Goal: Task Accomplishment & Management: Complete application form

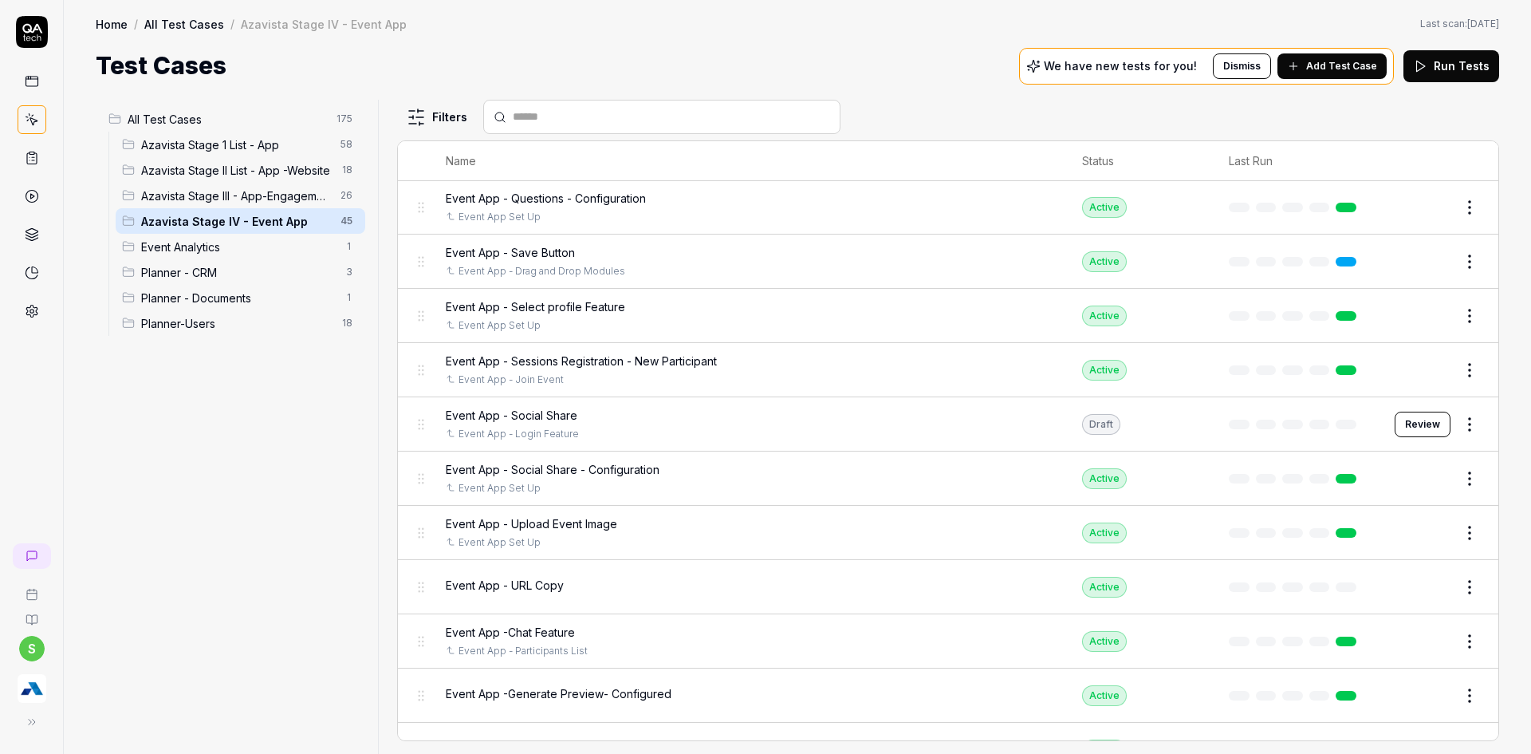
scroll to position [1530, 0]
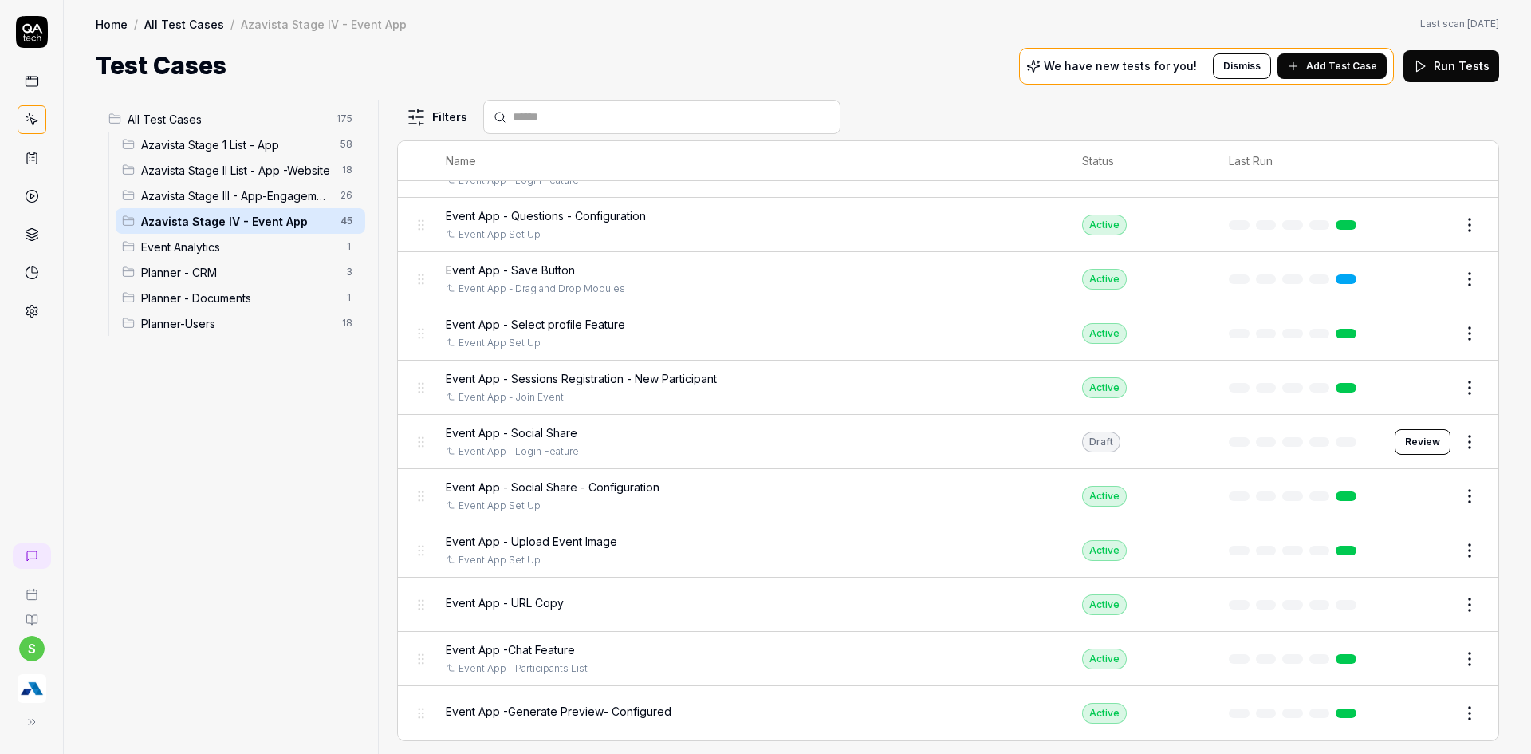
click at [595, 446] on div "Event App - Login Feature" at bounding box center [748, 451] width 605 height 14
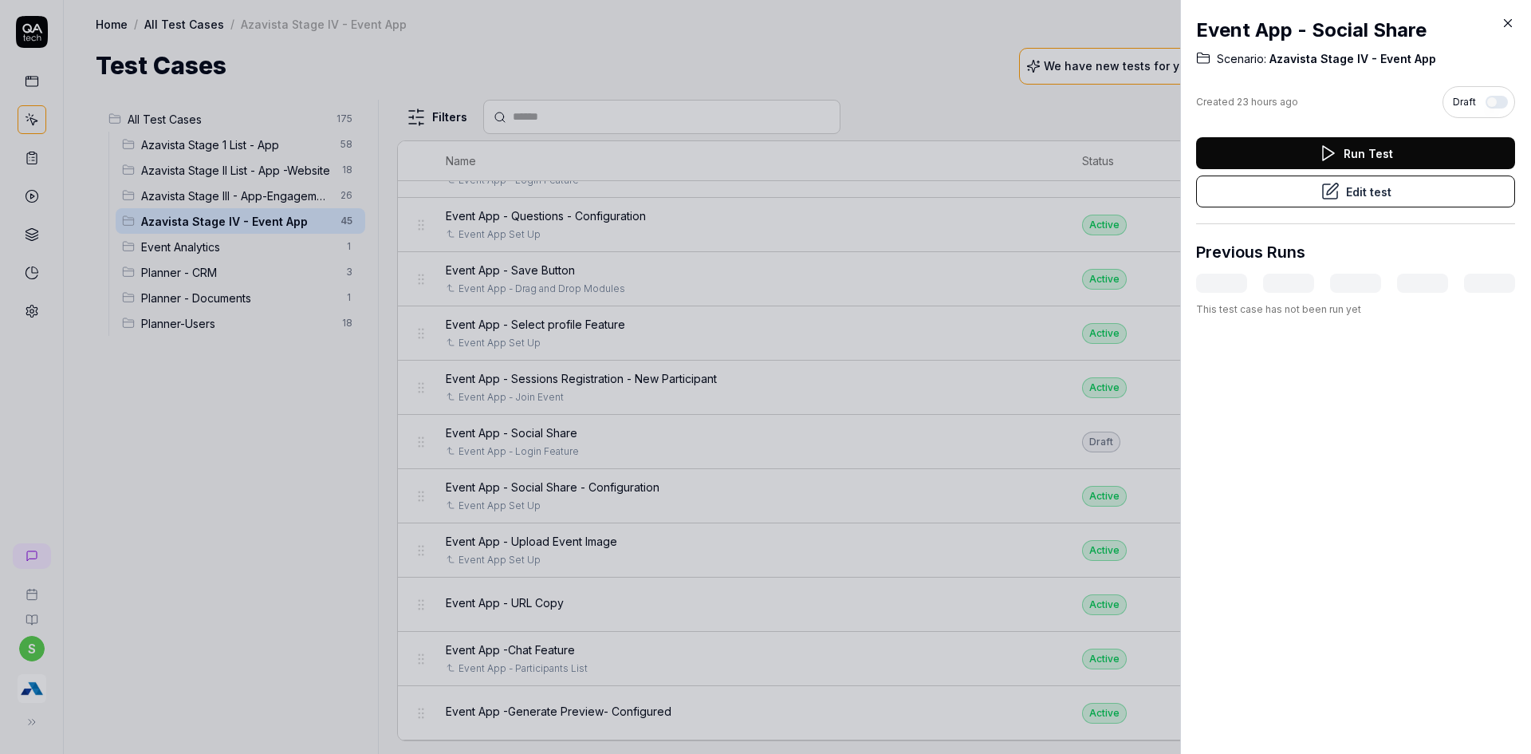
click at [1316, 210] on div "Run Test Edit test" at bounding box center [1355, 180] width 319 height 87
click at [1326, 199] on icon at bounding box center [1330, 191] width 14 height 14
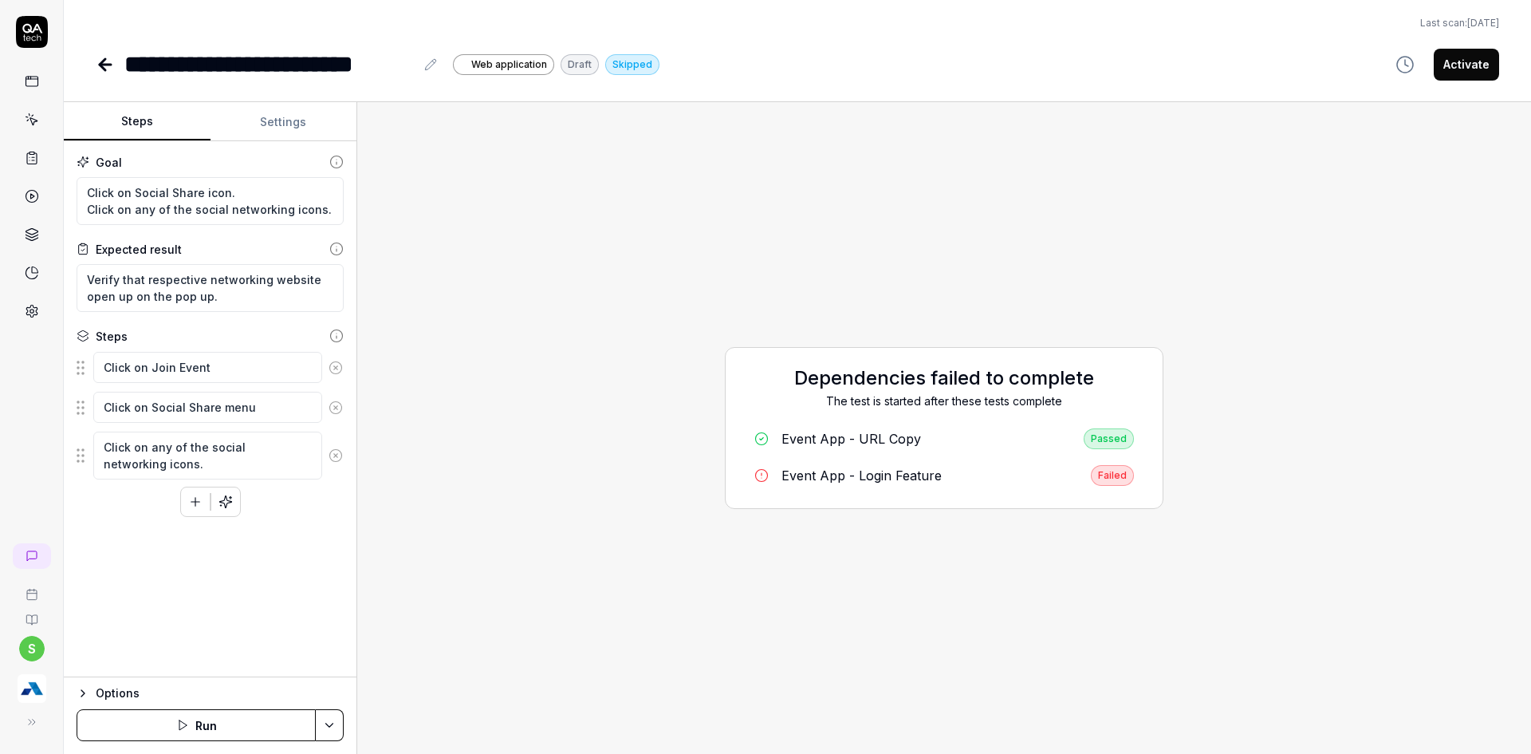
click at [334, 719] on html "**********" at bounding box center [765, 386] width 1531 height 773
click at [274, 652] on div "Run w. Dependencies" at bounding box center [268, 649] width 161 height 35
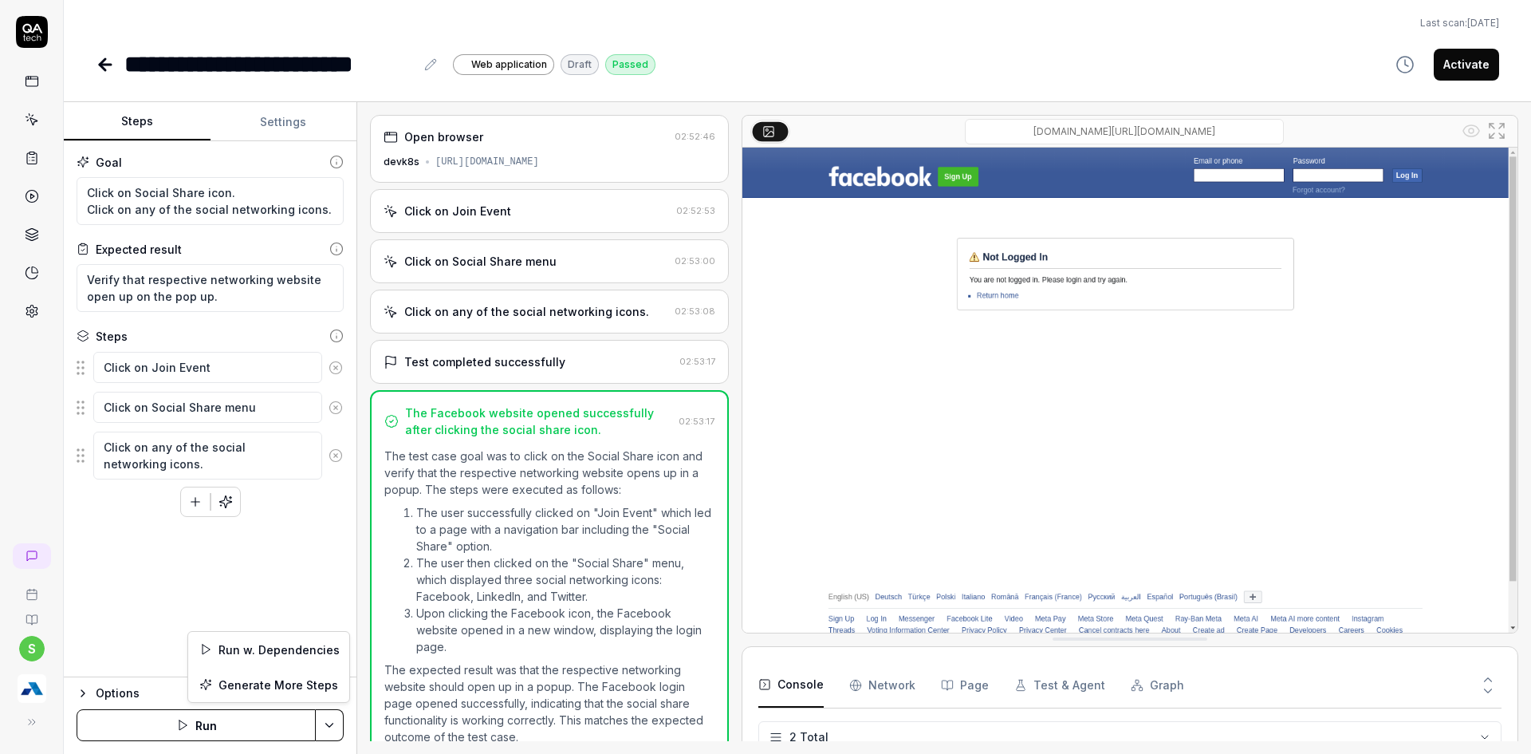
click at [321, 731] on html "**********" at bounding box center [765, 386] width 1531 height 773
click at [251, 654] on div "Run w. Dependencies" at bounding box center [268, 649] width 161 height 35
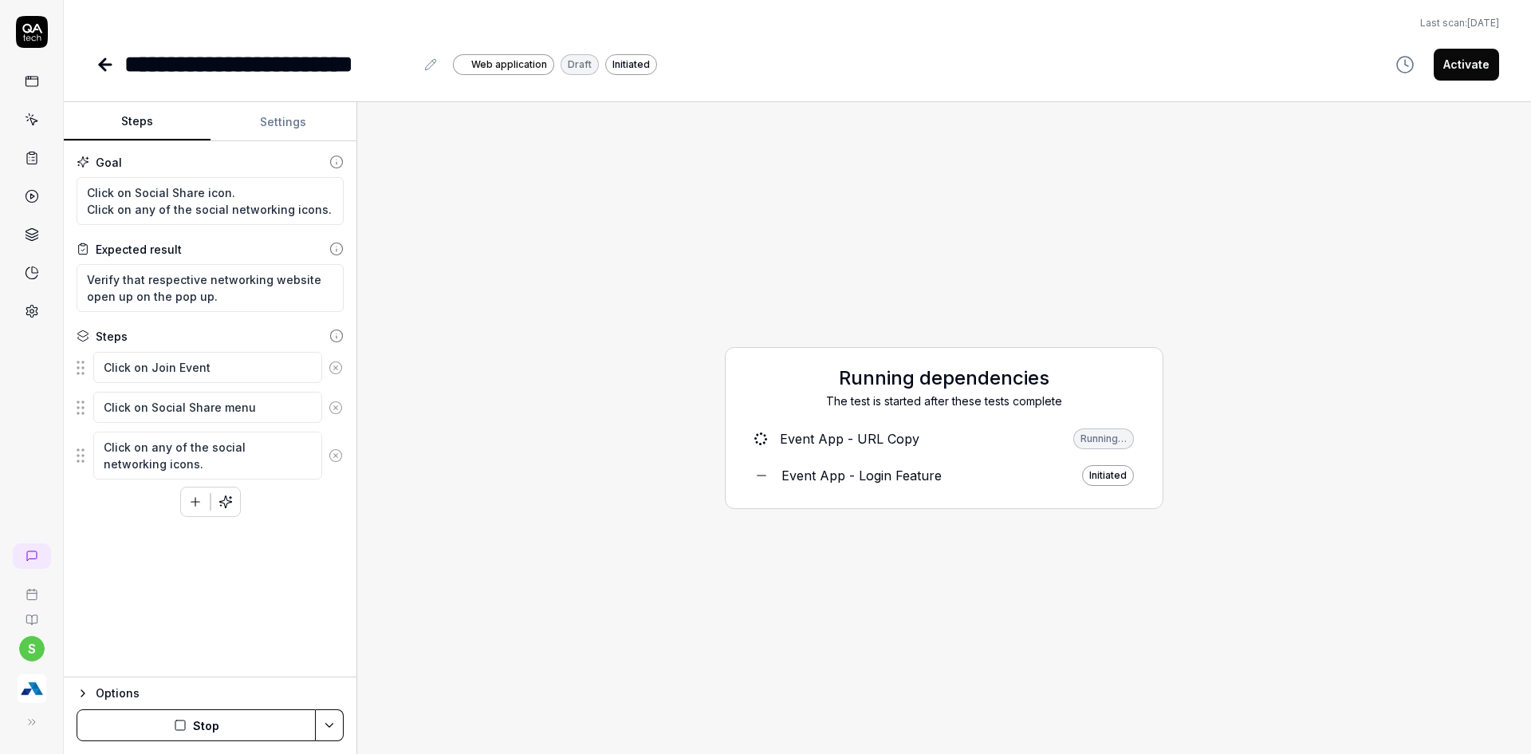
click at [196, 729] on button "Stop" at bounding box center [196, 725] width 239 height 32
click at [145, 470] on textarea "Click on any of the social networking icons." at bounding box center [207, 456] width 229 height 48
type textarea "*"
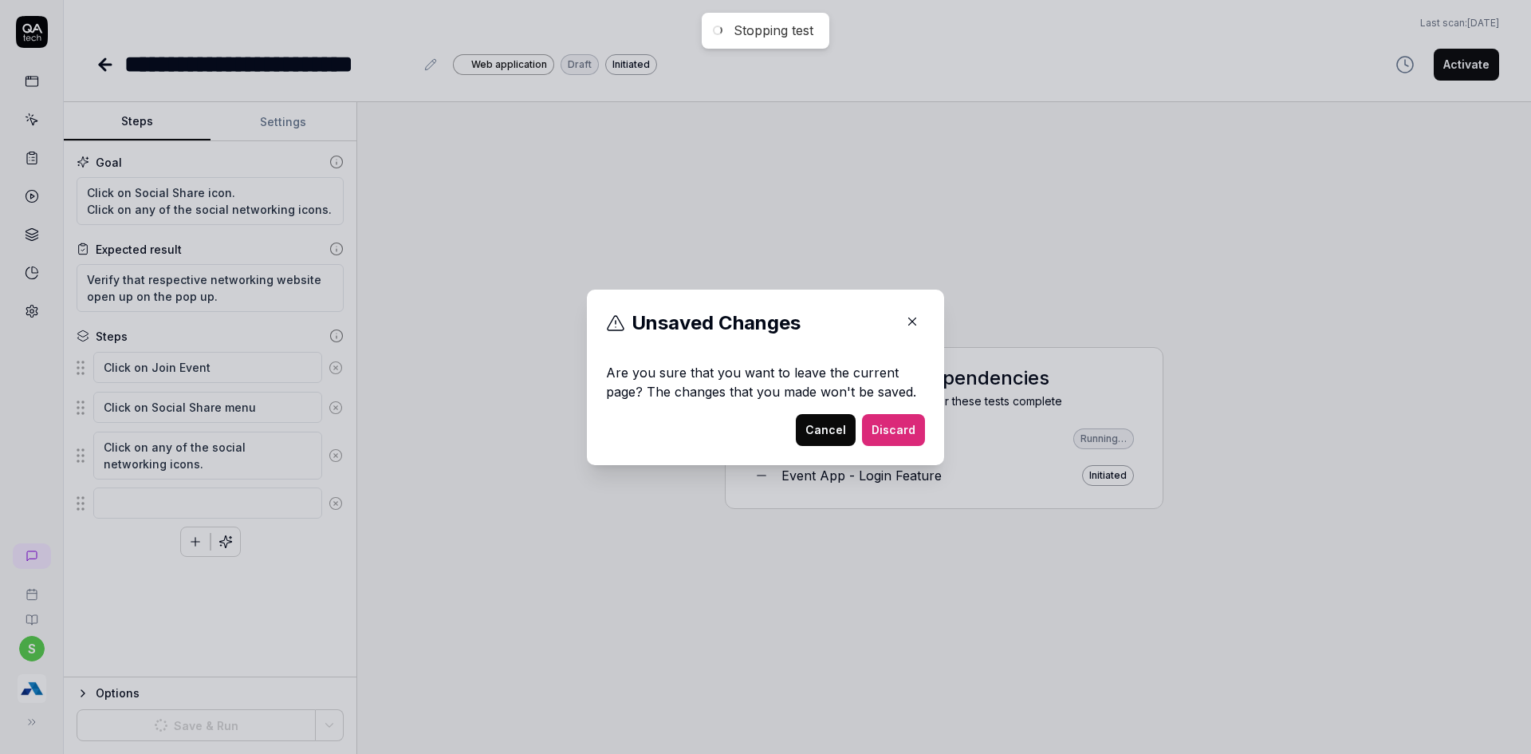
click at [836, 432] on button "Cancel" at bounding box center [826, 430] width 60 height 32
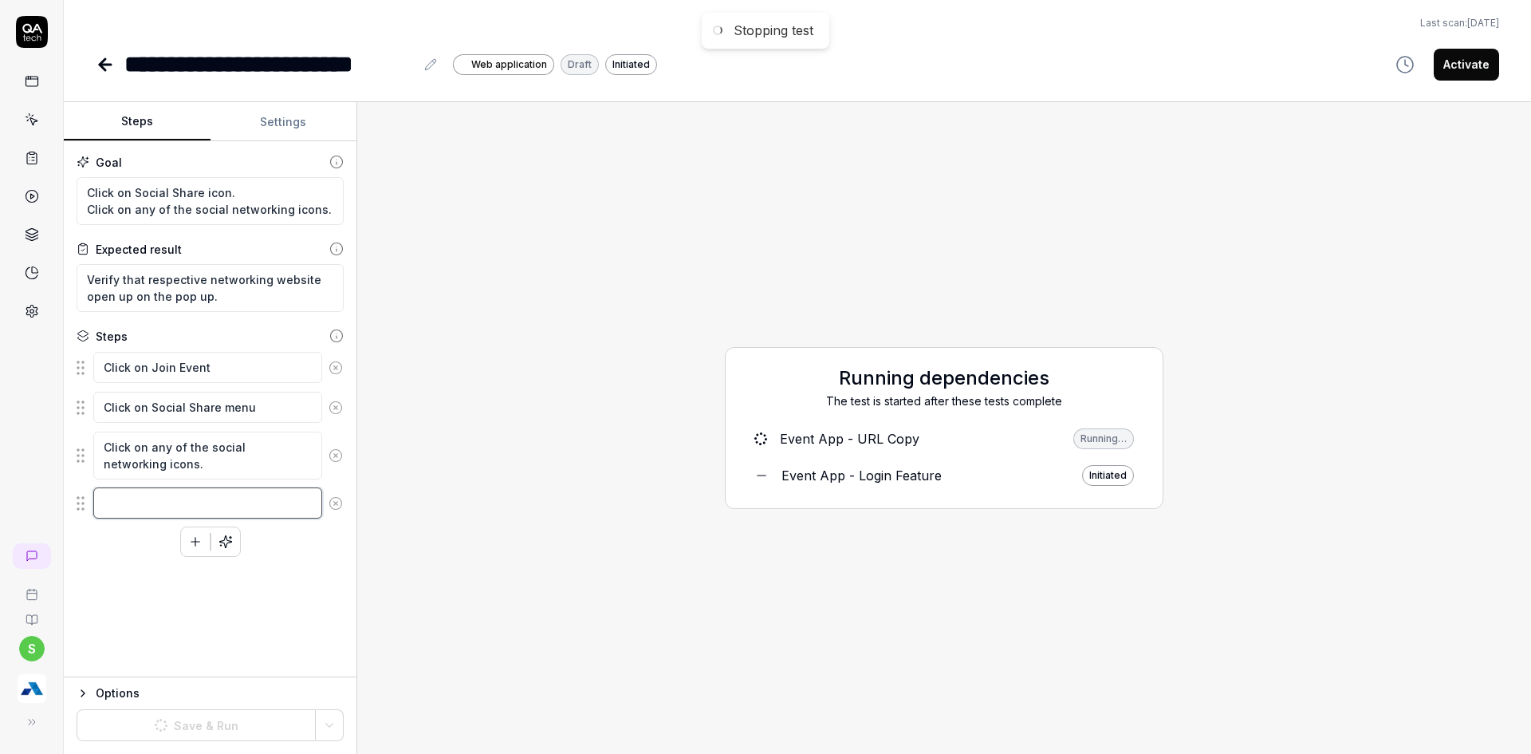
click at [147, 507] on textarea at bounding box center [207, 502] width 229 height 31
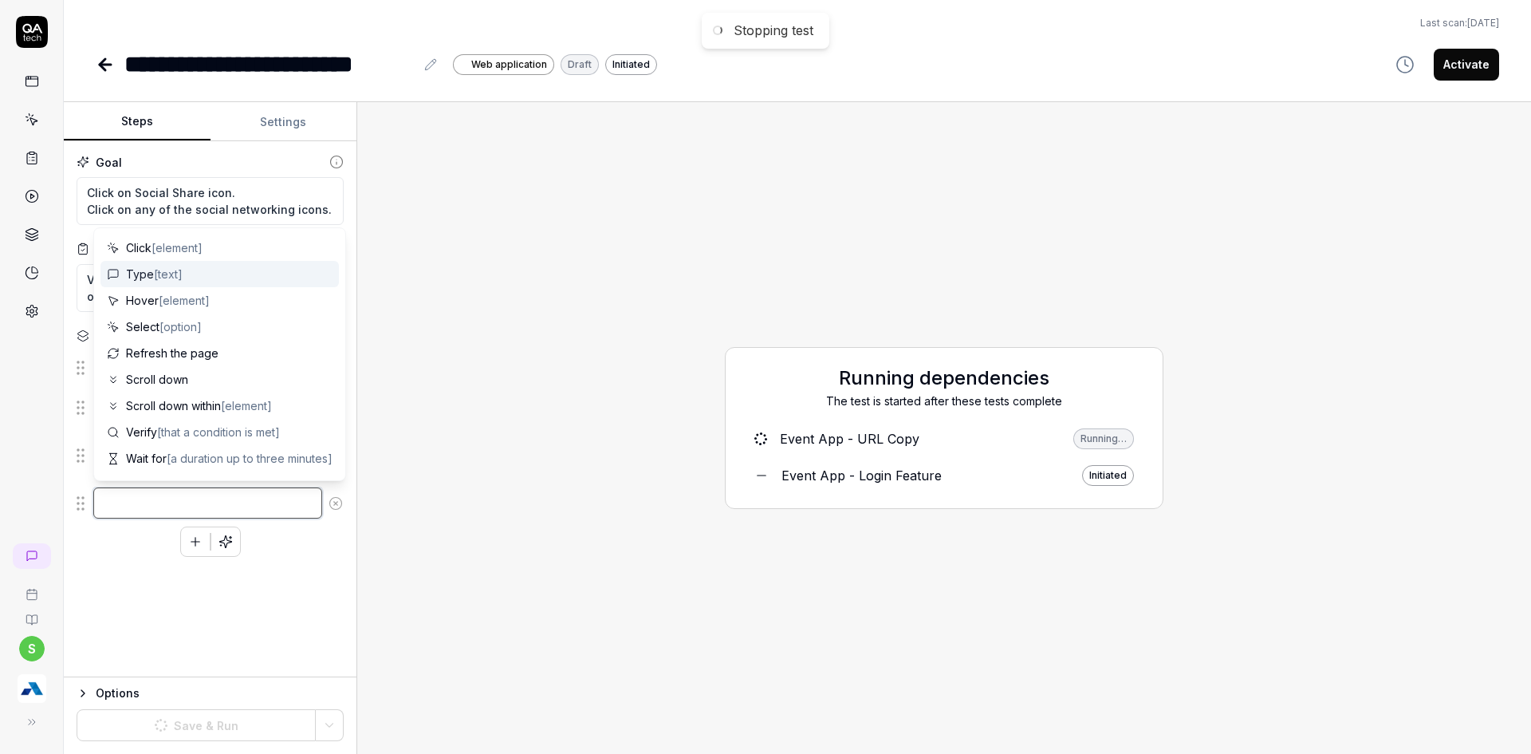
type textarea "*"
type textarea "L"
type textarea "*"
type textarea "Lo"
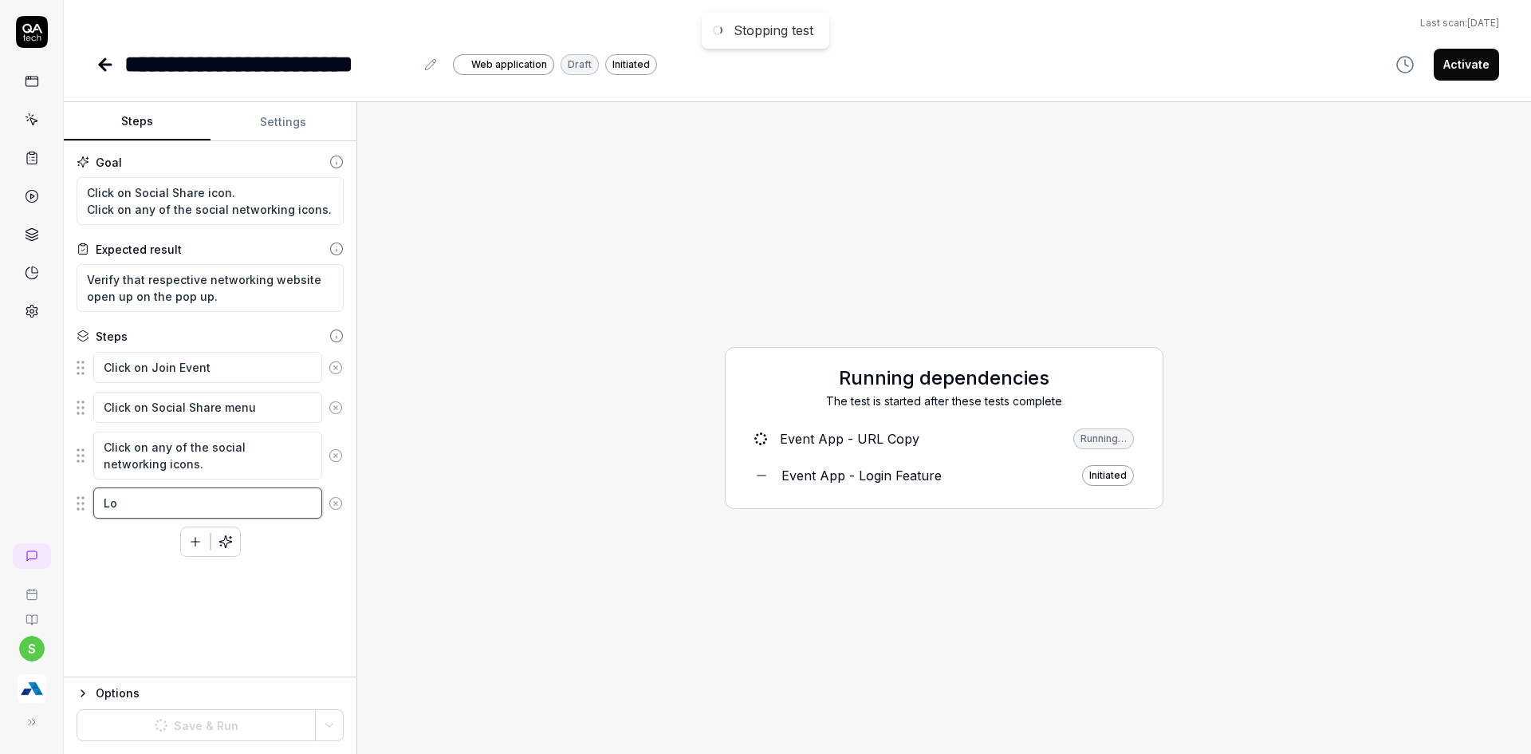
type textarea "*"
type textarea "Lop"
type textarea "*"
type textarea "Lopp"
type textarea "*"
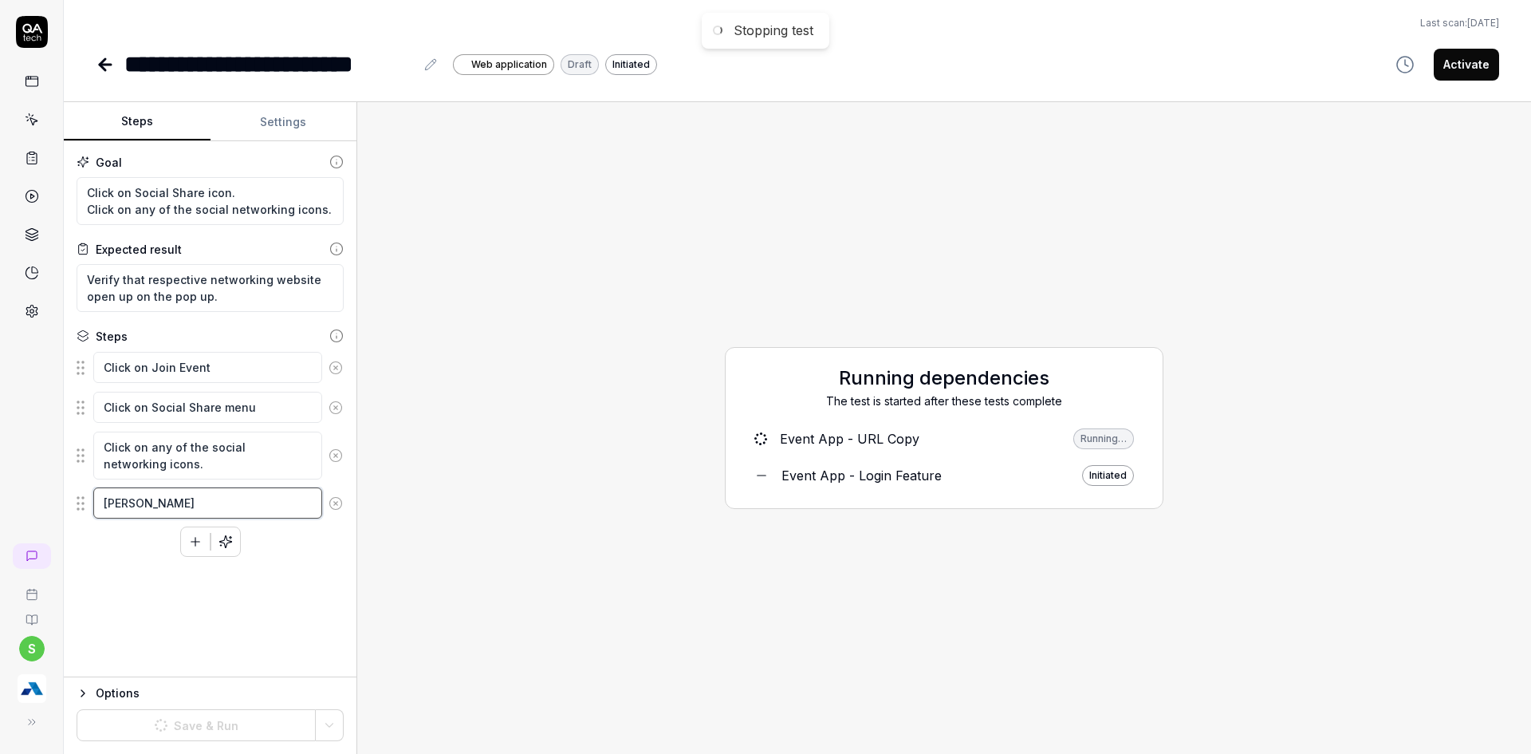
type textarea "Lop"
type textarea "*"
type textarea "Lo"
type textarea "*"
type textarea "Loo"
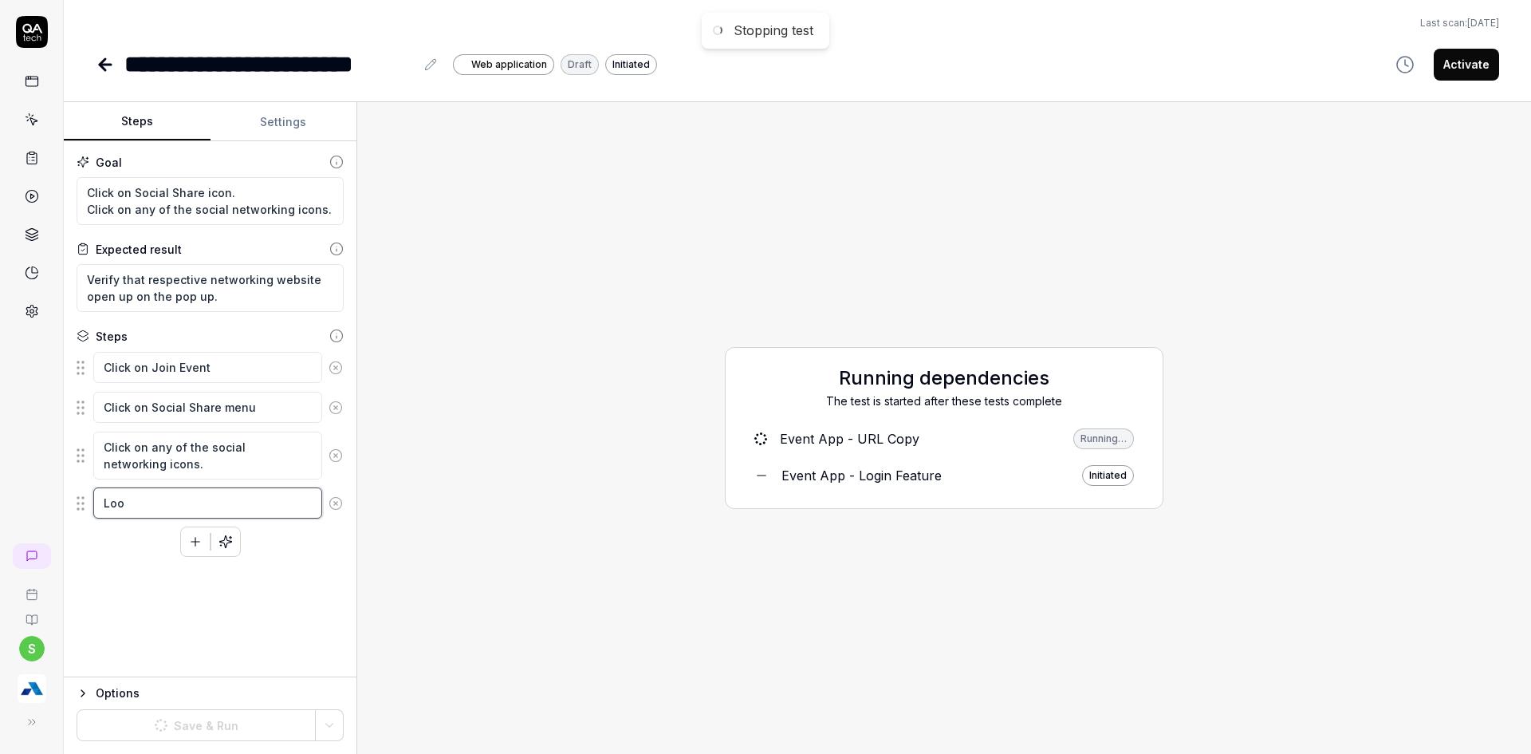
type textarea "*"
type textarea "Loo"
type textarea "*"
type textarea "Loo"
type textarea "*"
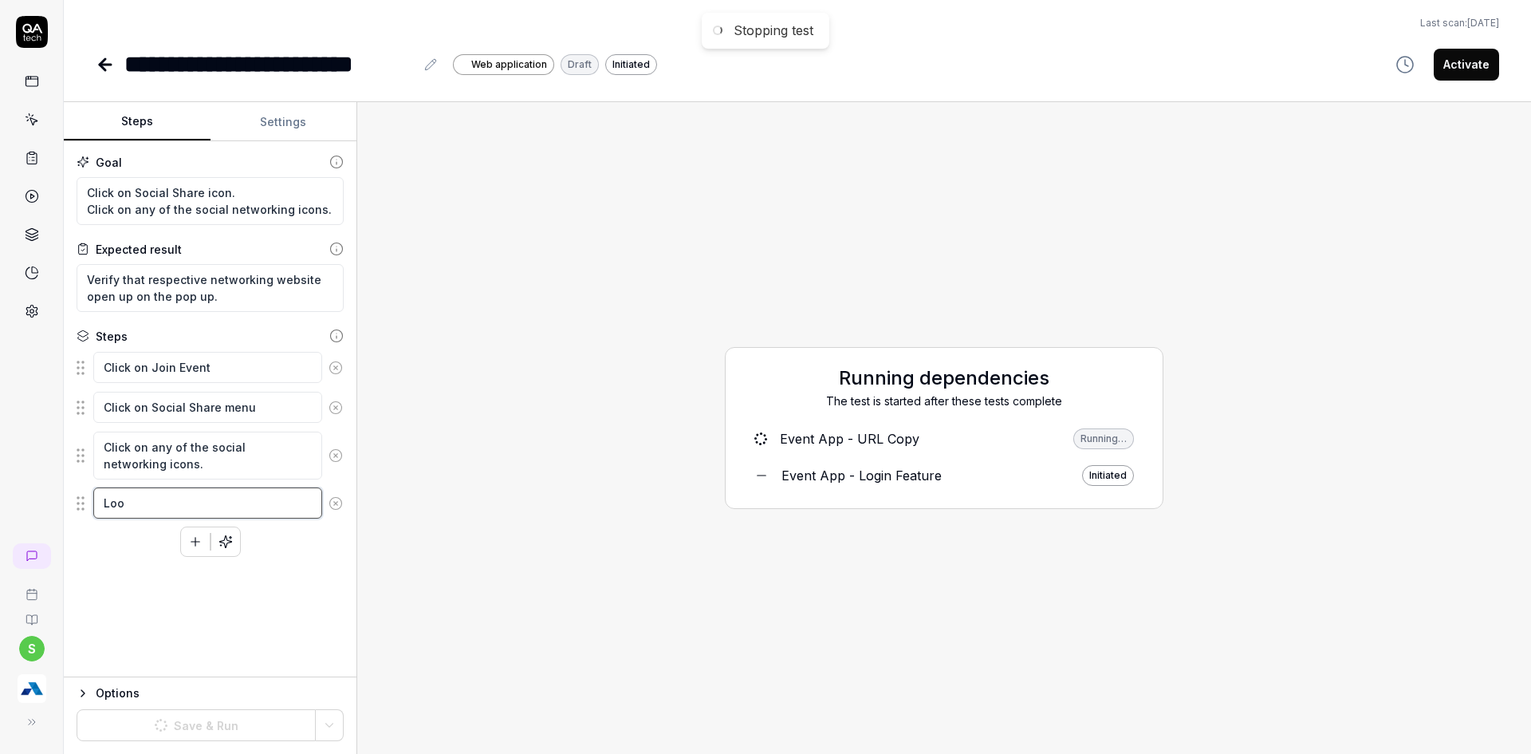
type textarea "Loop"
type textarea "*"
type textarea "Loop"
type textarea "*"
type textarea "Loop Sr"
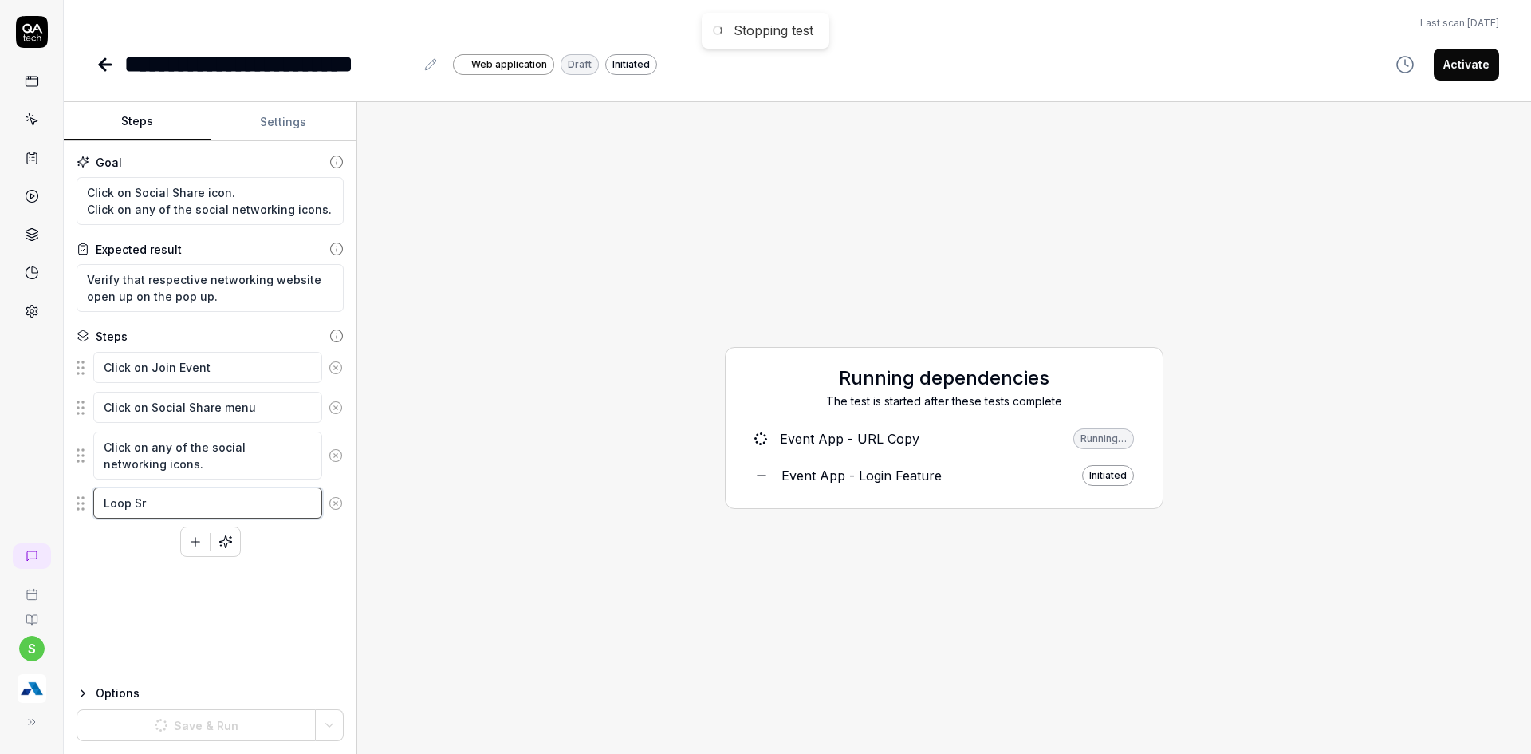
type textarea "*"
type textarea "Loop Sre"
type textarea "*"
type textarea "Loop Sr"
type textarea "*"
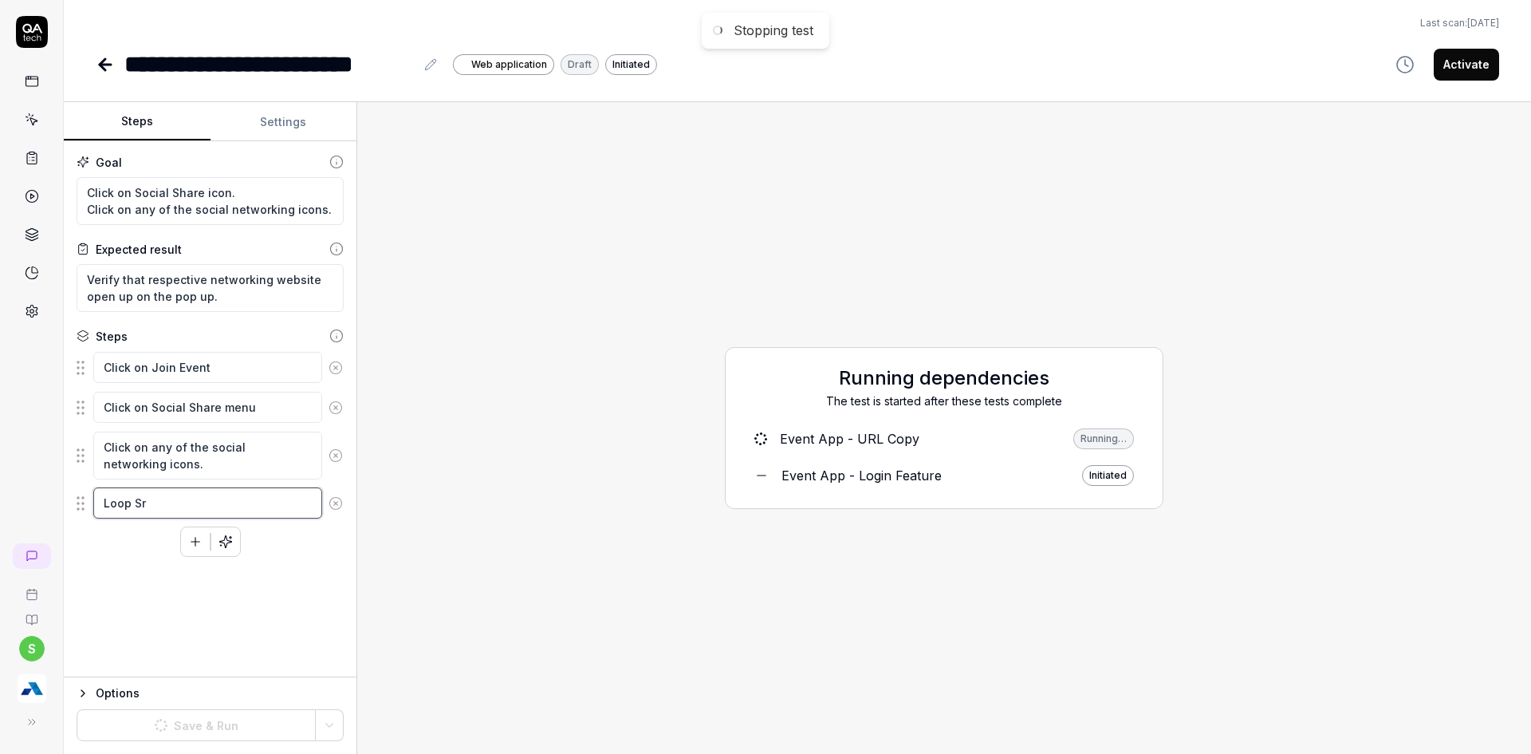
type textarea "Loop S"
type textarea "*"
type textarea "Loop"
type textarea "*"
type textarea "Loop"
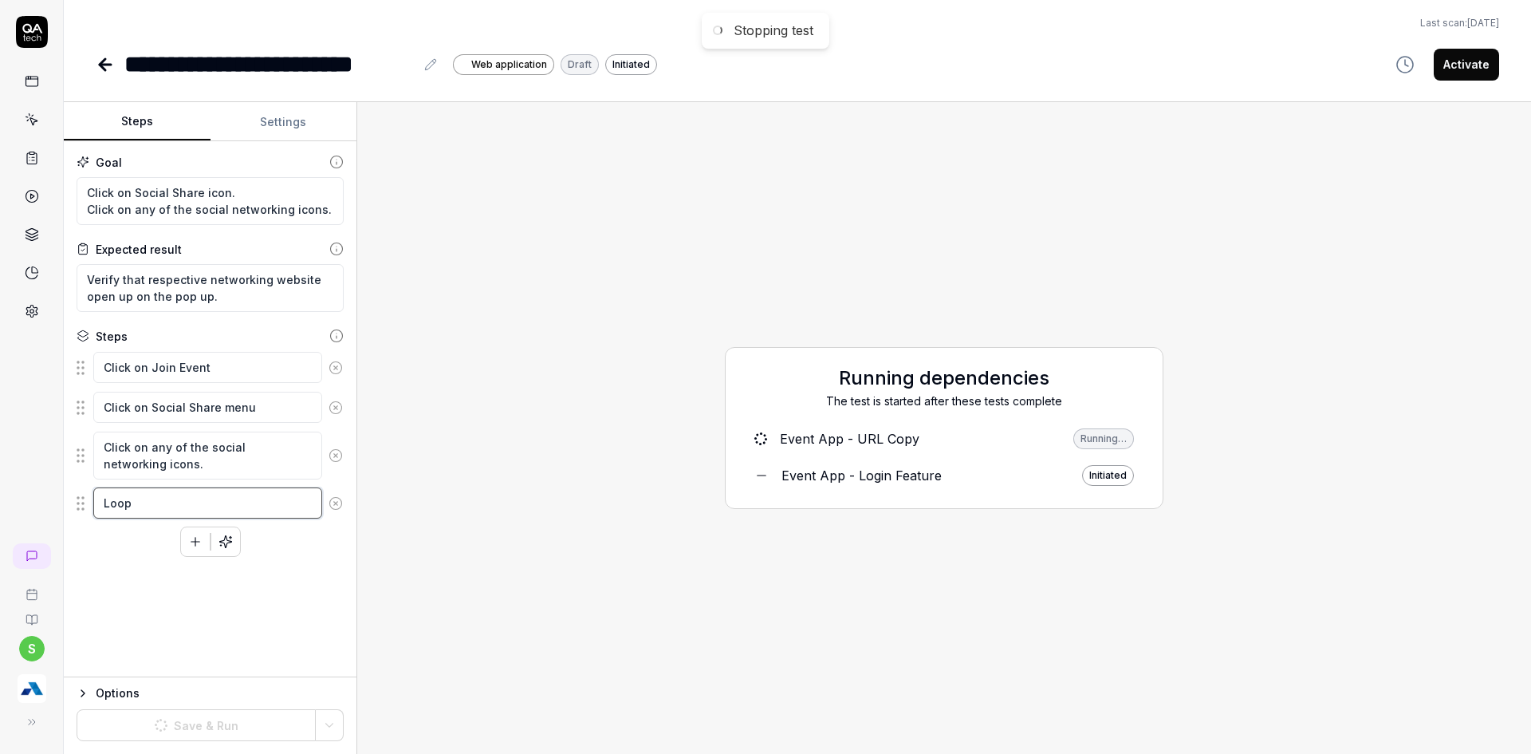
type textarea "*"
type textarea "Loo"
type textarea "*"
type textarea "Lo"
type textarea "*"
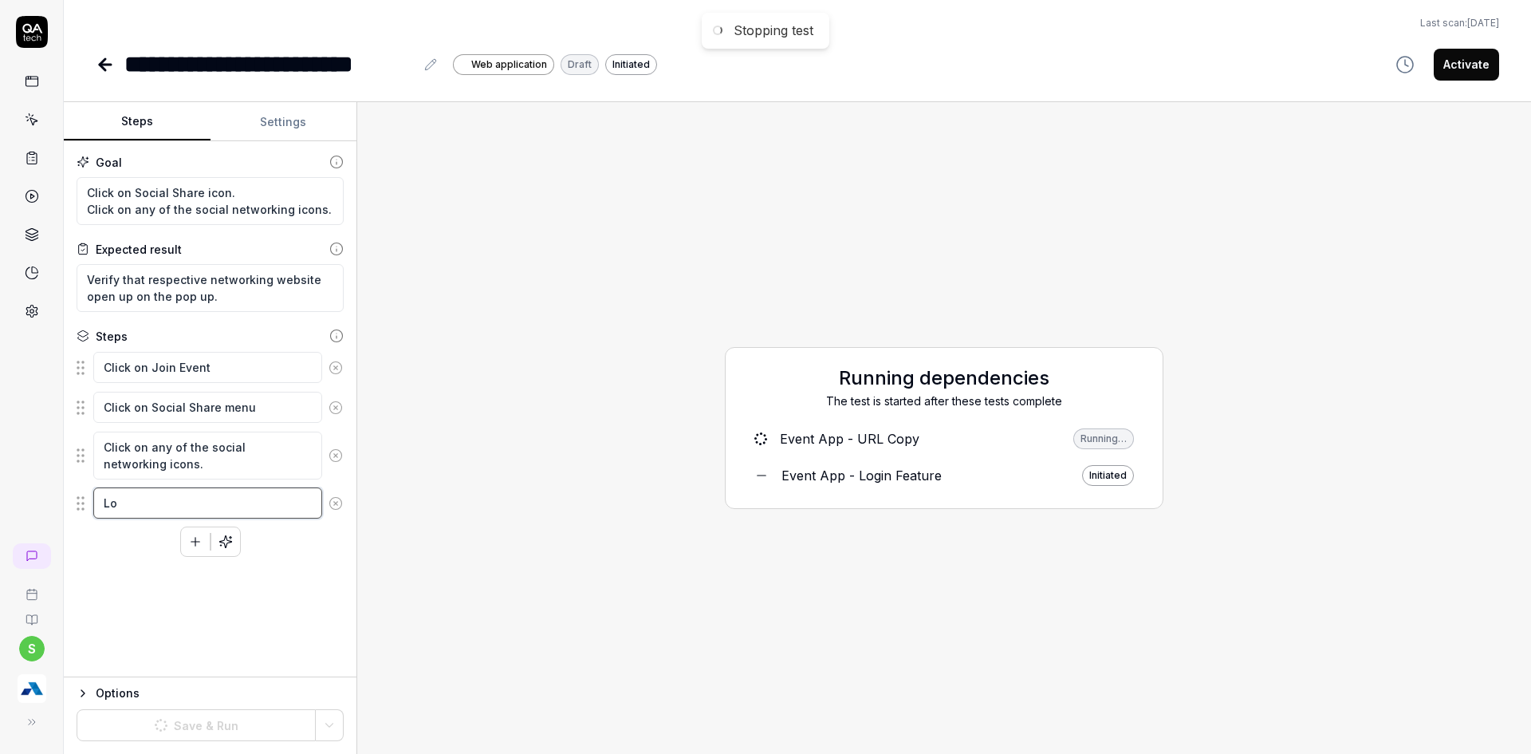
type textarea "L"
click at [41, 385] on div "s" at bounding box center [32, 377] width 64 height 754
drag, startPoint x: 152, startPoint y: 451, endPoint x: 225, endPoint y: 473, distance: 76.7
click at [225, 473] on textarea "Click on any of the social networking icons." at bounding box center [207, 456] width 229 height 48
type textarea "*"
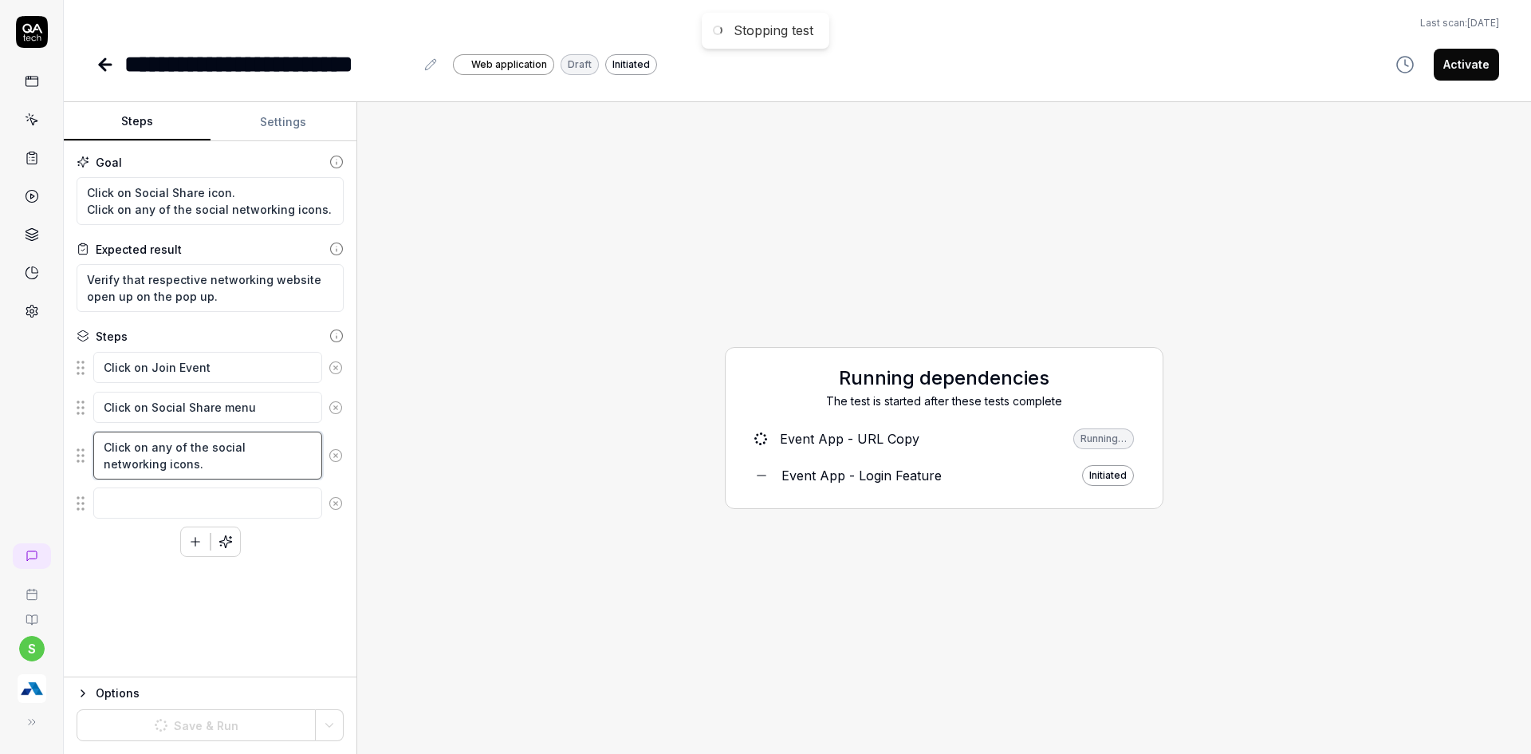
type textarea "Click on"
type textarea "*"
type textarea "Click on e"
type textarea "*"
type textarea "Click on ea"
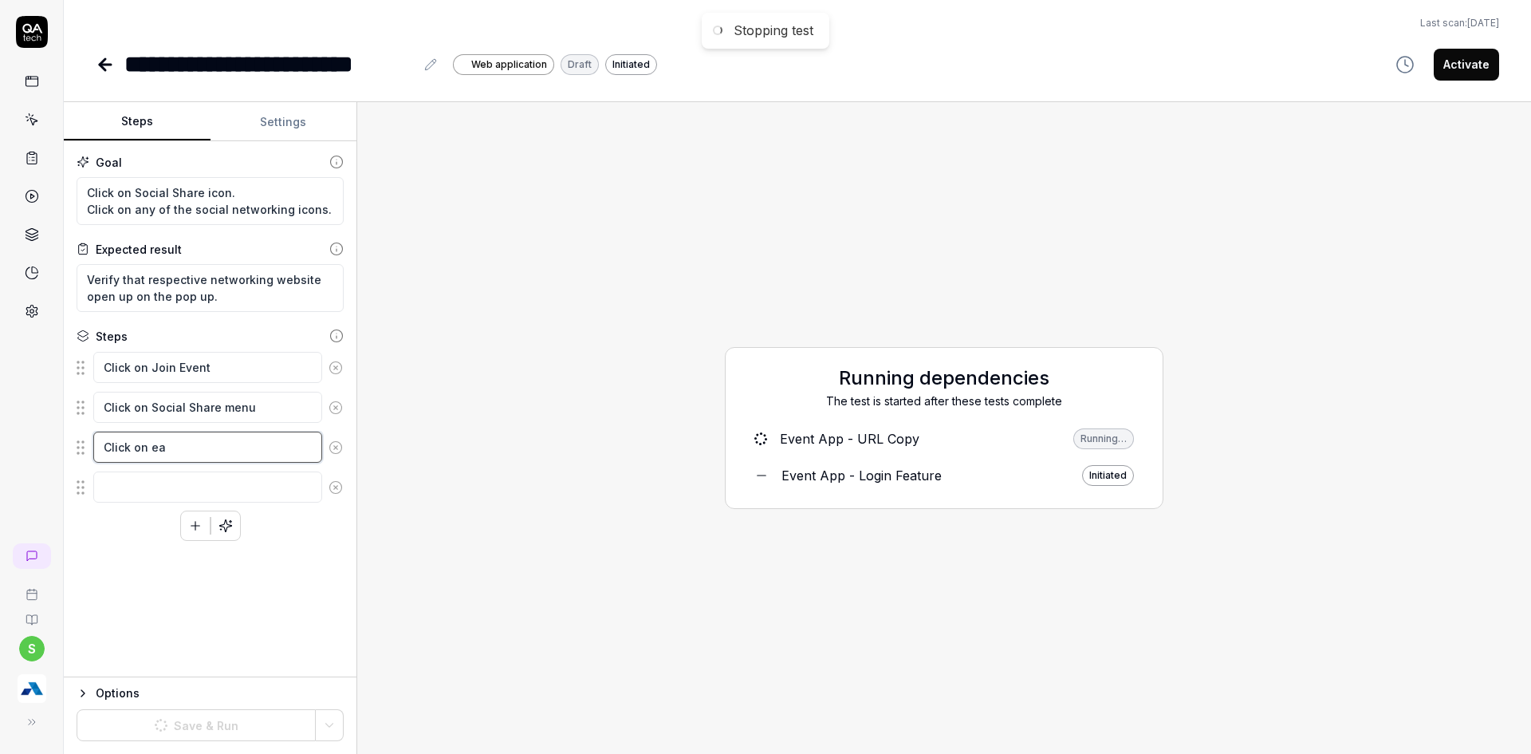
type textarea "*"
type textarea "Click on eac"
type textarea "*"
type textarea "Click on each"
type textarea "*"
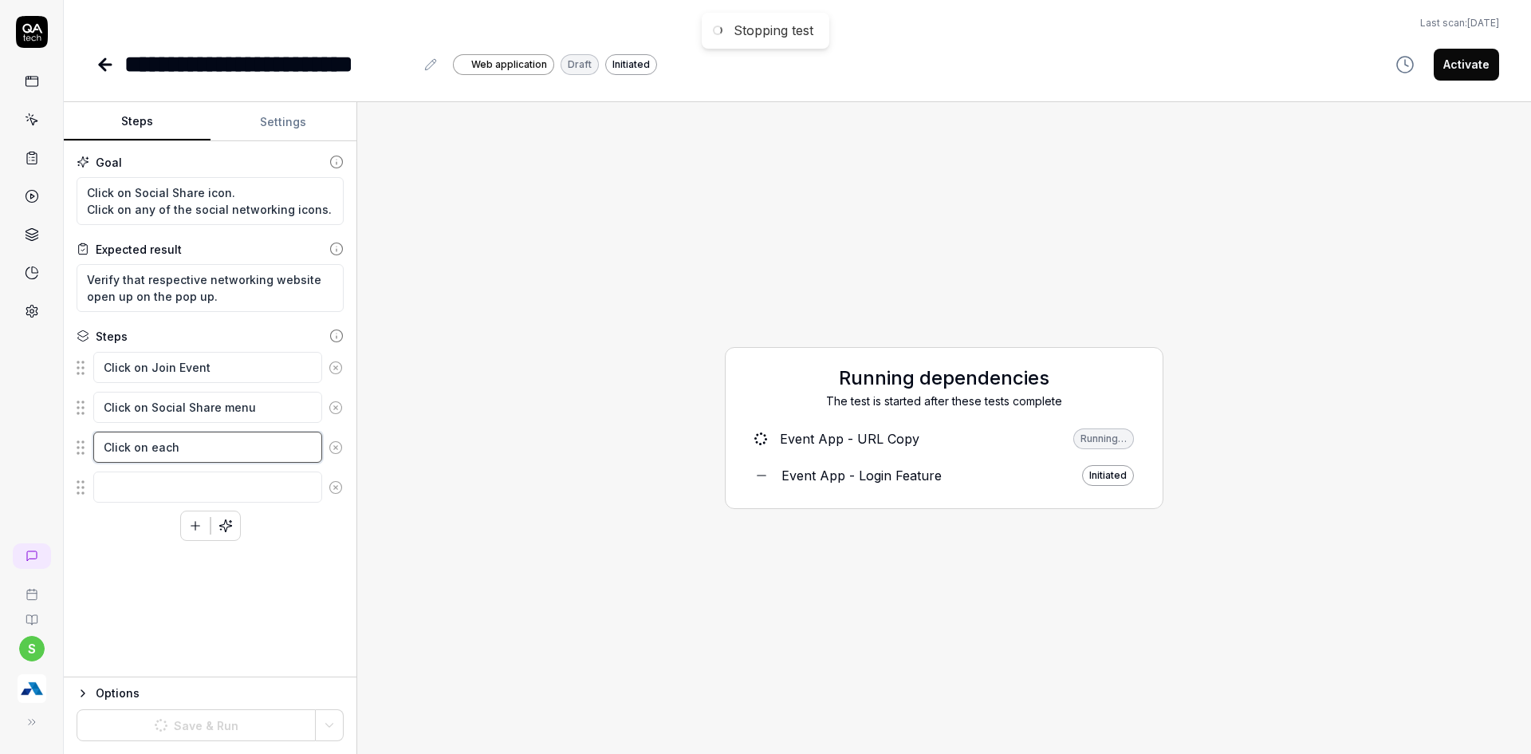
type textarea "Click on each"
type textarea "*"
type textarea "Click on each ne"
type textarea "*"
type textarea "Click on each n"
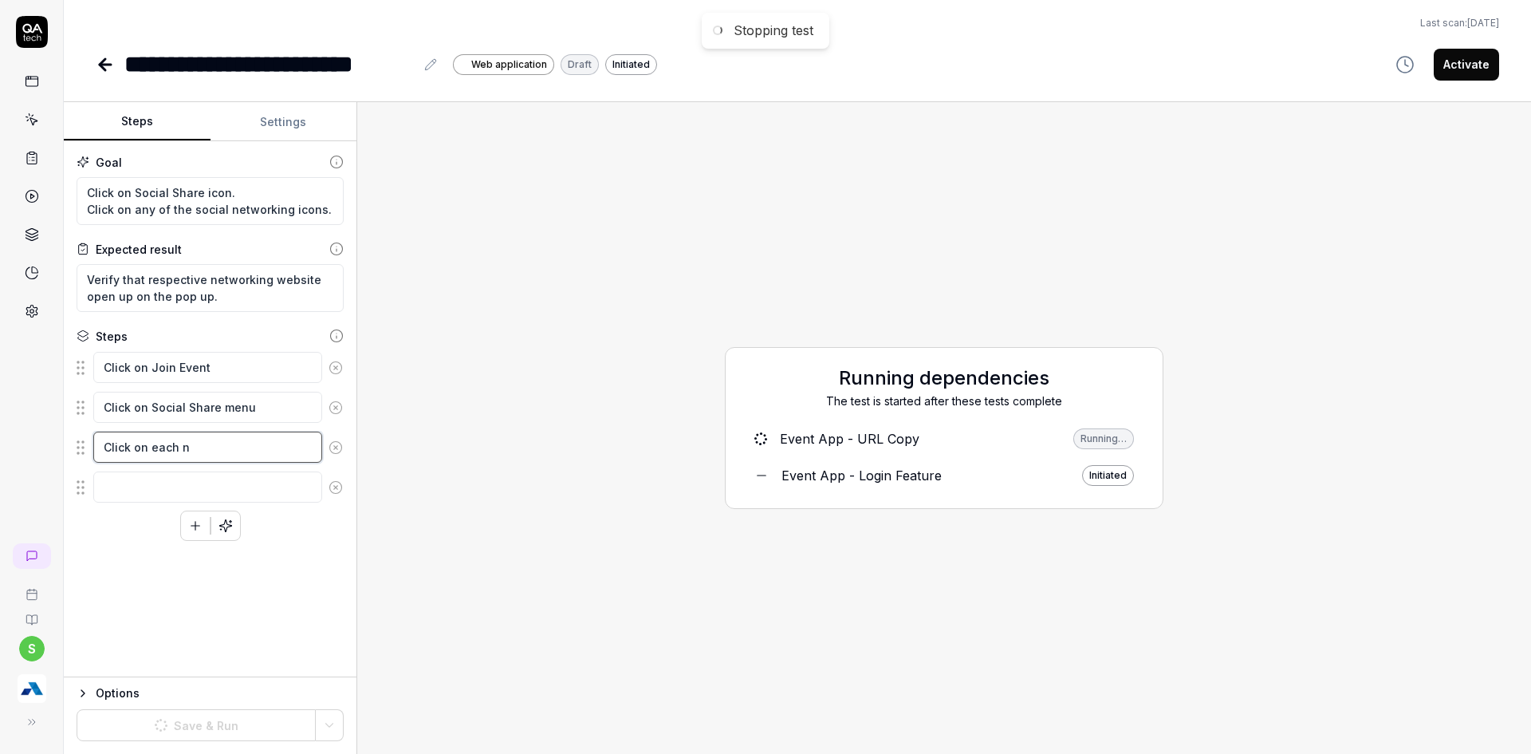
type textarea "*"
type textarea "Click on each"
type textarea "*"
type textarea "Click on each s"
type textarea "*"
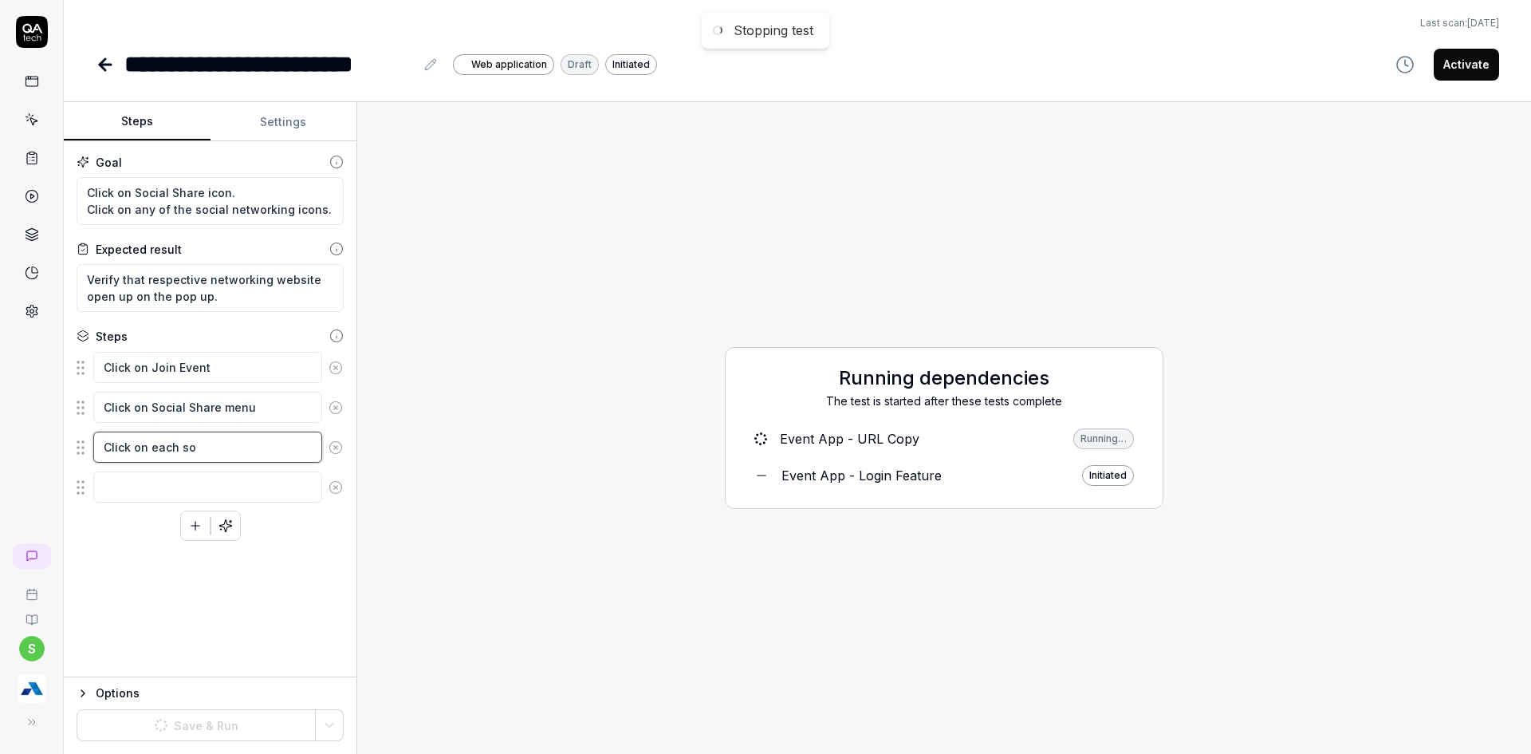
type textarea "Click on each soc"
type textarea "*"
type textarea "Click on each soci"
type textarea "*"
type textarea "Click on each socia"
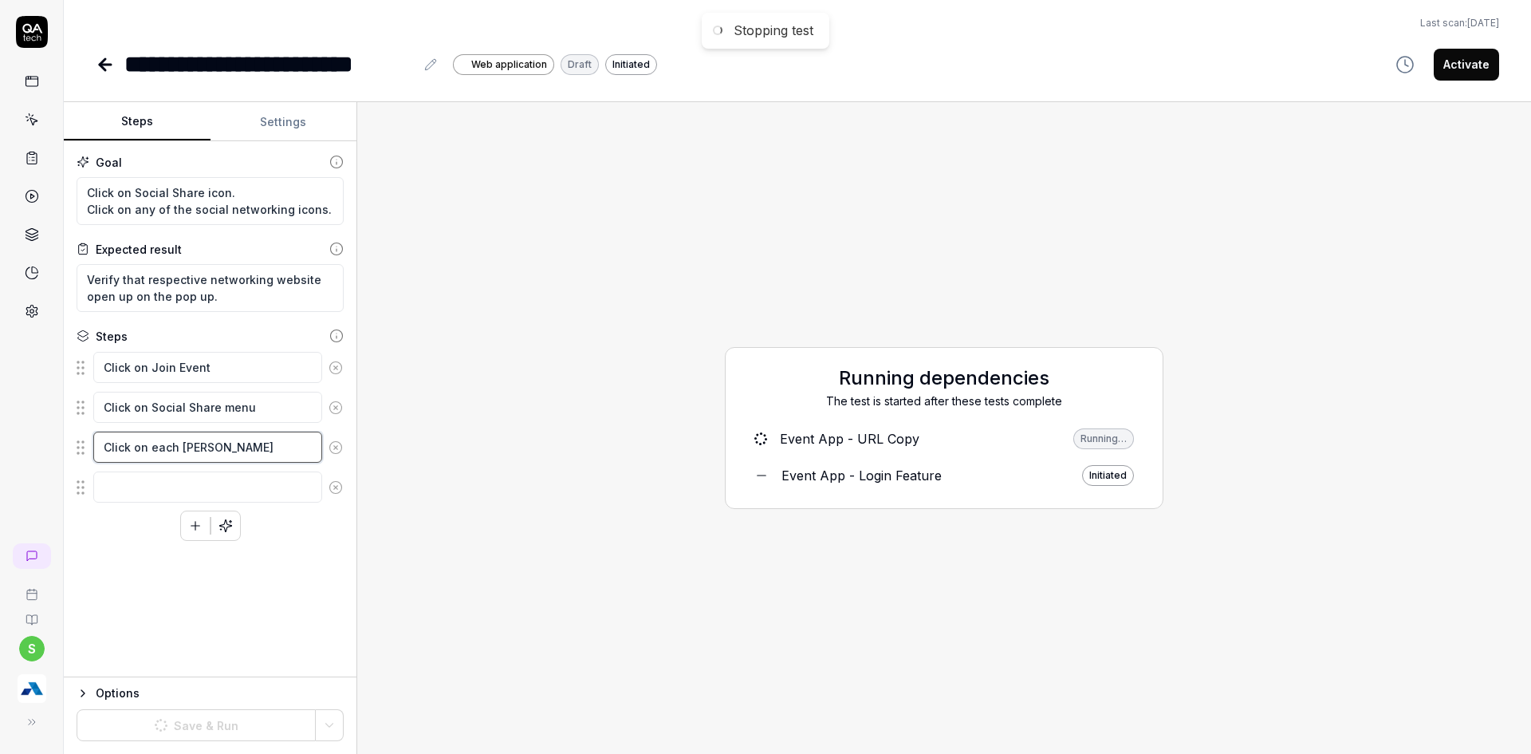
type textarea "*"
type textarea "Click on each social"
type textarea "*"
type textarea "Click on each social"
type textarea "*"
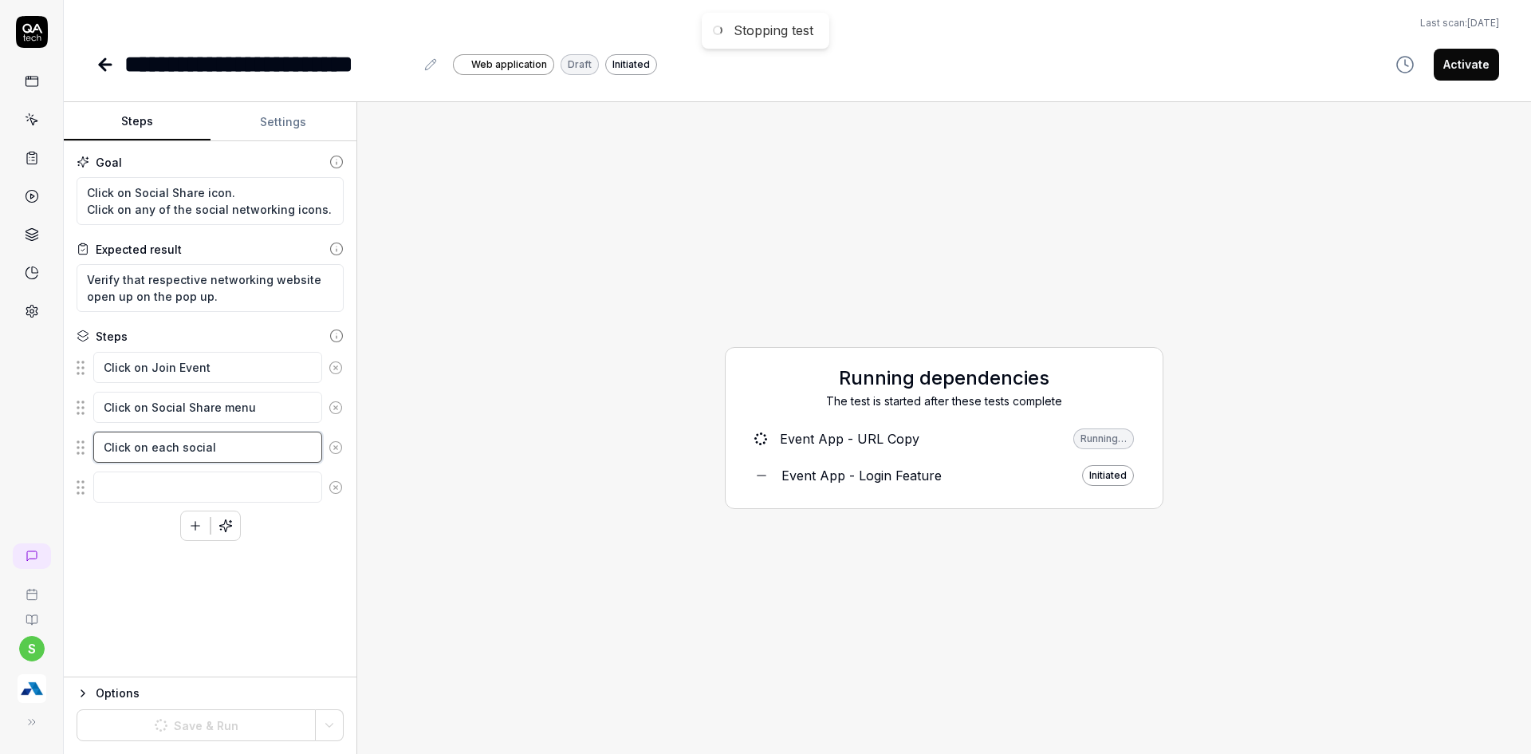
type textarea "Click on each social n"
type textarea "*"
type textarea "Click on each social ne"
type textarea "*"
type textarea "Click on each social net"
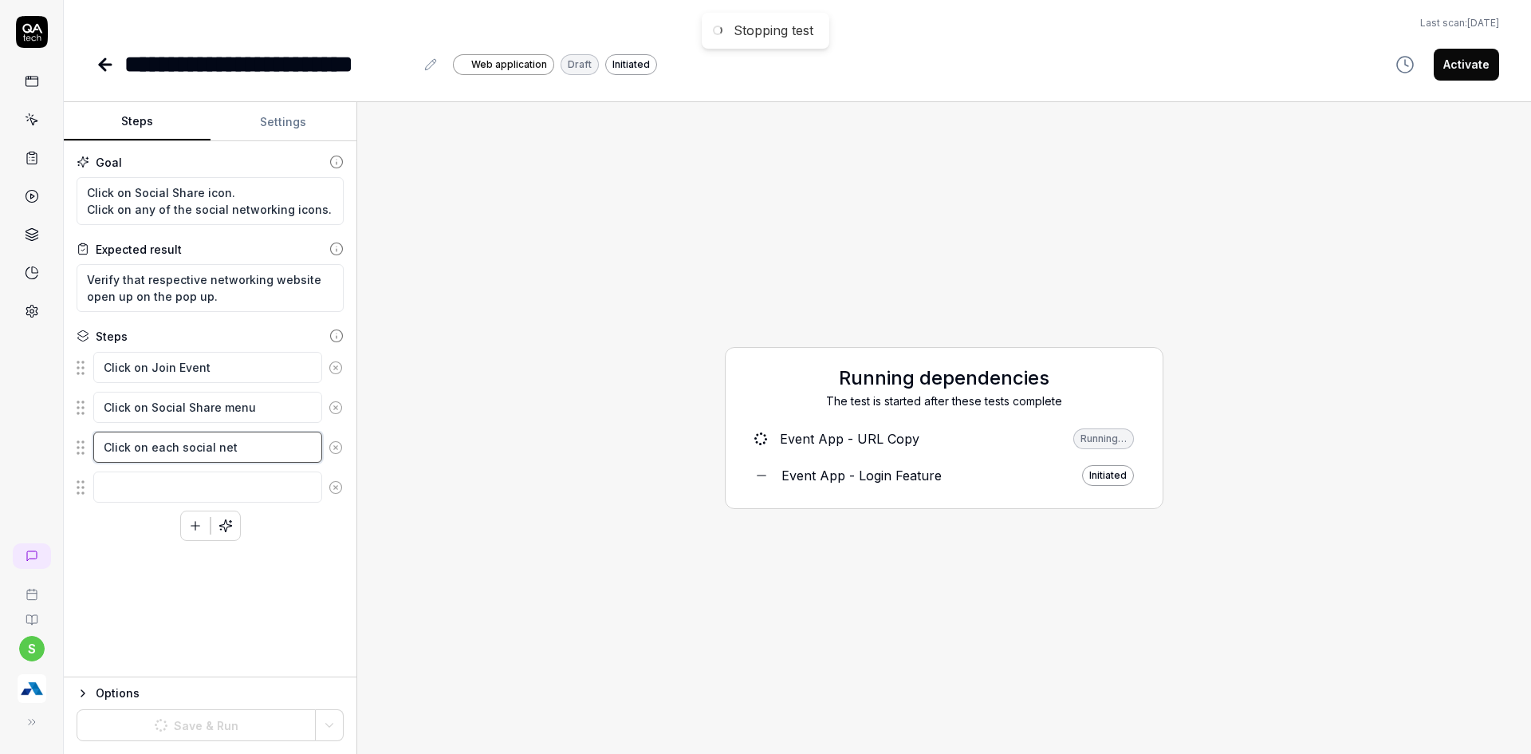
type textarea "*"
type textarea "Click on each social netw"
type textarea "*"
type textarea "Click on each social netwo"
type textarea "*"
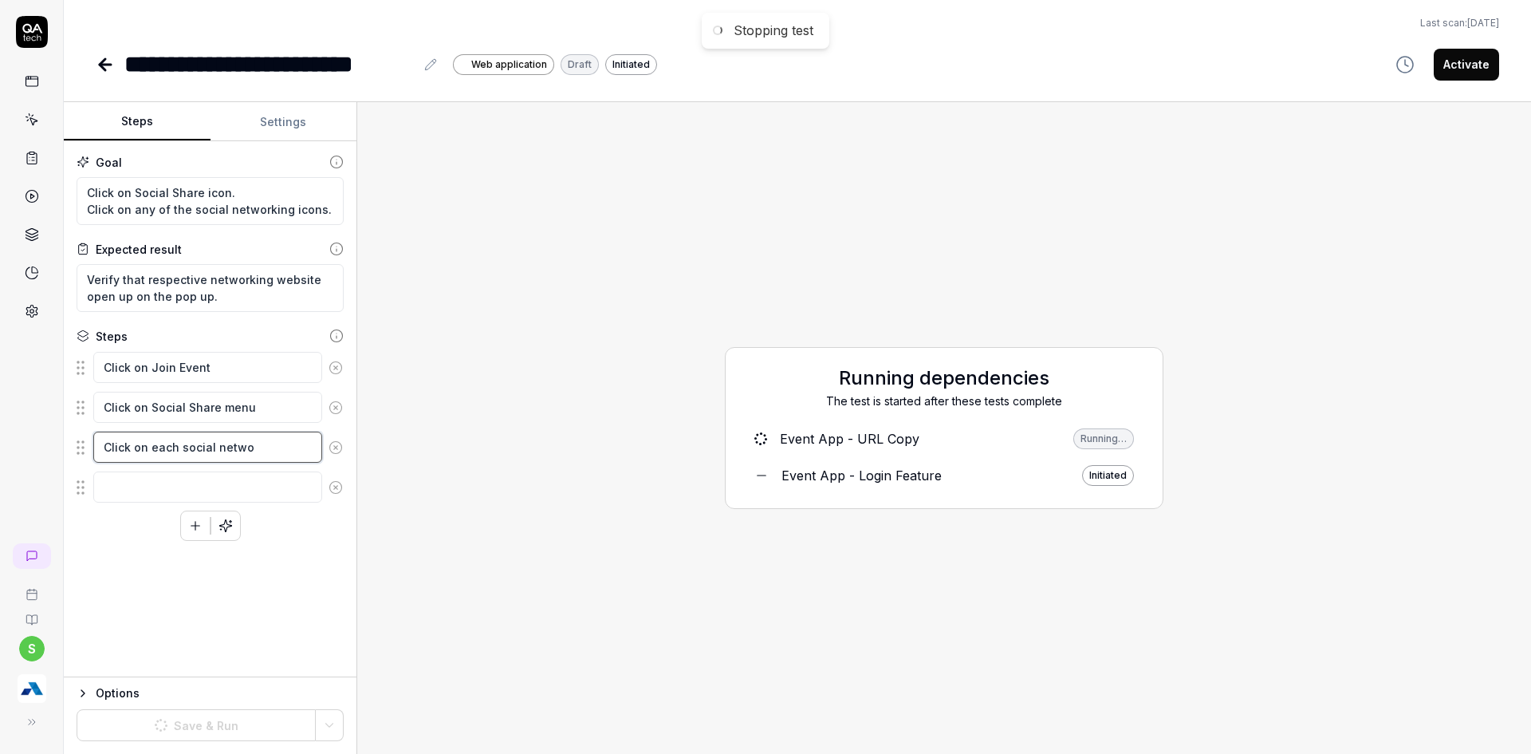
type textarea "Click on each social networ"
type textarea "*"
type textarea "Click on each social network"
type textarea "*"
type textarea "Click on each social networki"
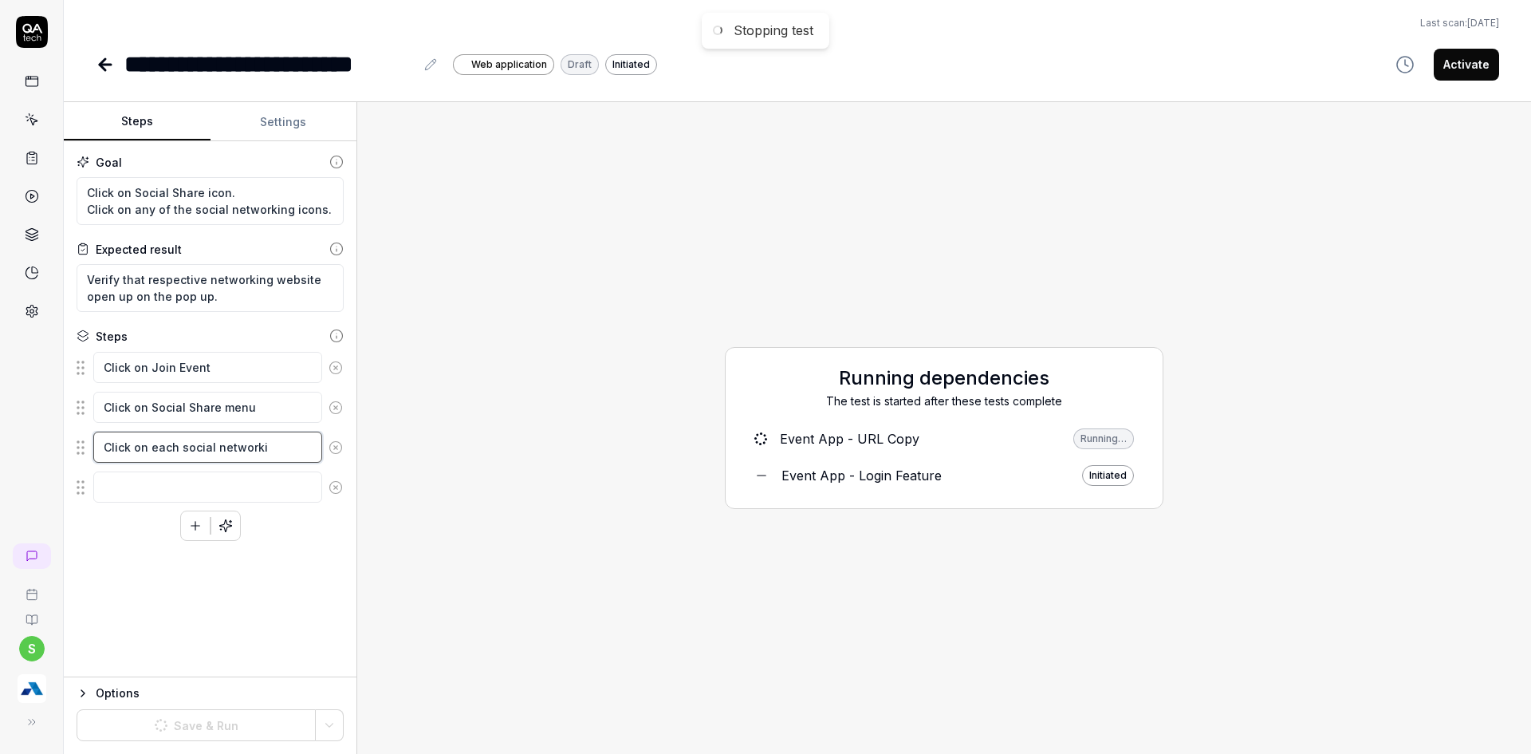
type textarea "*"
type textarea "Click on each social networkin"
type textarea "*"
type textarea "Click on each social networking"
type textarea "*"
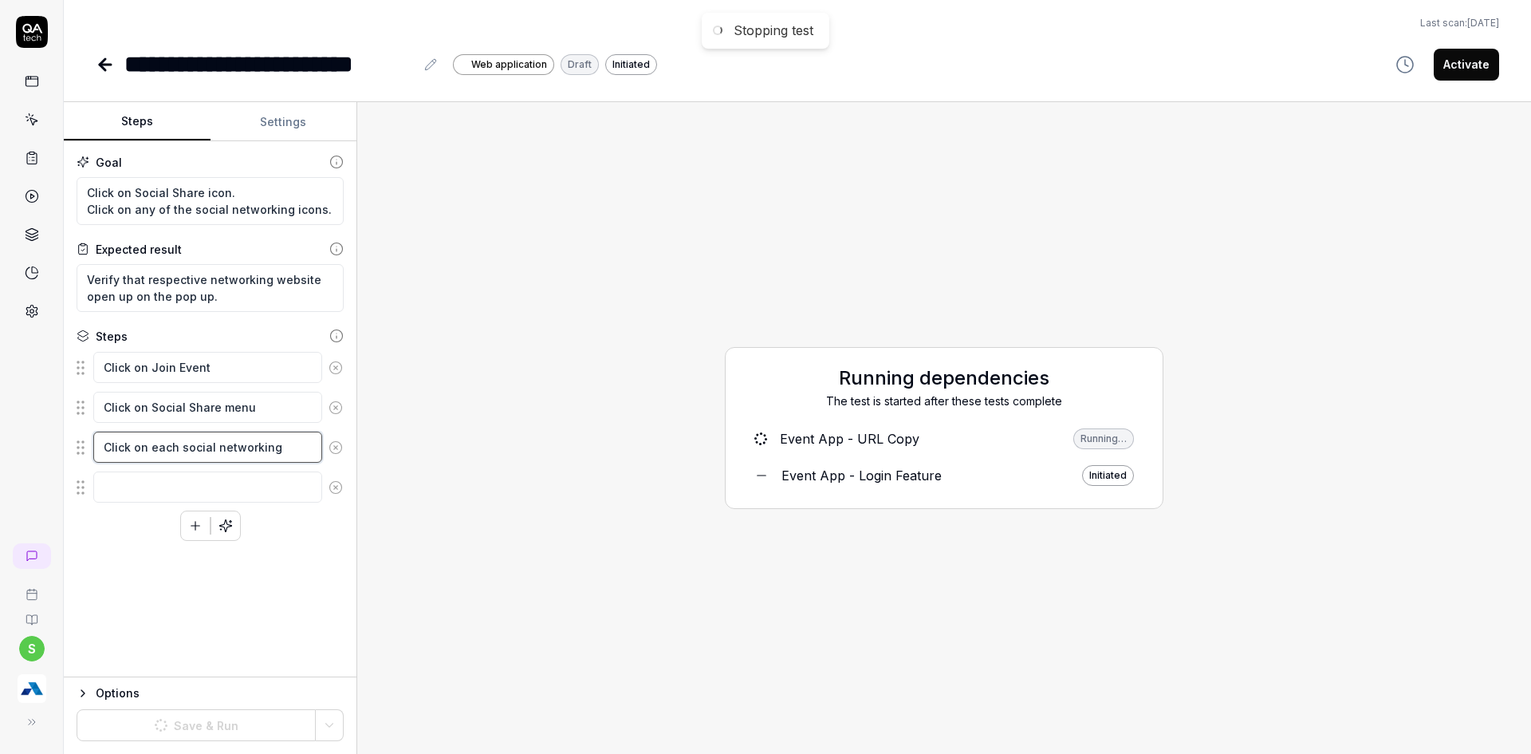
type textarea "Click on each social networking"
type textarea "*"
type textarea "Click on each social networking o"
type textarea "*"
type textarea "Click on each social networking on"
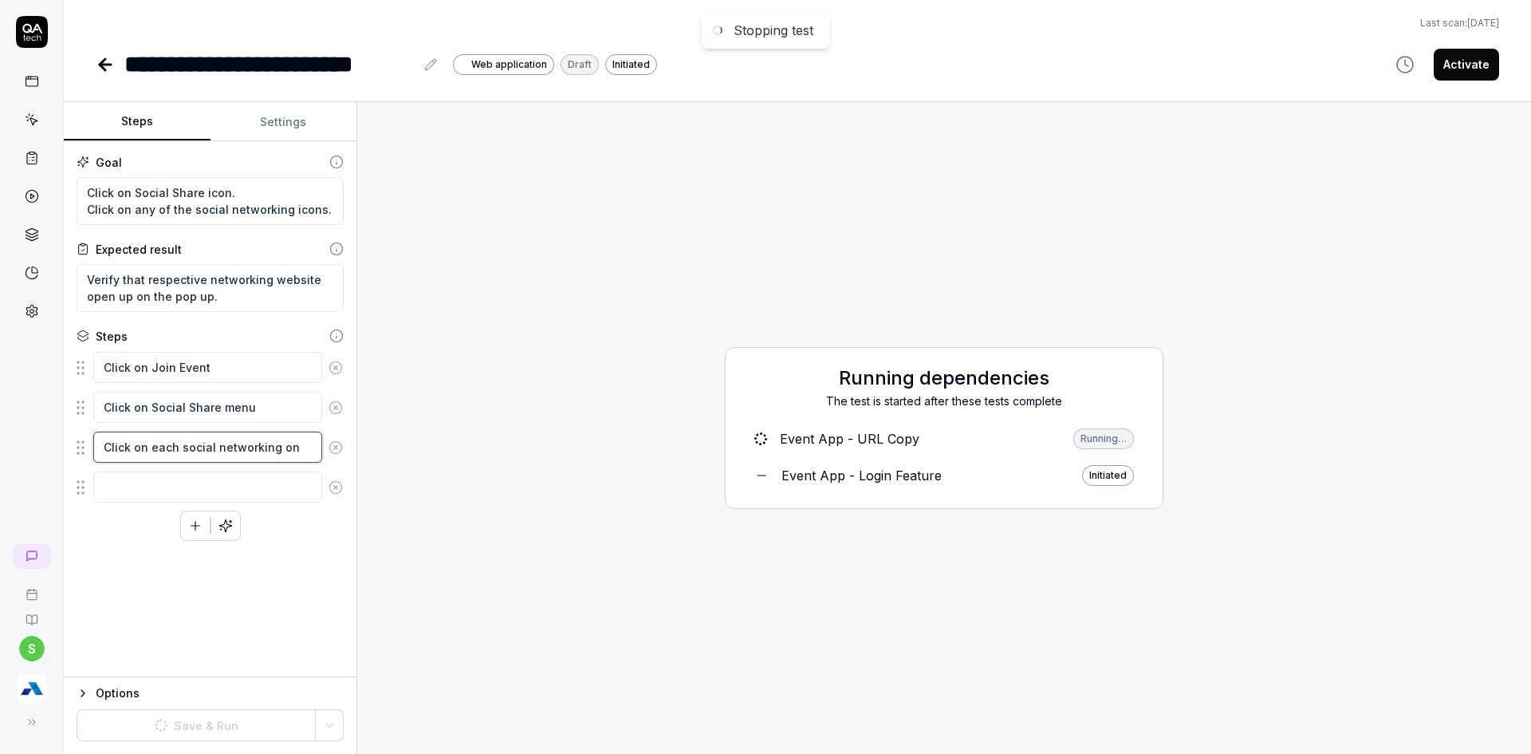
type textarea "*"
type textarea "Click on each social networking one"
type textarea "*"
type textarea "Click on each social networking one"
type textarea "*"
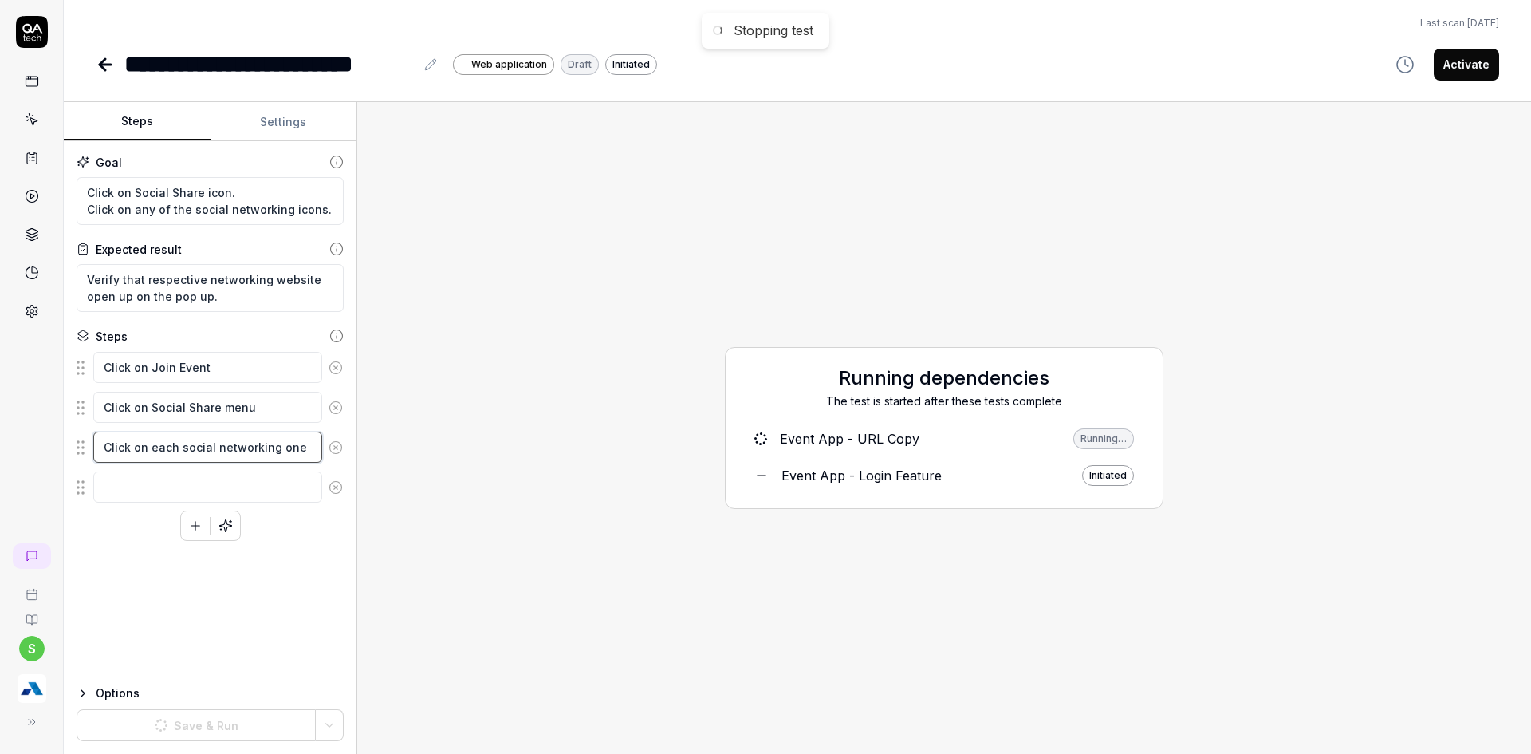
type textarea "Click on each social networking one b"
type textarea "*"
type textarea "Click on each social networking one by"
type textarea "*"
type textarea "Click on each social networking one by"
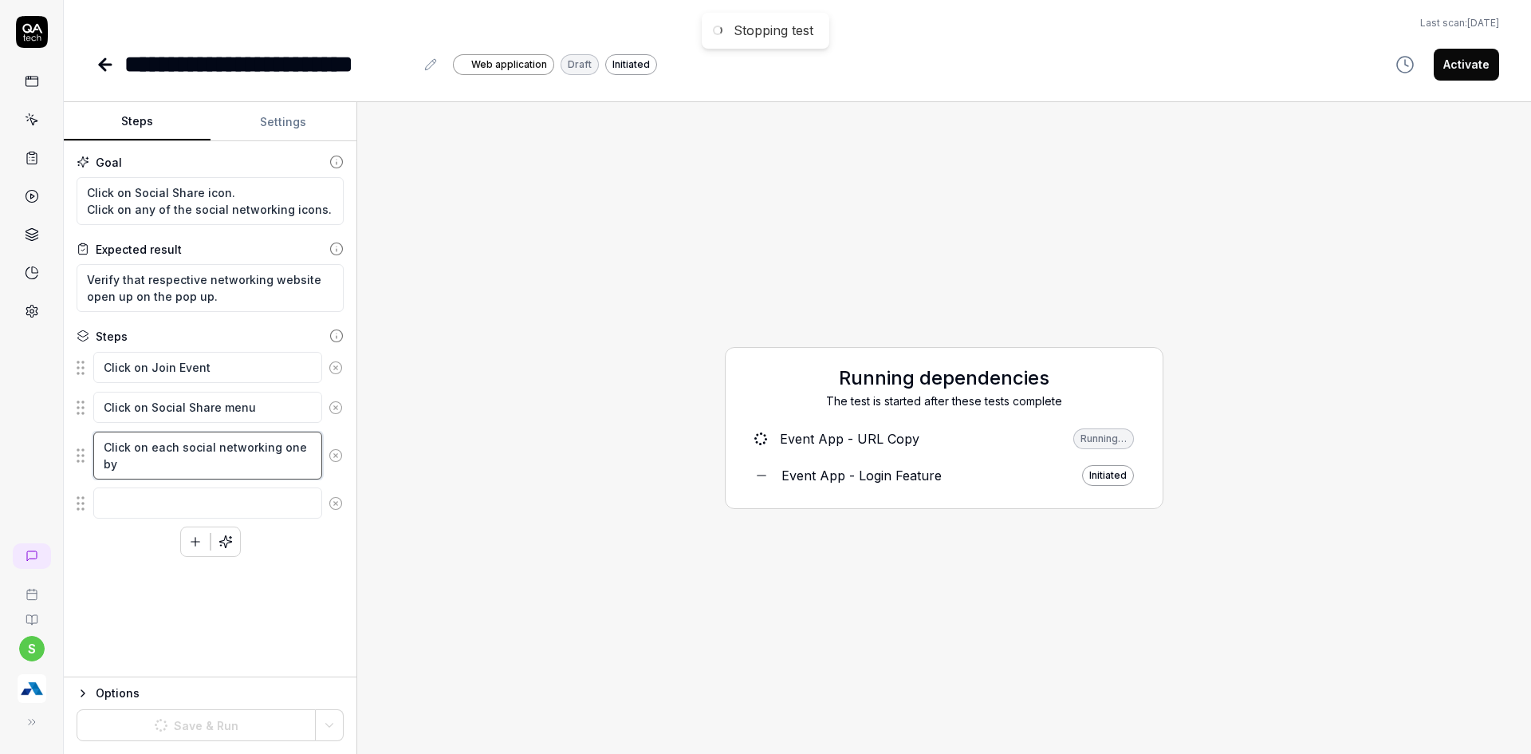
type textarea "*"
type textarea "Click on each social networking one by o"
type textarea "*"
type textarea "Click on each social networking one by one"
type textarea "*"
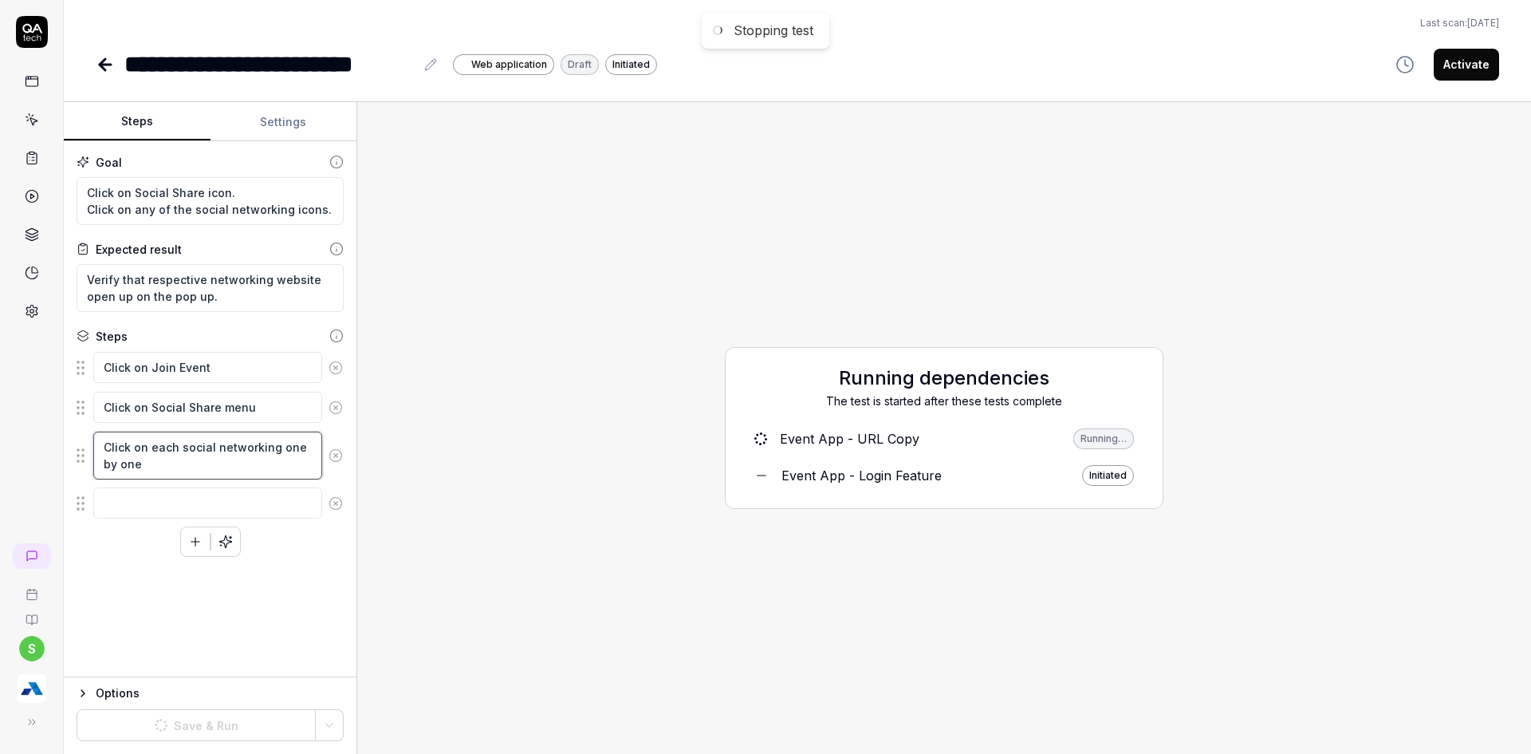
type textarea "Click on each social networking one by one"
click at [339, 504] on icon at bounding box center [336, 503] width 14 height 14
click at [270, 539] on div "Goal Click on Social Share icon. Click on any of the social networking icons. E…" at bounding box center [210, 409] width 293 height 536
type textarea "*"
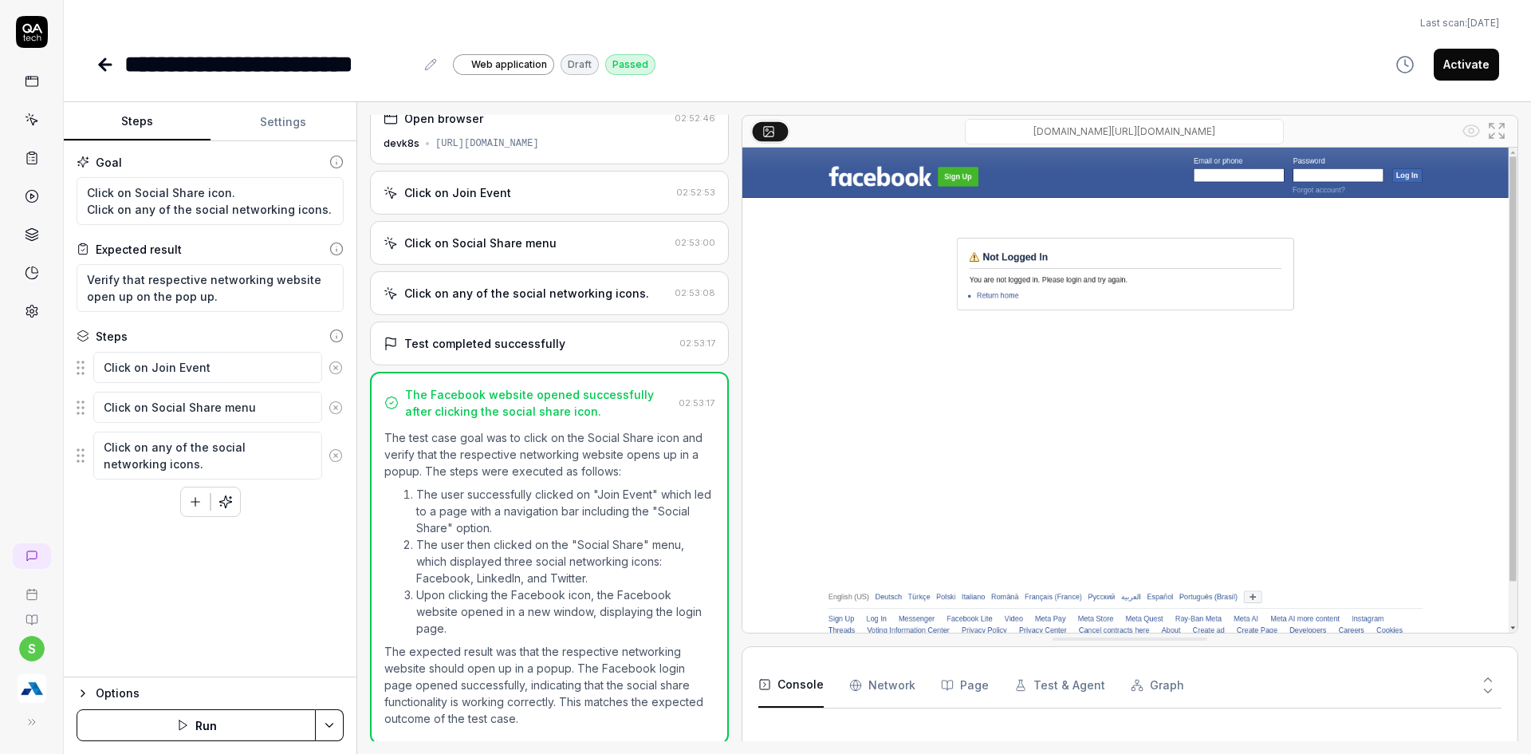
scroll to position [22, 0]
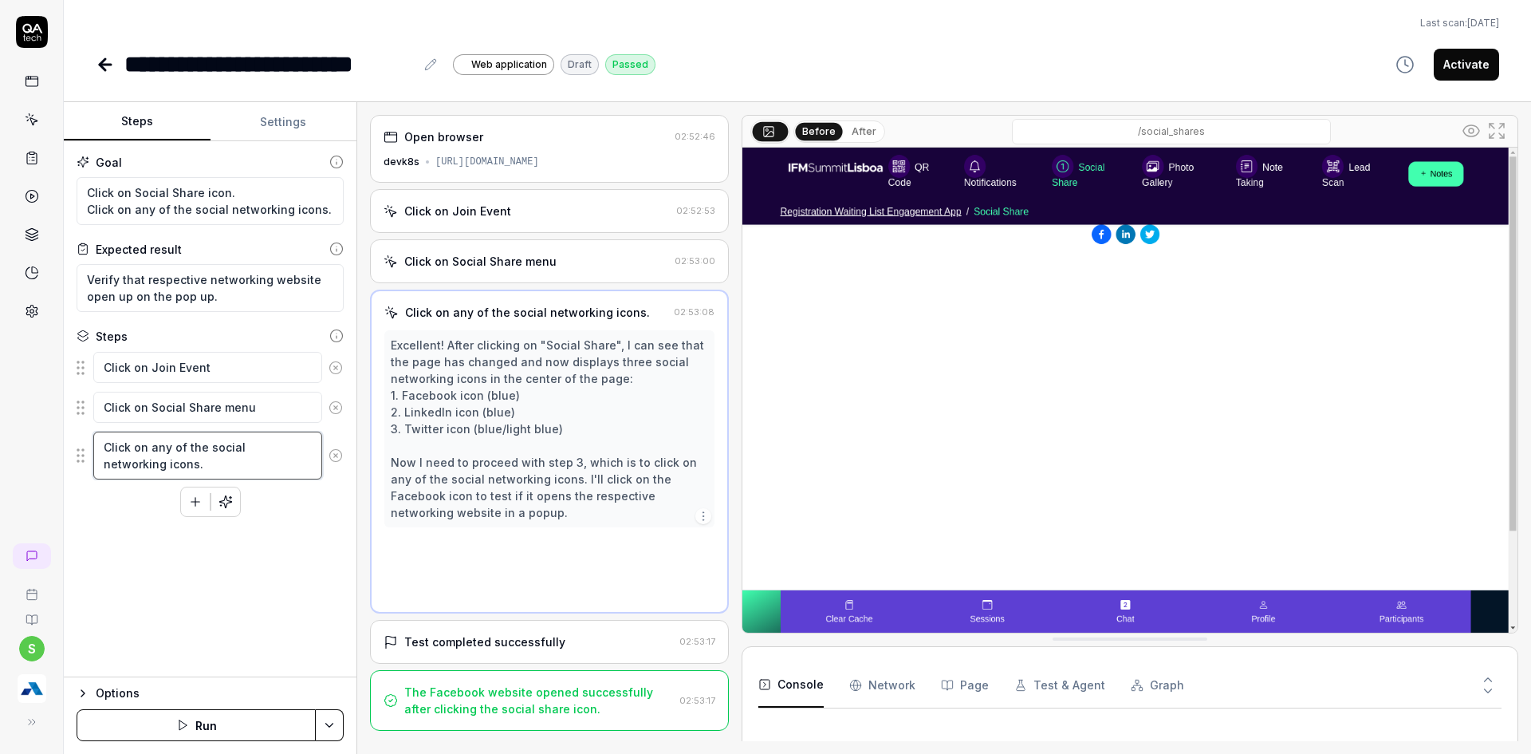
click at [152, 451] on textarea "Click on any of the social networking icons." at bounding box center [207, 456] width 229 height 48
click at [173, 451] on textarea "Click on any of the social networking icons." at bounding box center [207, 456] width 229 height 48
type textarea "*"
type textarea "Click on any =of the social networking icons."
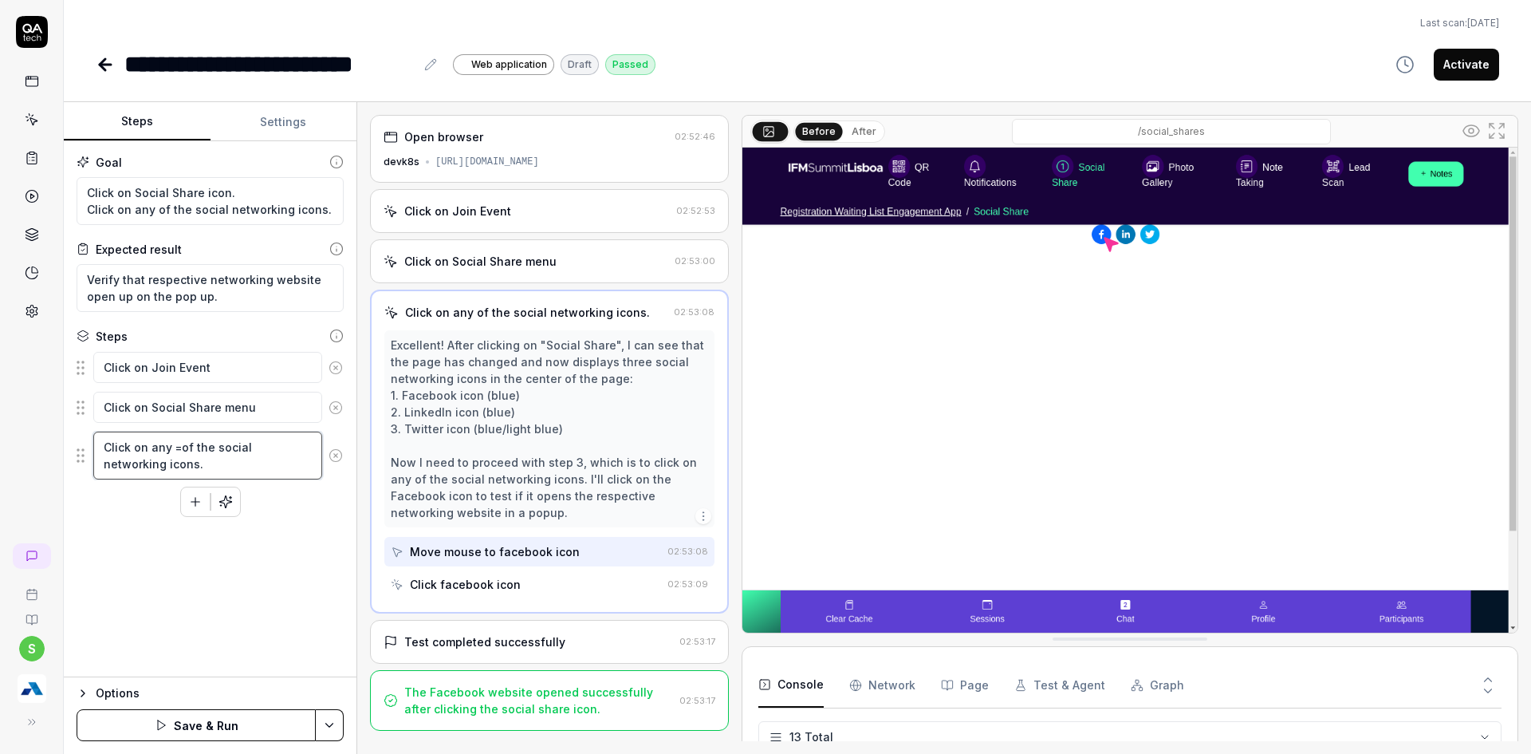
type textarea "*"
type textarea "Click on any of the social networking icons."
type textarea "*"
type textarea "Click on anyof the social networking icons."
type textarea "*"
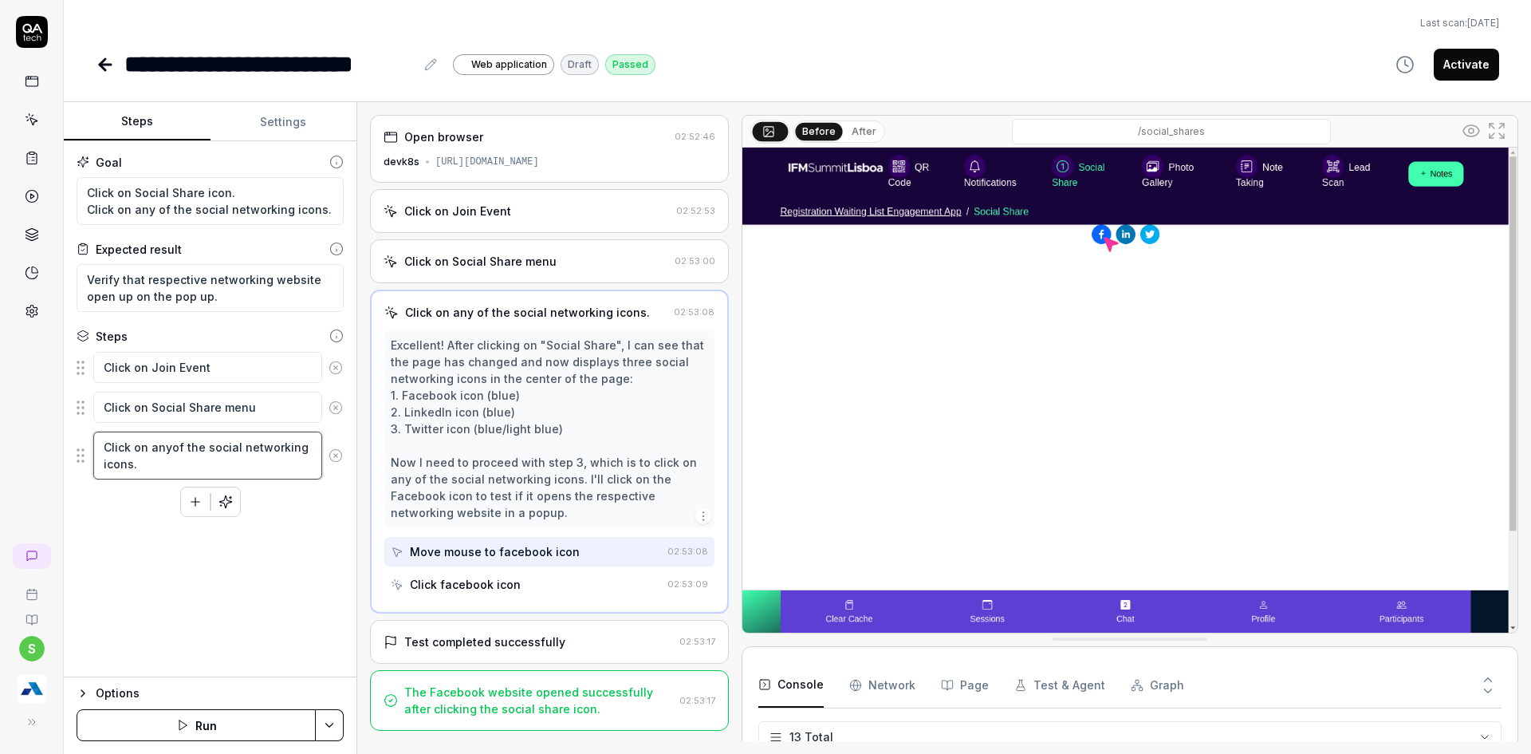
type textarea "Click on anof the social networking icons."
type textarea "*"
type textarea "Click on aof the social networking icons."
type textarea "*"
type textarea "Click on of the social networking icons."
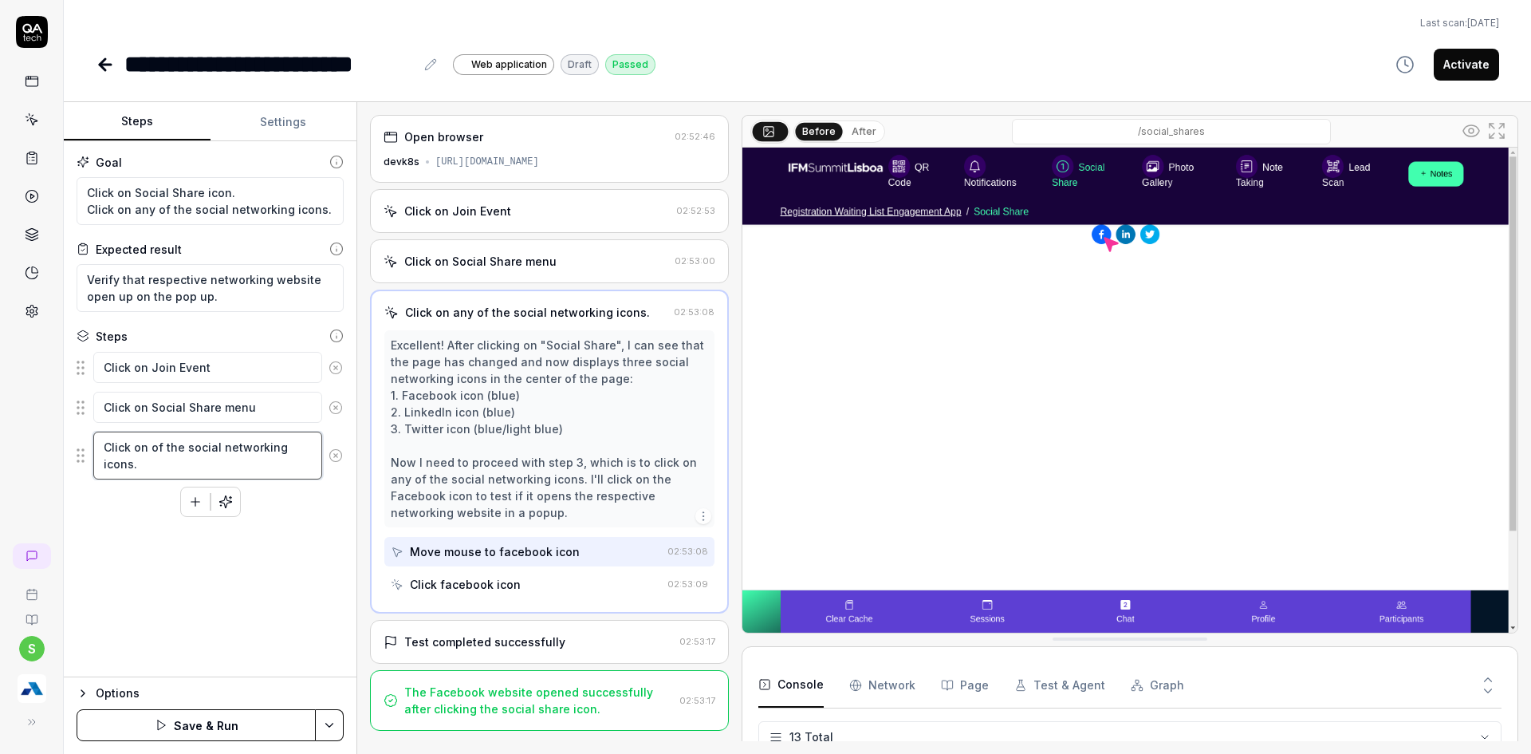
type textarea "*"
type textarea "Click onof the social networking icons."
type textarea "*"
type textarea "Click on of the social networking icons."
type textarea "*"
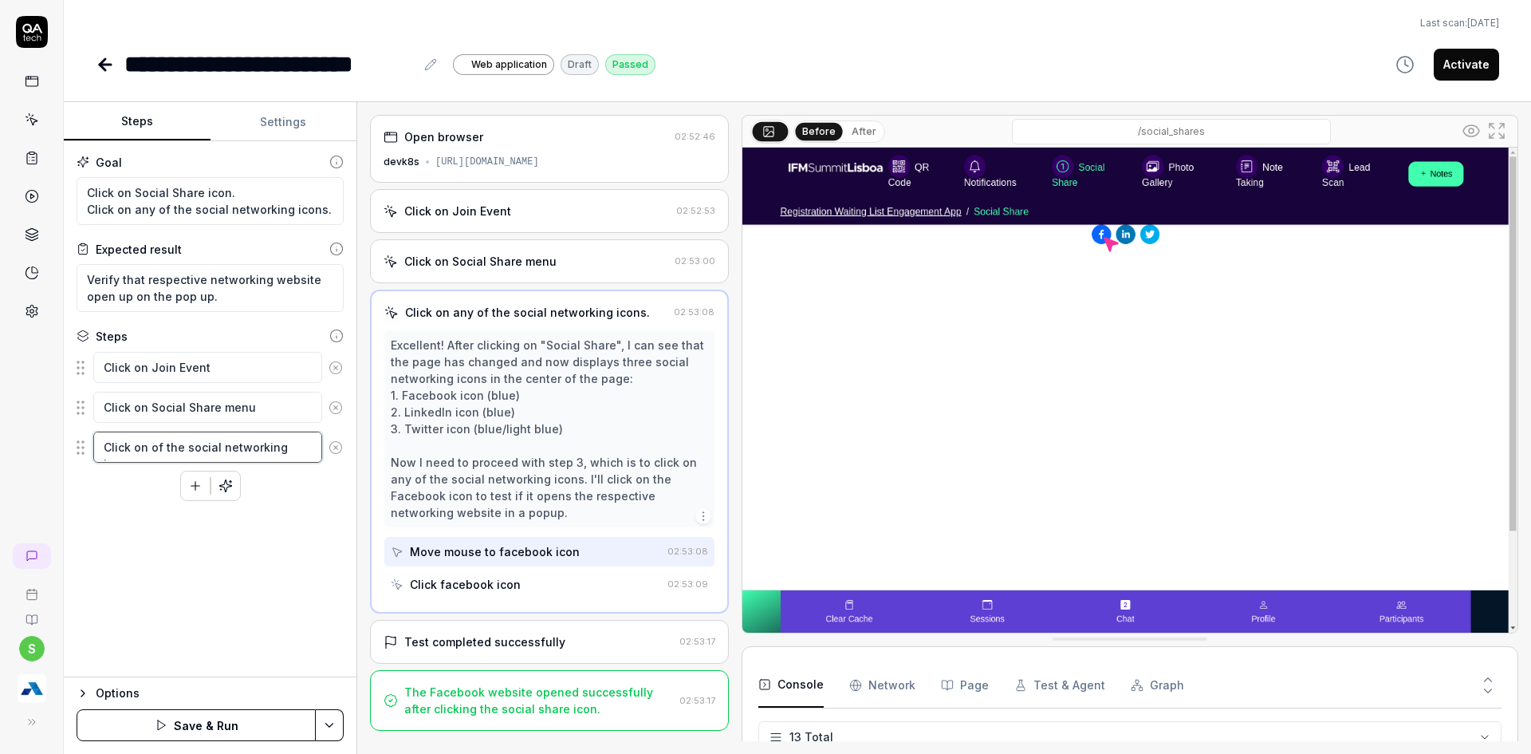
type textarea "Click on eof the social networking icons."
type textarea "*"
type textarea "Click on eaof the social networking icons."
type textarea "*"
type textarea "Click on eacof the social networking icons."
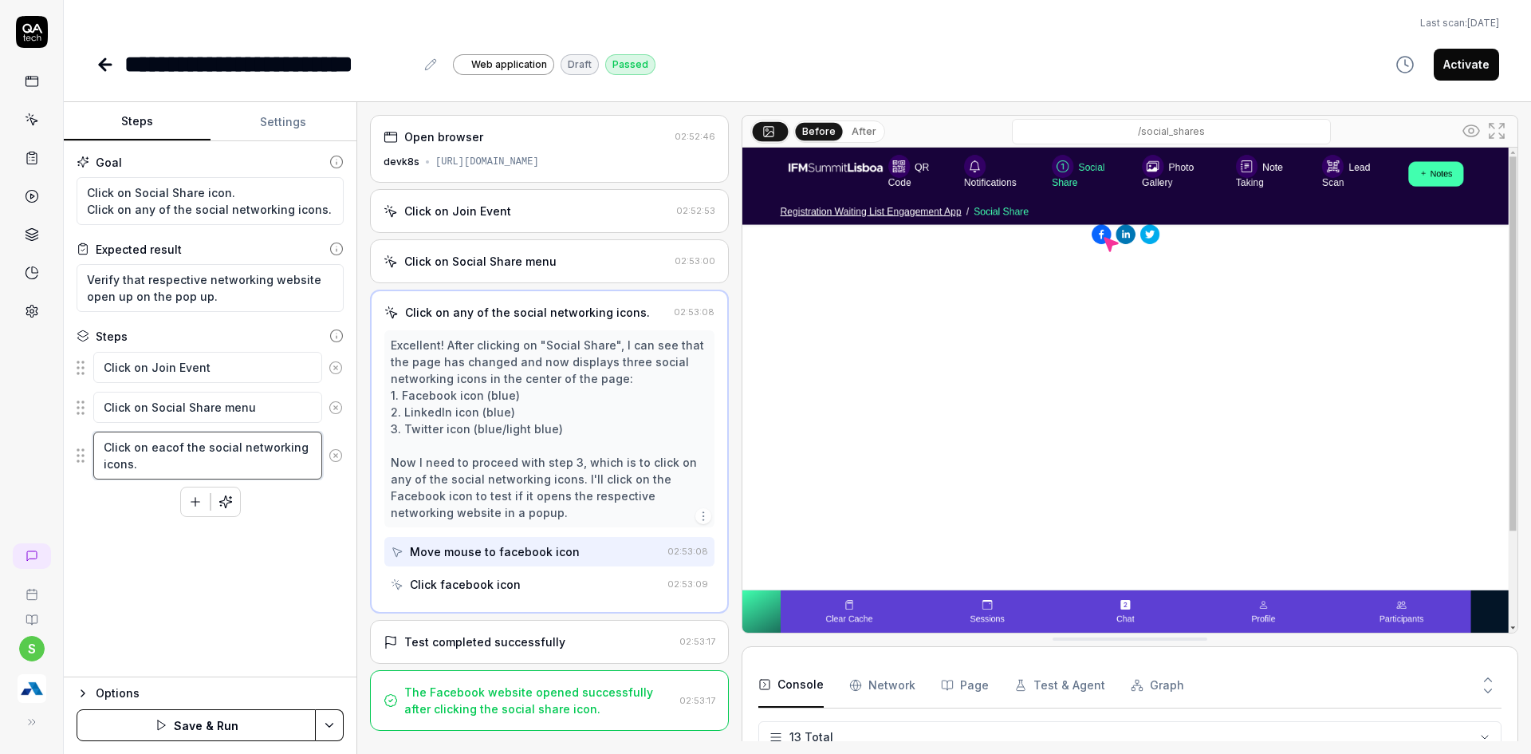
type textarea "*"
type textarea "Click on eachof the social networking icons."
type textarea "*"
type textarea "Click on each of the social networking icons."
click at [154, 462] on textarea "Click on each of the social networking icons." at bounding box center [207, 456] width 229 height 48
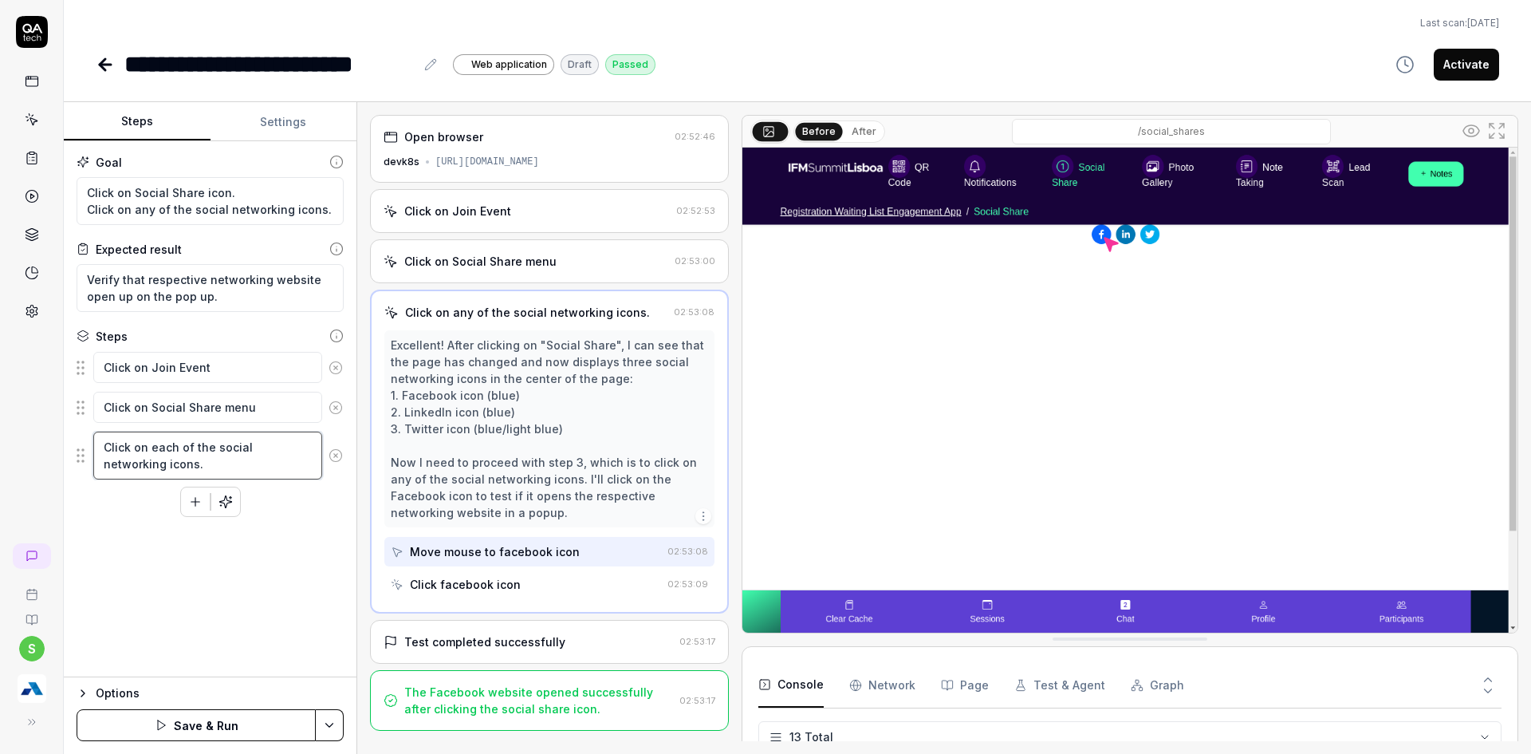
type textarea "*"
type textarea "Click on each of the social networking icons"
type textarea "*"
type textarea "Click on each of the social networking icon"
type textarea "*"
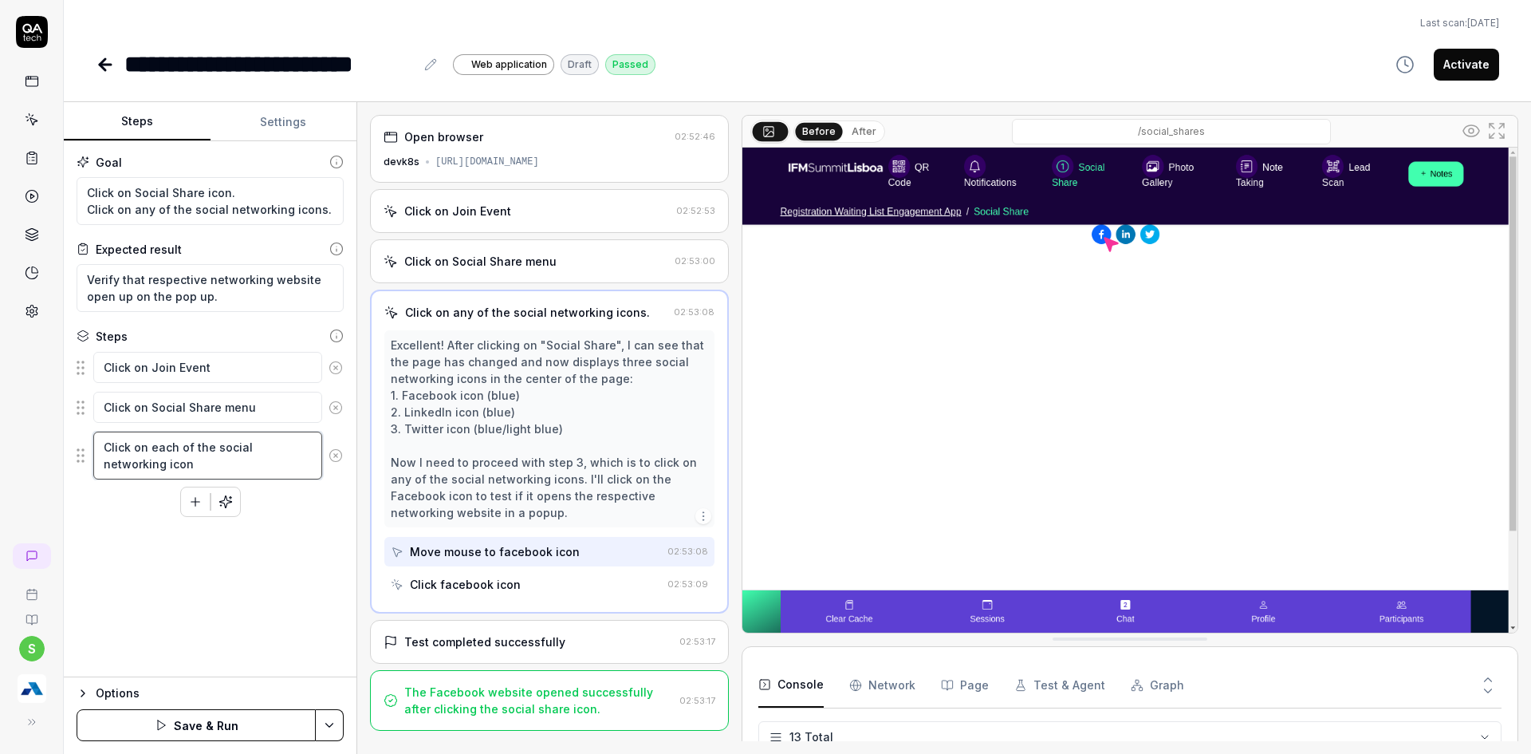
type textarea "Click on each of the social networking icons"
type textarea "*"
type textarea "Click on each of the social networking icons"
type textarea "*"
type textarea "Click on each of the social networking icons o"
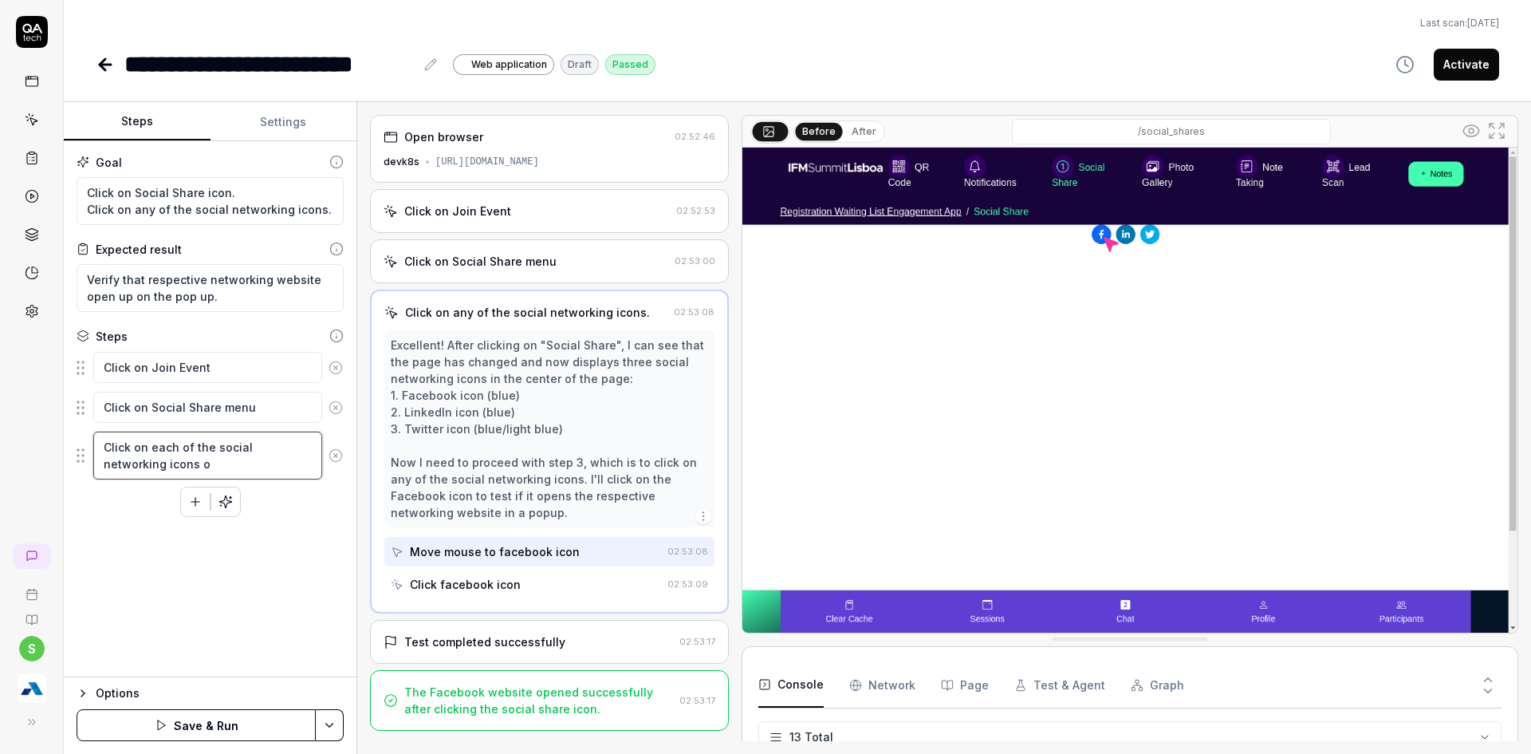
type textarea "*"
type textarea "Click on each of the social networking icons on"
type textarea "*"
type textarea "Click on each of the social networking icons one"
type textarea "*"
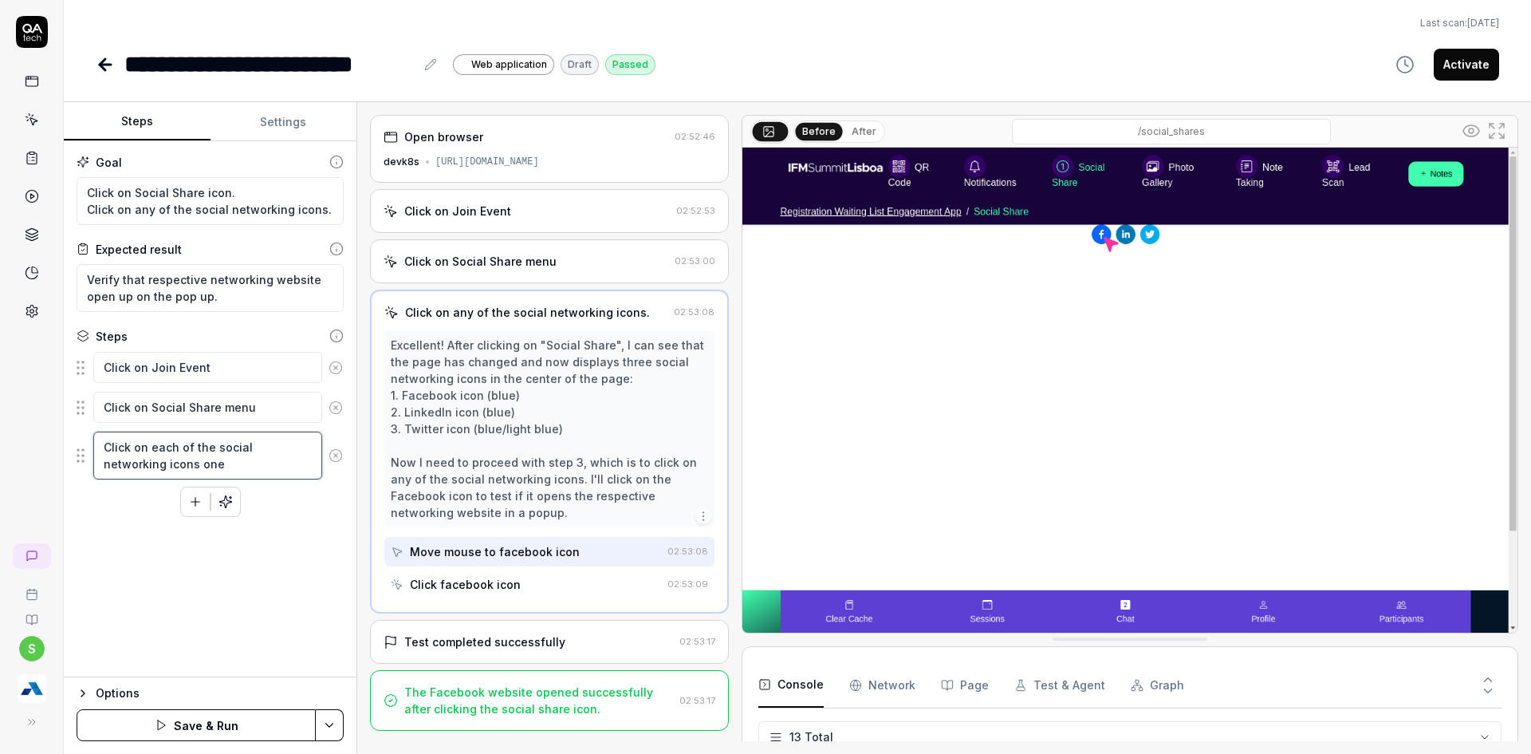
type textarea "Click on each of the social networking icons one"
type textarea "*"
type textarea "Click on each of the social networking icons one b"
type textarea "*"
type textarea "Click on each of the social networking icons one bt"
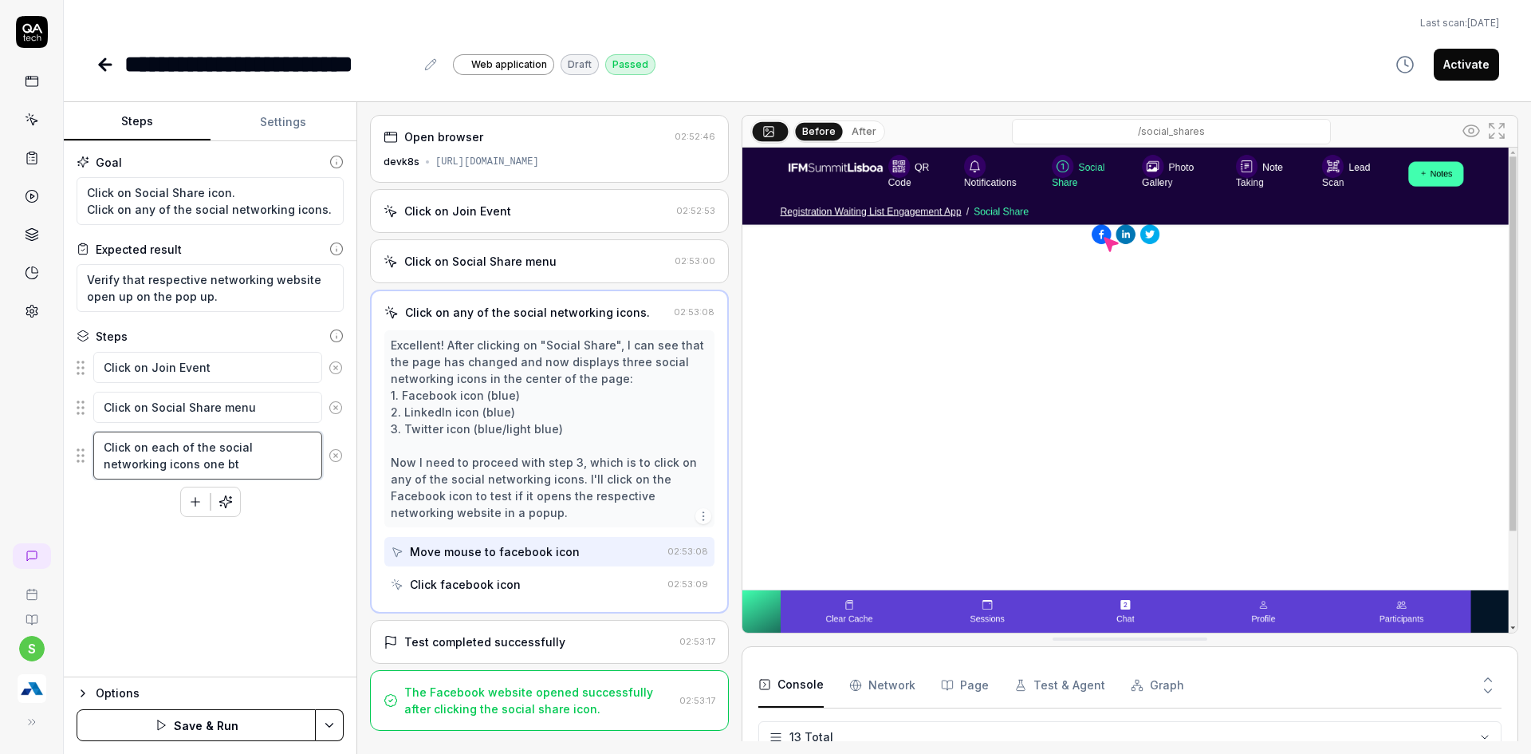
type textarea "*"
type textarea "Click on each of the social networking icons one bt"
type textarea "*"
type textarea "Click on each of the social networking icons one bt o"
type textarea "*"
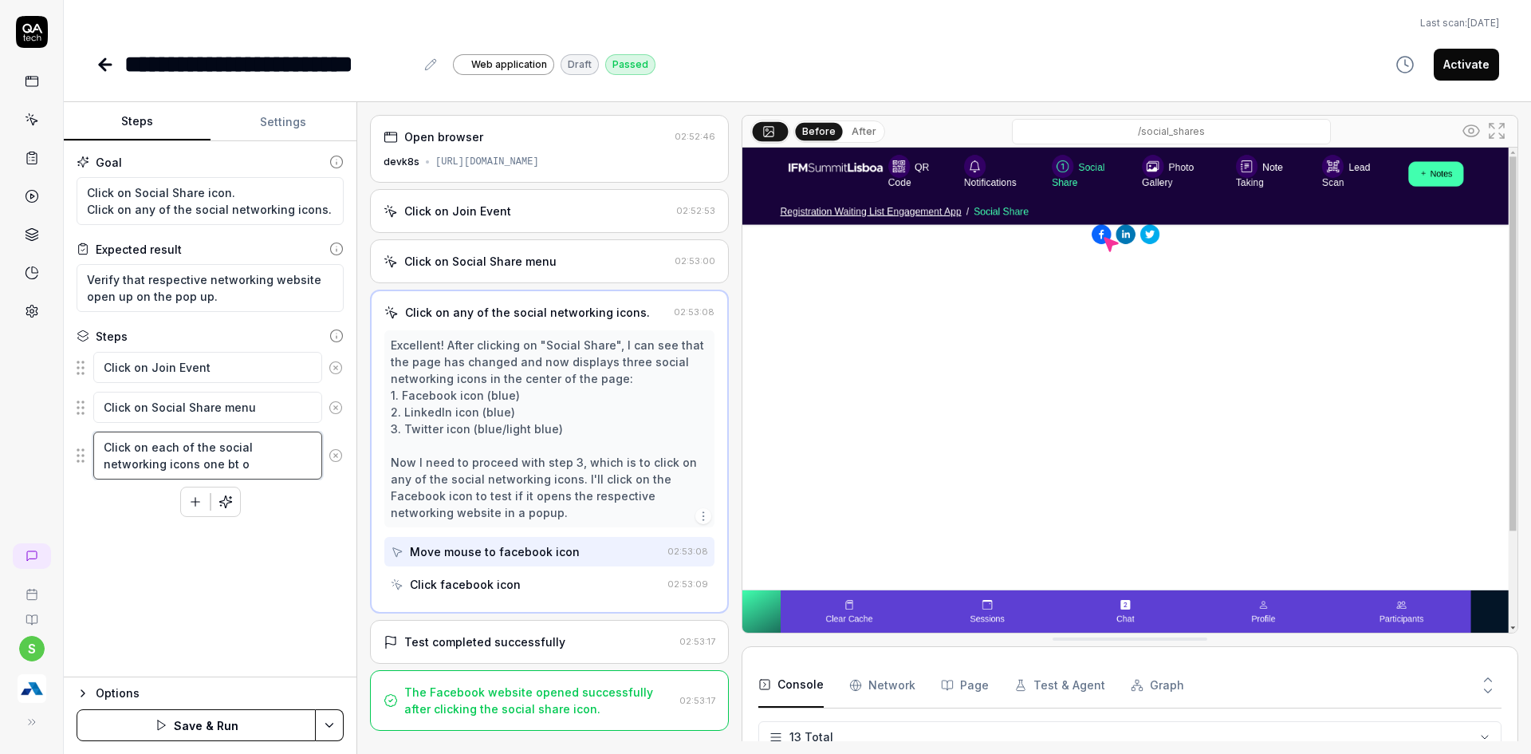
type textarea "Click on each of the social networking icons one bt on"
type textarea "*"
type textarea "Click on each of the social networking icons one bt o"
type textarea "*"
type textarea "Click on each of the social networking icons one bt"
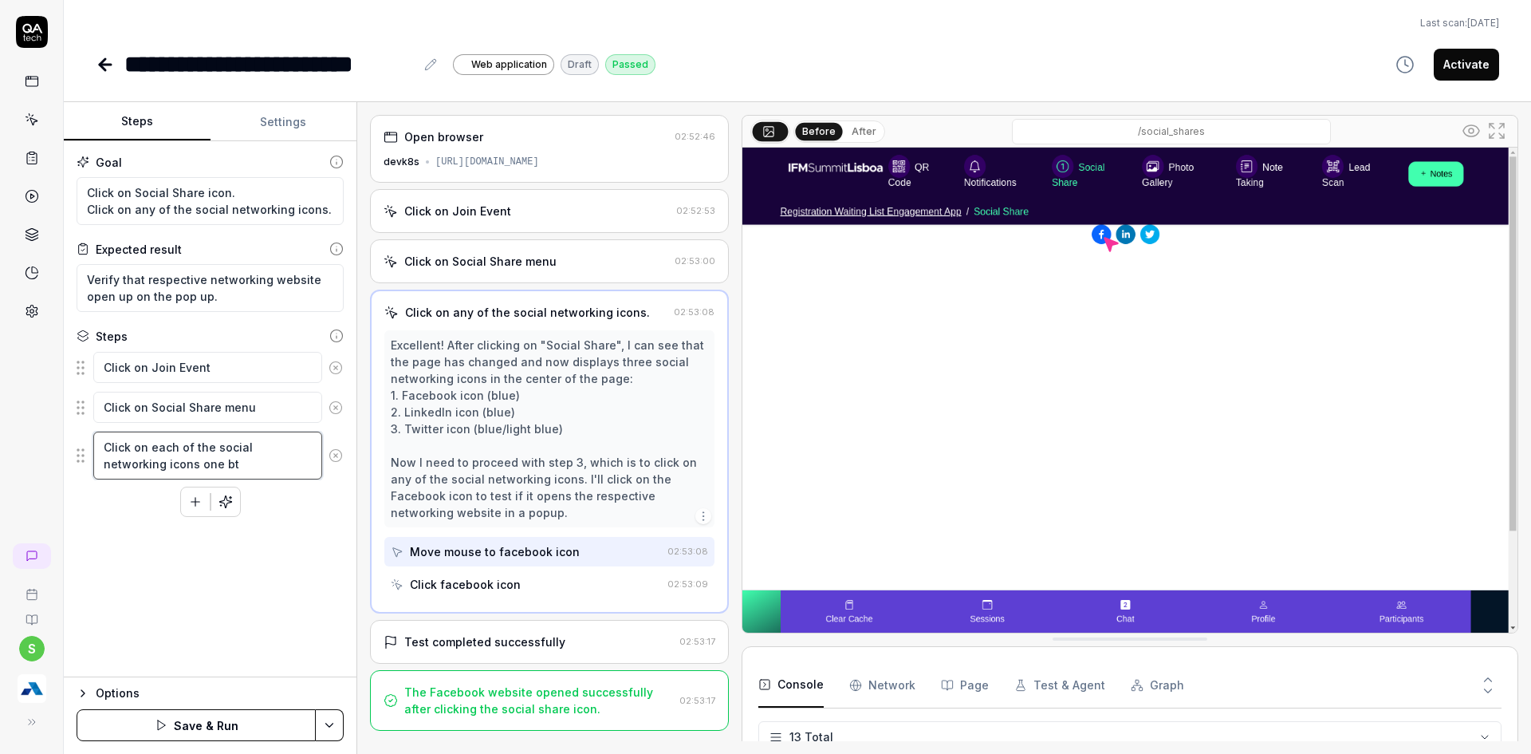
type textarea "*"
type textarea "Click on each of the social networking icons one bt"
type textarea "*"
type textarea "Click on each of the social networking icons one b"
type textarea "*"
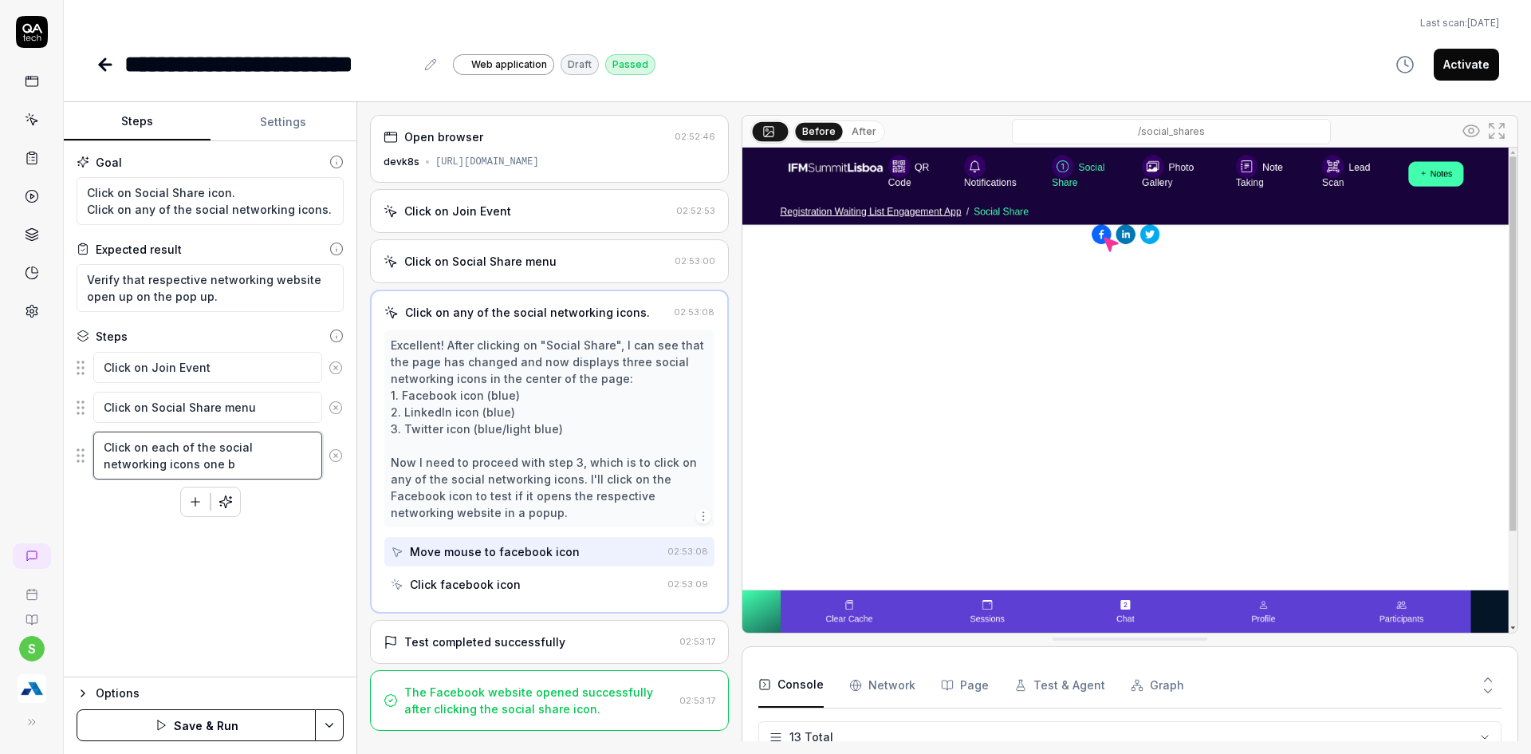
type textarea "Click on each of the social networking icons one bt"
type textarea "*"
type textarea "Click on each of the social networking icons one b"
type textarea "*"
type textarea "Click on each of the social networking icons one by"
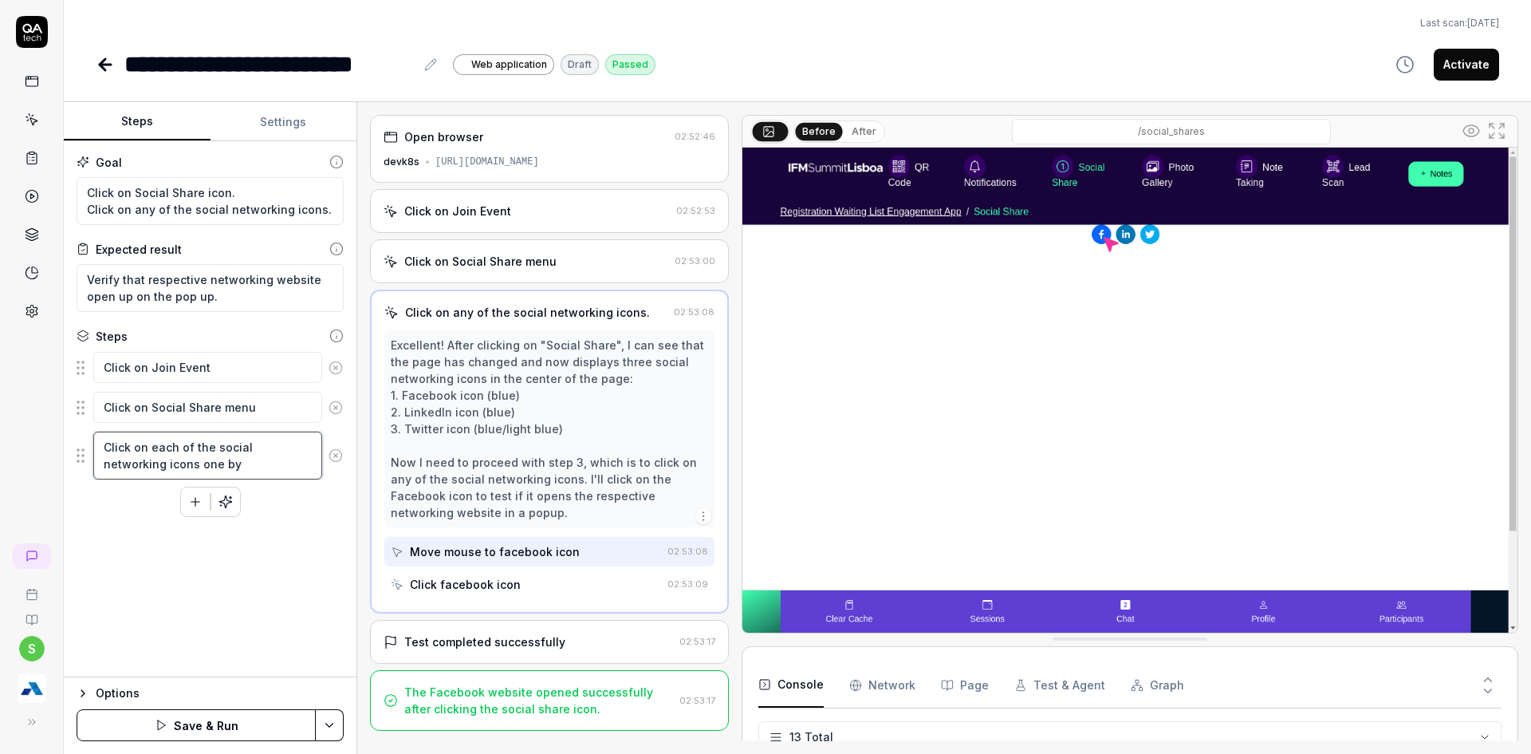
type textarea "*"
type textarea "Click on each of the social networking icons one by"
type textarea "*"
type textarea "Click on each of the social networking icons one by o"
type textarea "*"
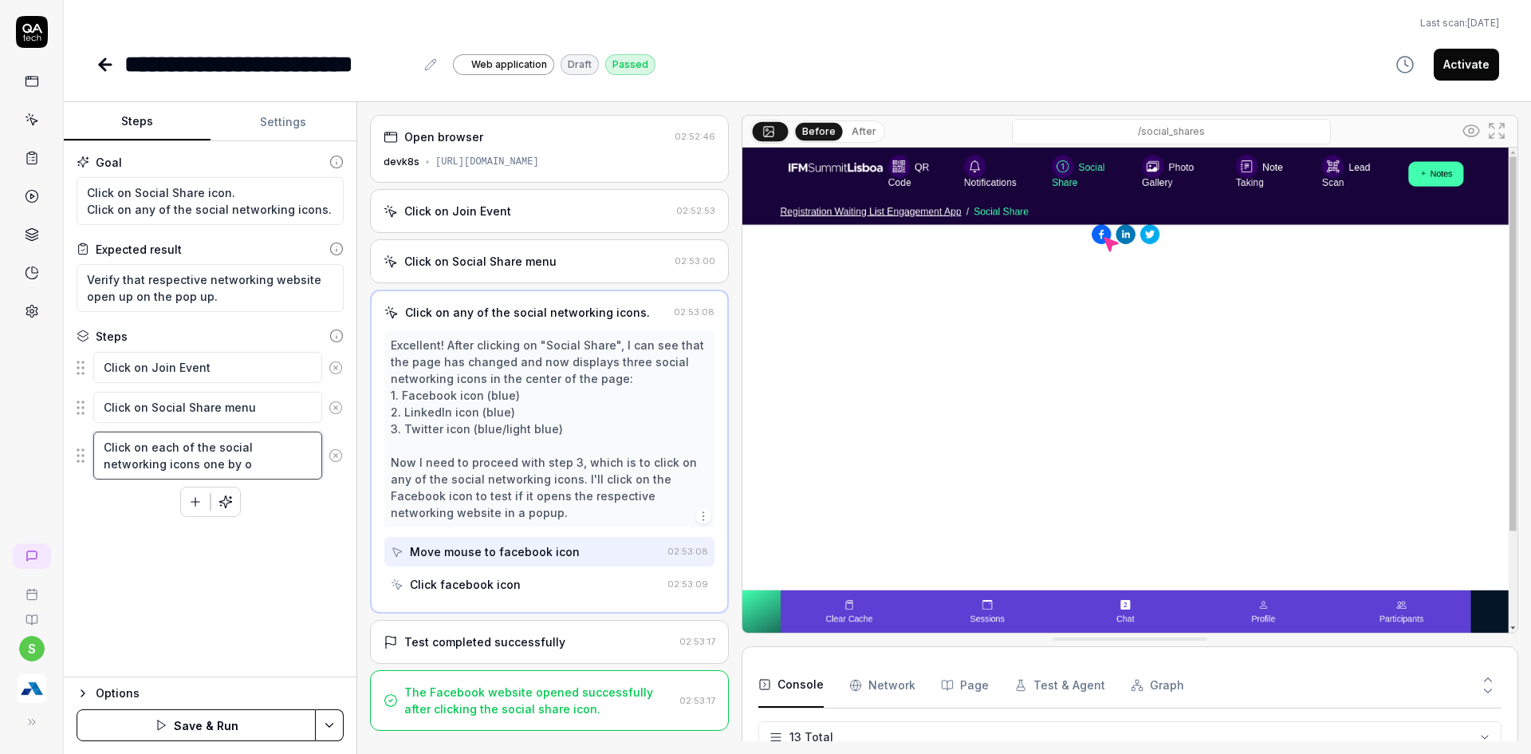
type textarea "Click on each of the social networking icons one by on"
type textarea "*"
type textarea "Click on each of the social networking icons one by one"
type textarea "*"
type textarea "Click on each of the social networking icons one by one."
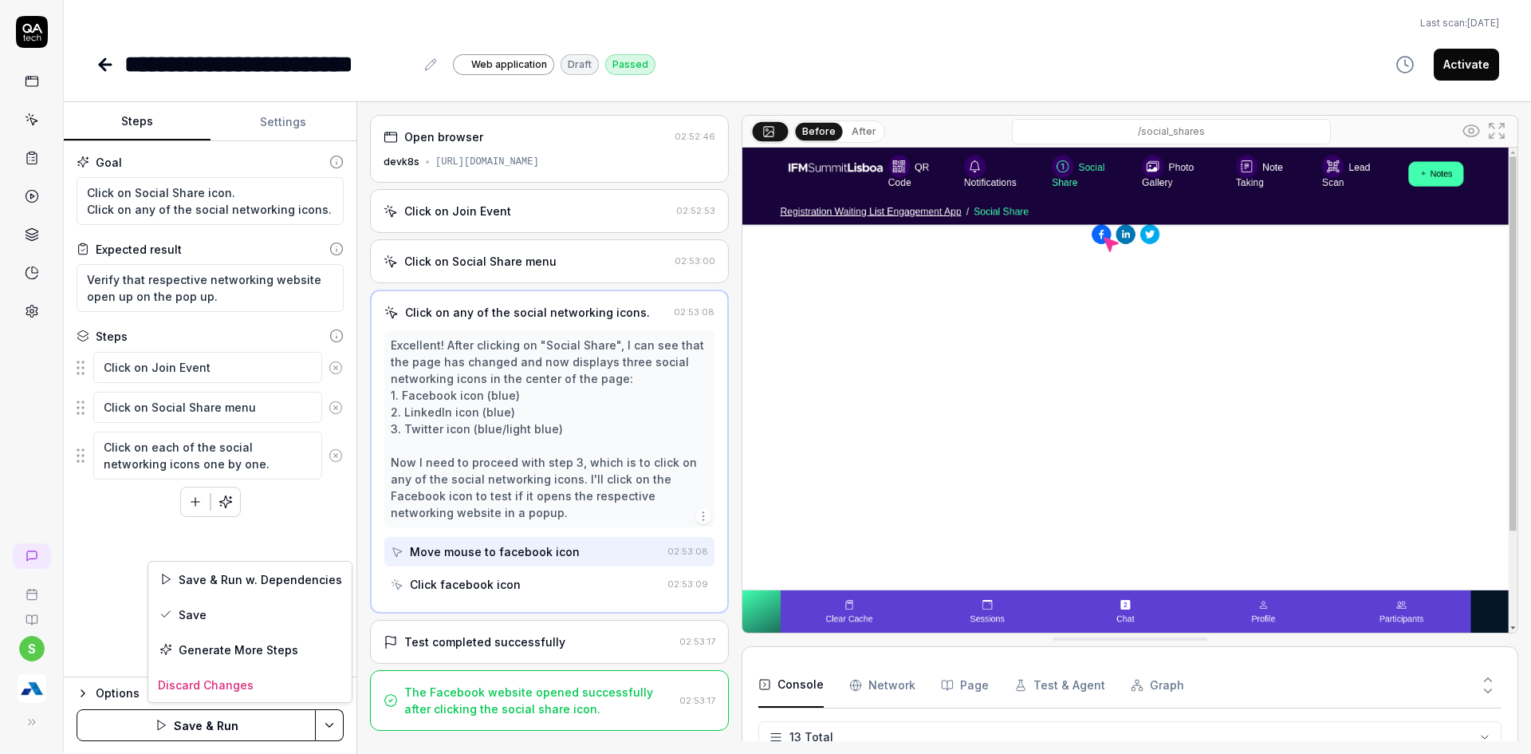
click at [341, 728] on html "**********" at bounding box center [765, 386] width 1531 height 773
click at [178, 616] on div "Save" at bounding box center [249, 614] width 203 height 35
click at [334, 731] on html "**********" at bounding box center [765, 386] width 1531 height 773
click at [298, 653] on div "Run w. Dependencies" at bounding box center [268, 649] width 161 height 35
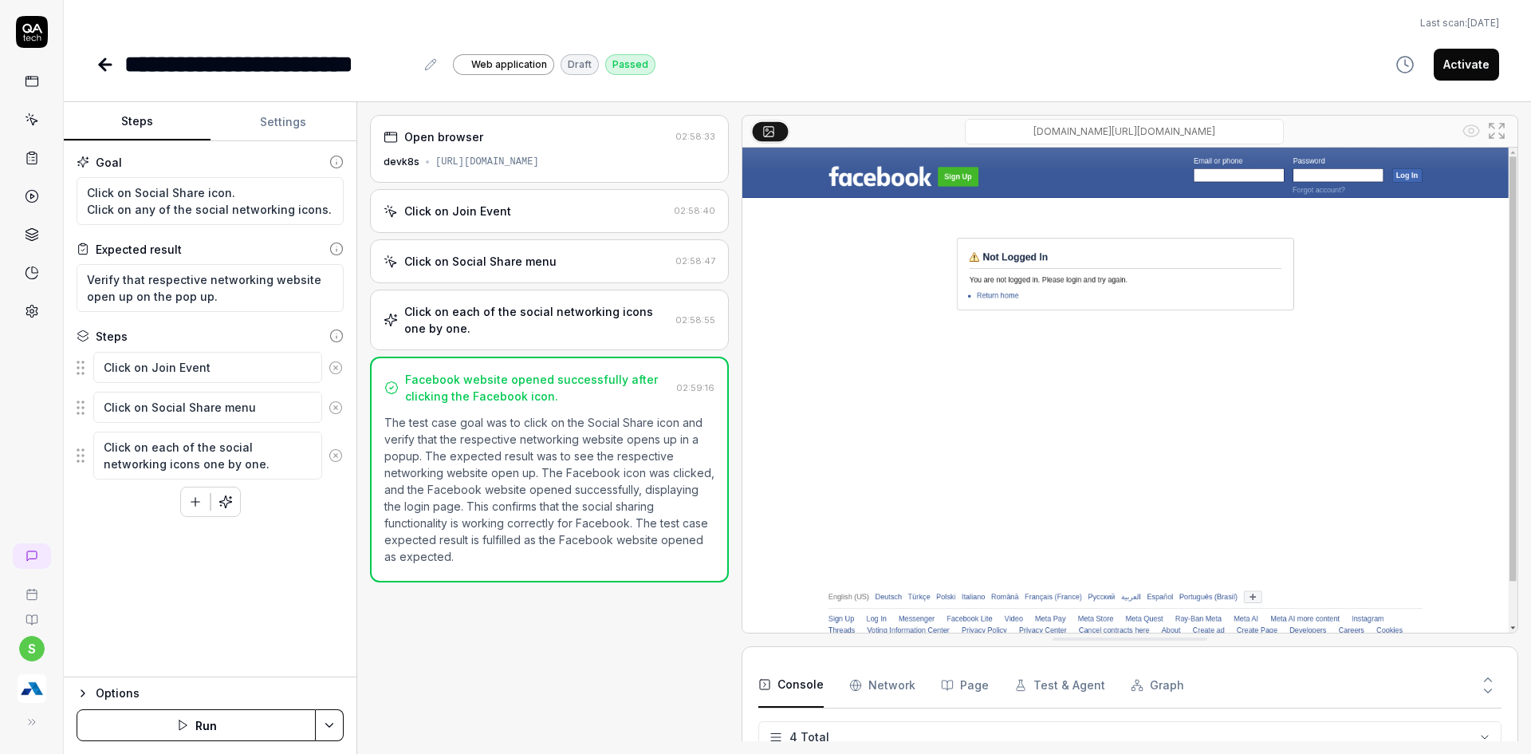
drag, startPoint x: 1239, startPoint y: 72, endPoint x: 1314, endPoint y: 62, distance: 74.8
click at [1240, 72] on div "**********" at bounding box center [798, 64] width 1404 height 36
click at [1469, 57] on button "Activate" at bounding box center [1466, 65] width 65 height 32
type textarea "*"
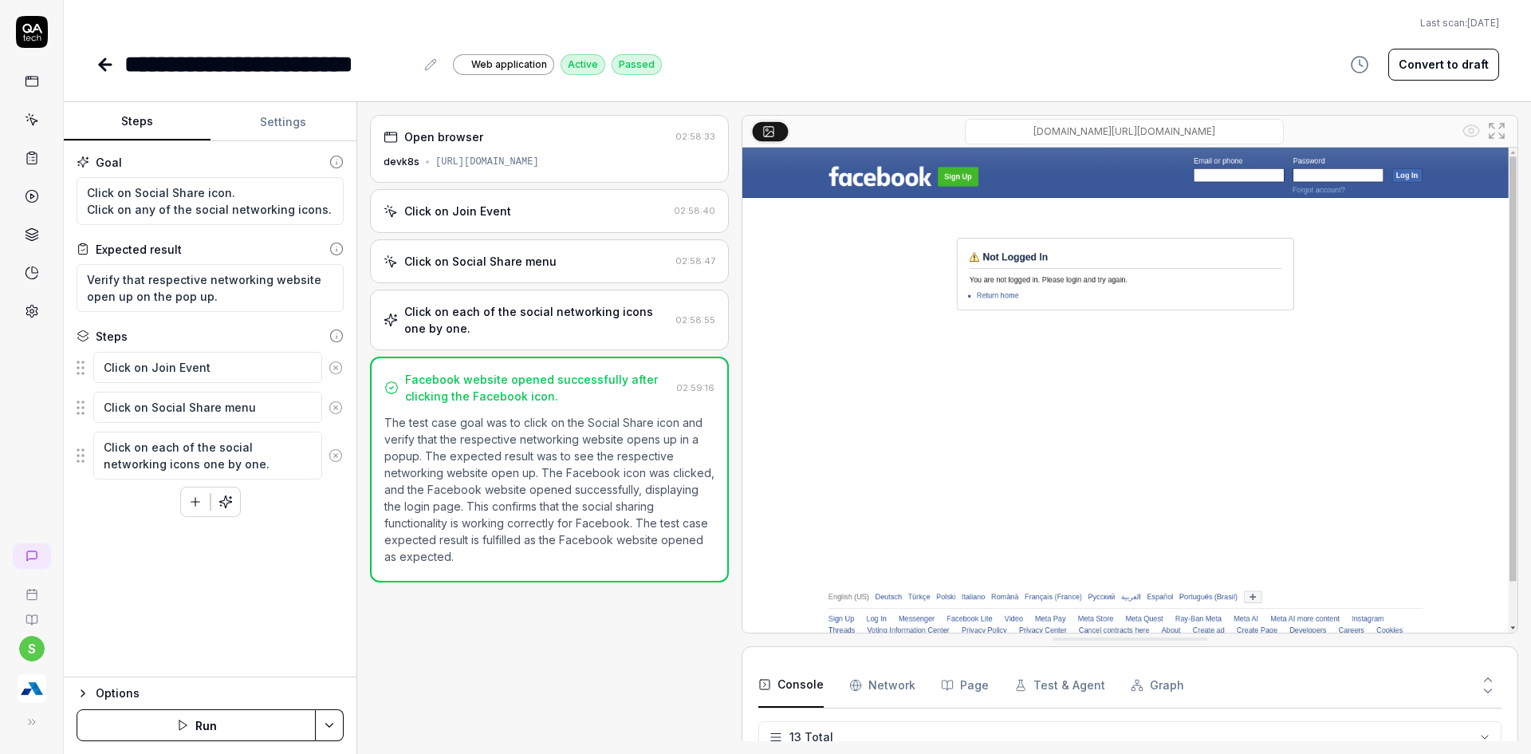
click at [101, 80] on link at bounding box center [107, 65] width 22 height 32
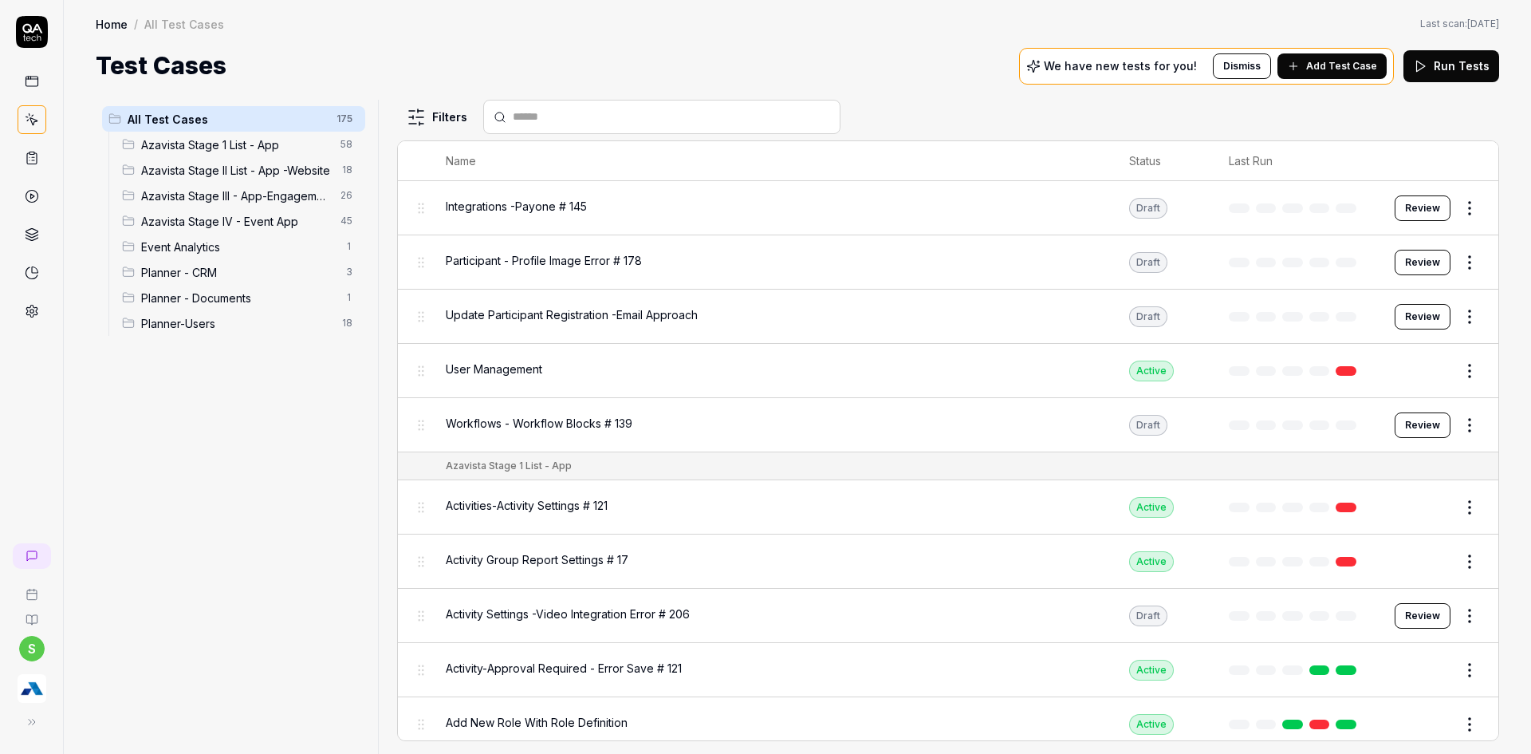
click at [1323, 69] on span "Add Test Case" at bounding box center [1341, 66] width 71 height 14
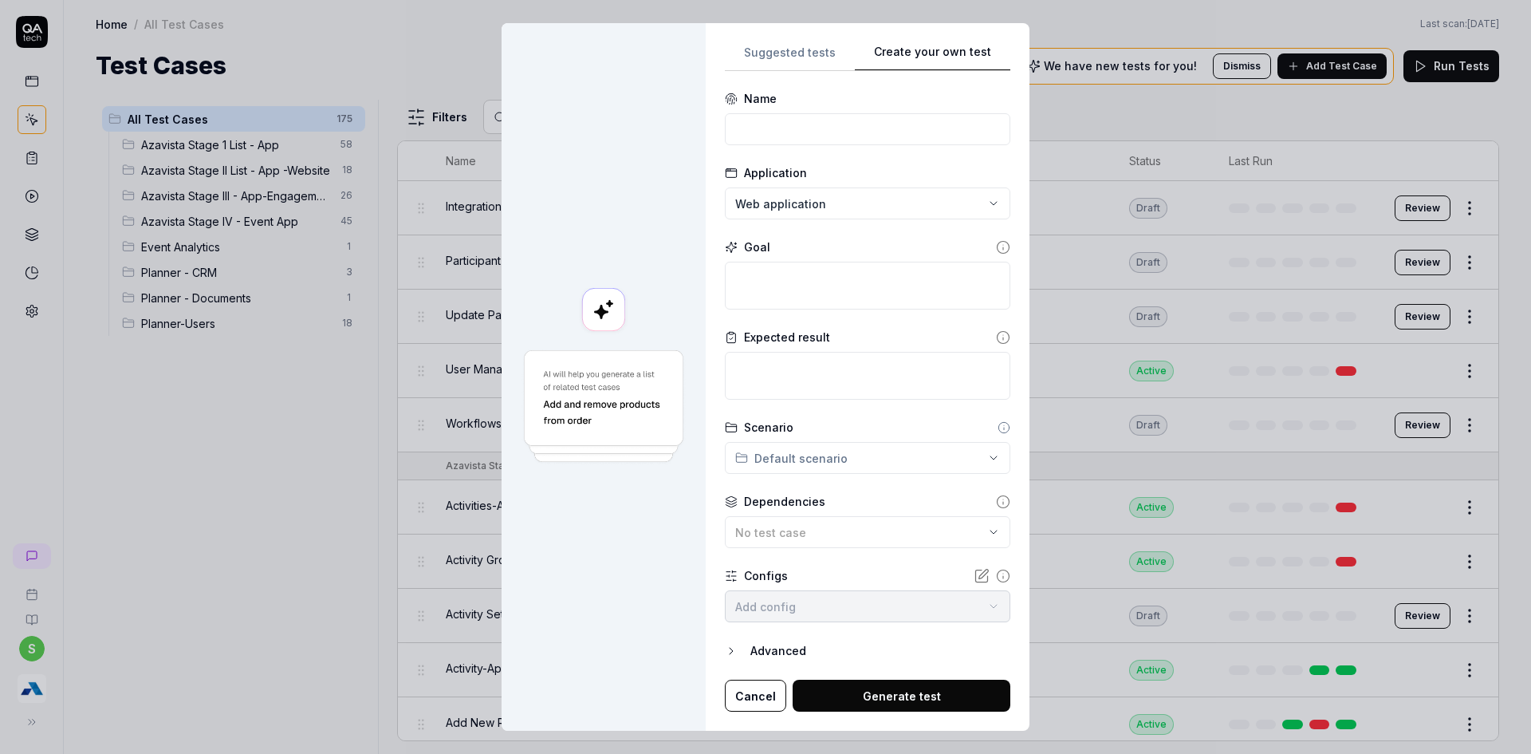
drag, startPoint x: 802, startPoint y: 355, endPoint x: 799, endPoint y: 325, distance: 30.5
click at [803, 356] on div "Suggested tests Create your own test Name Application Web application Goal Expe…" at bounding box center [868, 377] width 286 height 670
click at [799, 124] on input at bounding box center [868, 129] width 286 height 32
type input "Event App -Clear Cache"
type textarea "*"
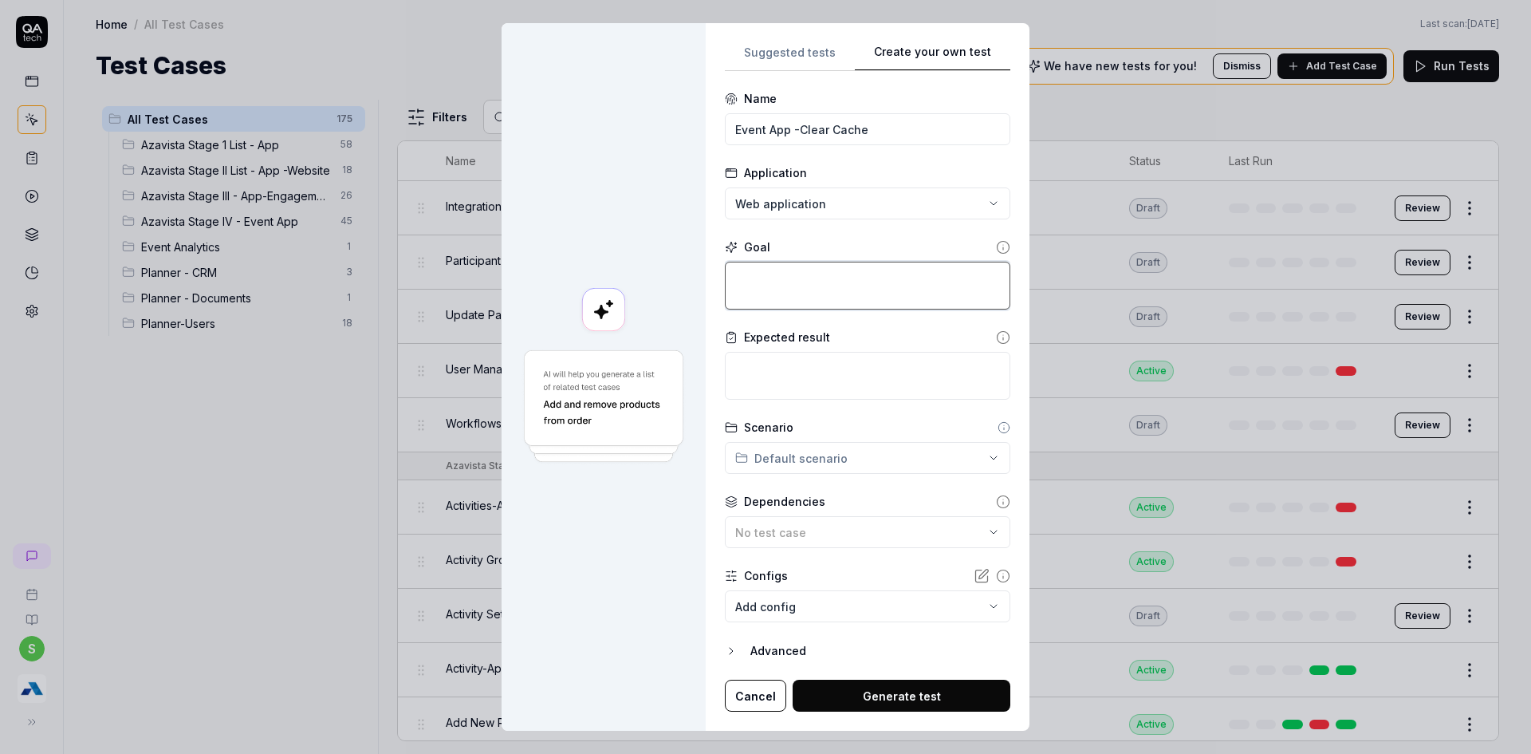
type textarea "C"
type textarea "*"
type textarea "Cl"
type textarea "*"
type textarea "Cli"
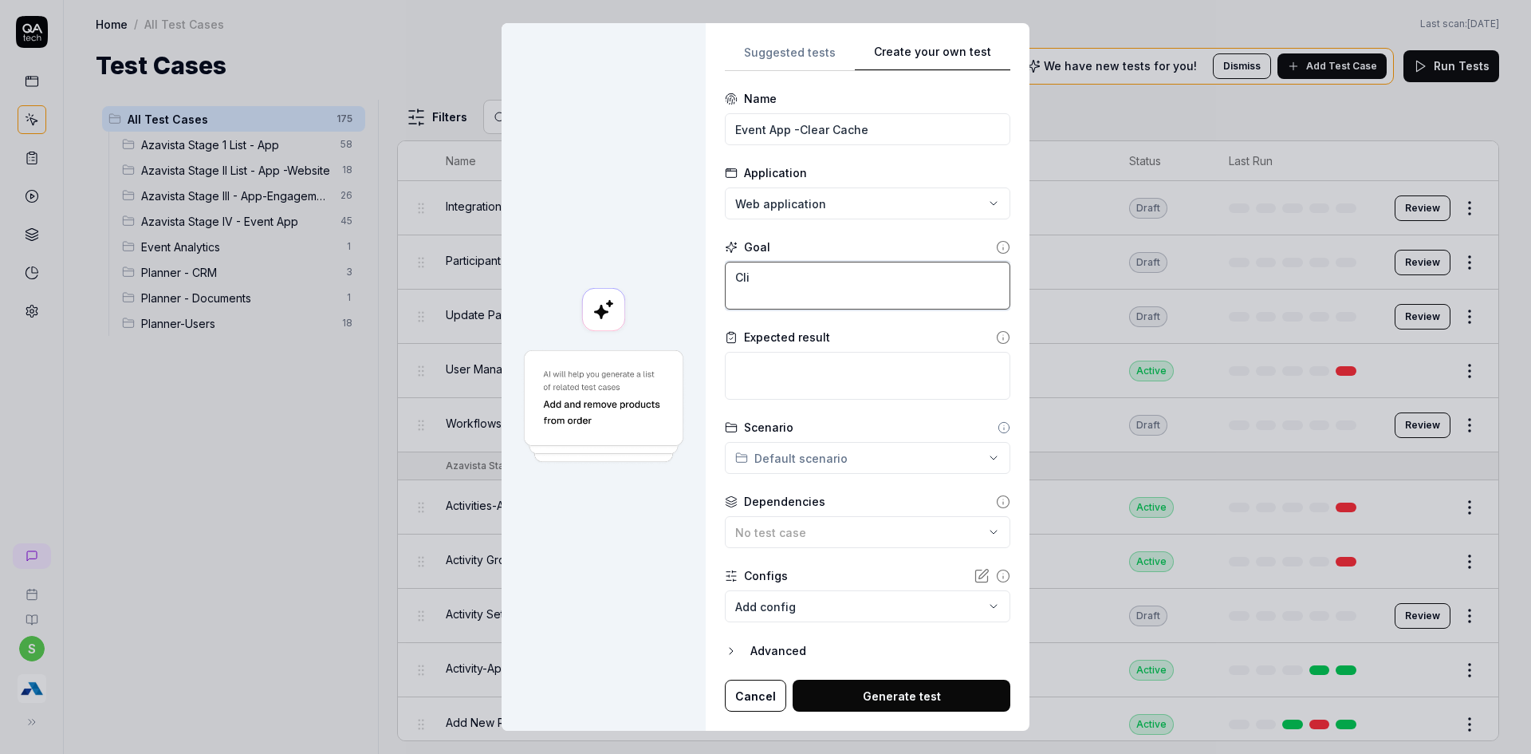
type textarea "*"
type textarea "Clic"
type textarea "*"
type textarea "Click"
type textarea "*"
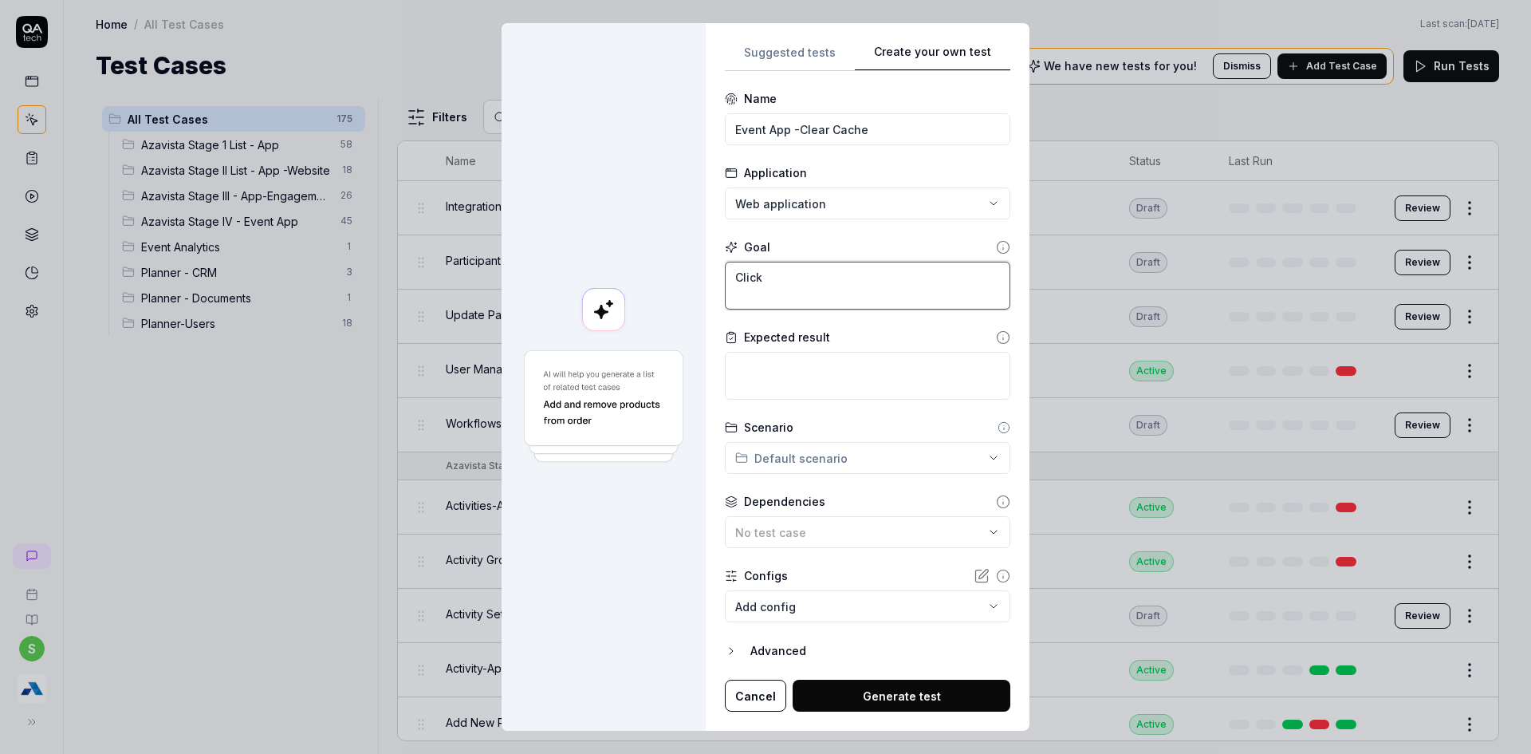
type textarea "Click"
type textarea "*"
type textarea "Click o"
type textarea "*"
type textarea "Click on"
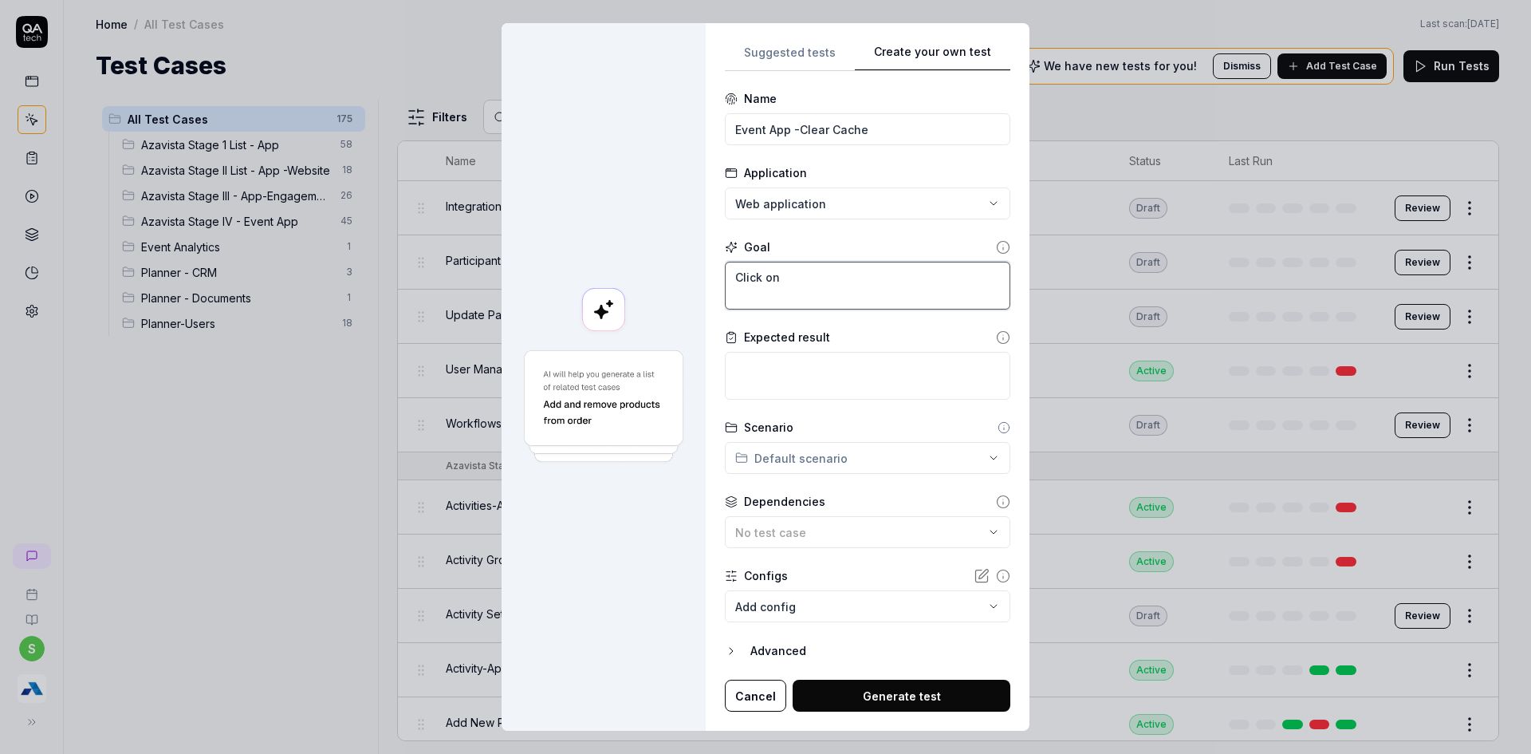
type textarea "*"
type textarea "Click on"
type textarea "*"
type textarea "Click on R"
type textarea "*"
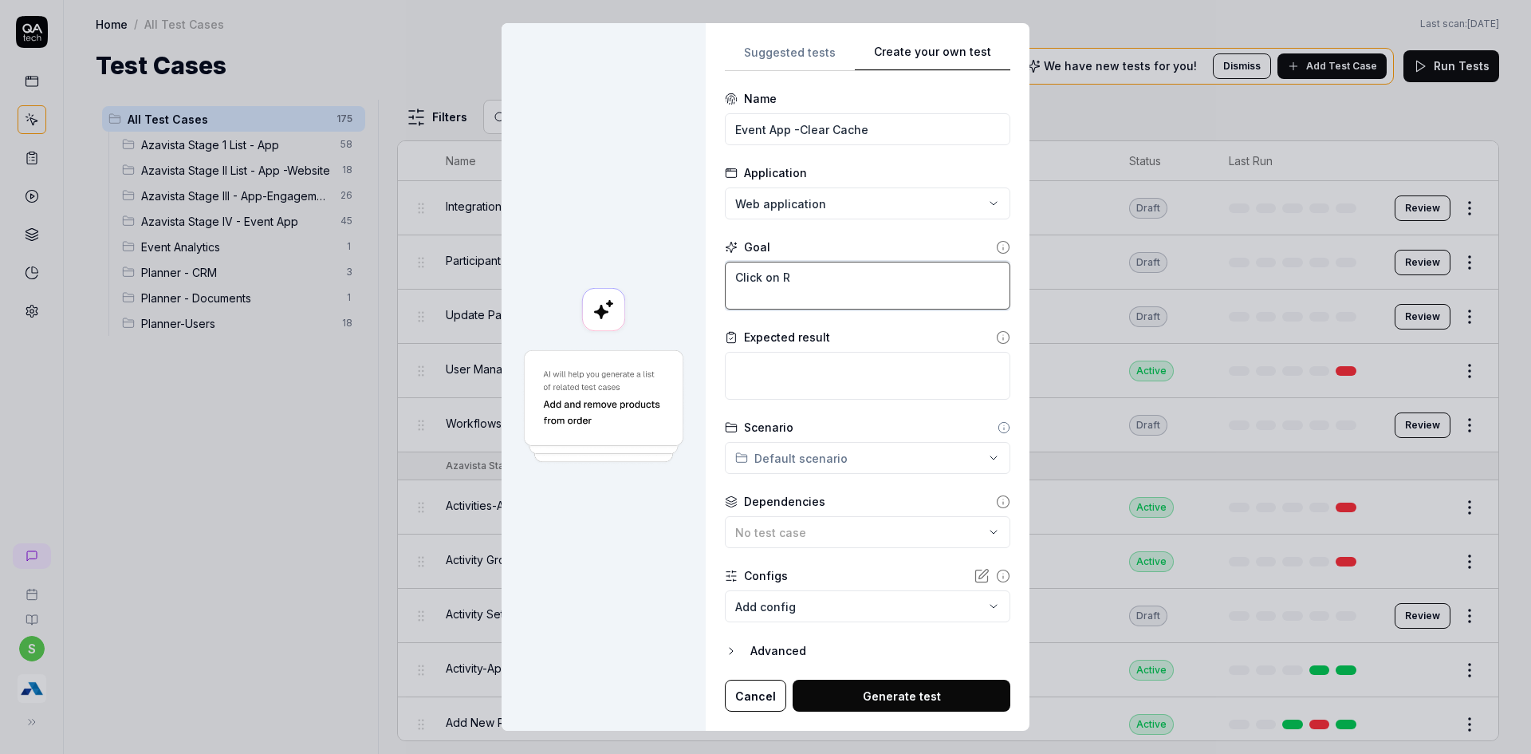
type textarea "Click on Re"
type textarea "*"
type textarea "Click on Rem"
type textarea "*"
type textarea "Click on Remo"
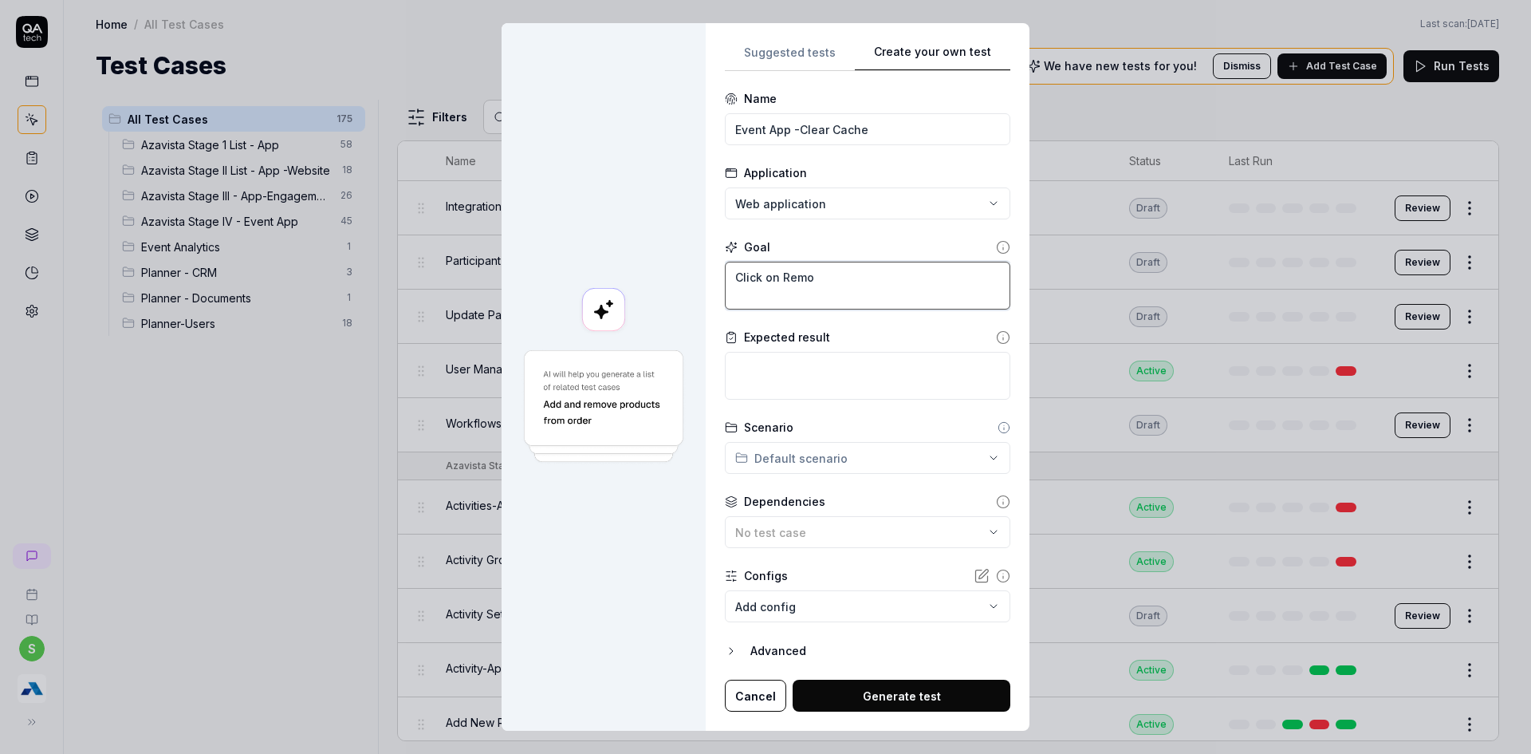
type textarea "*"
type textarea "Click on Remov"
type textarea "*"
type textarea "Click on Remove"
type textarea "*"
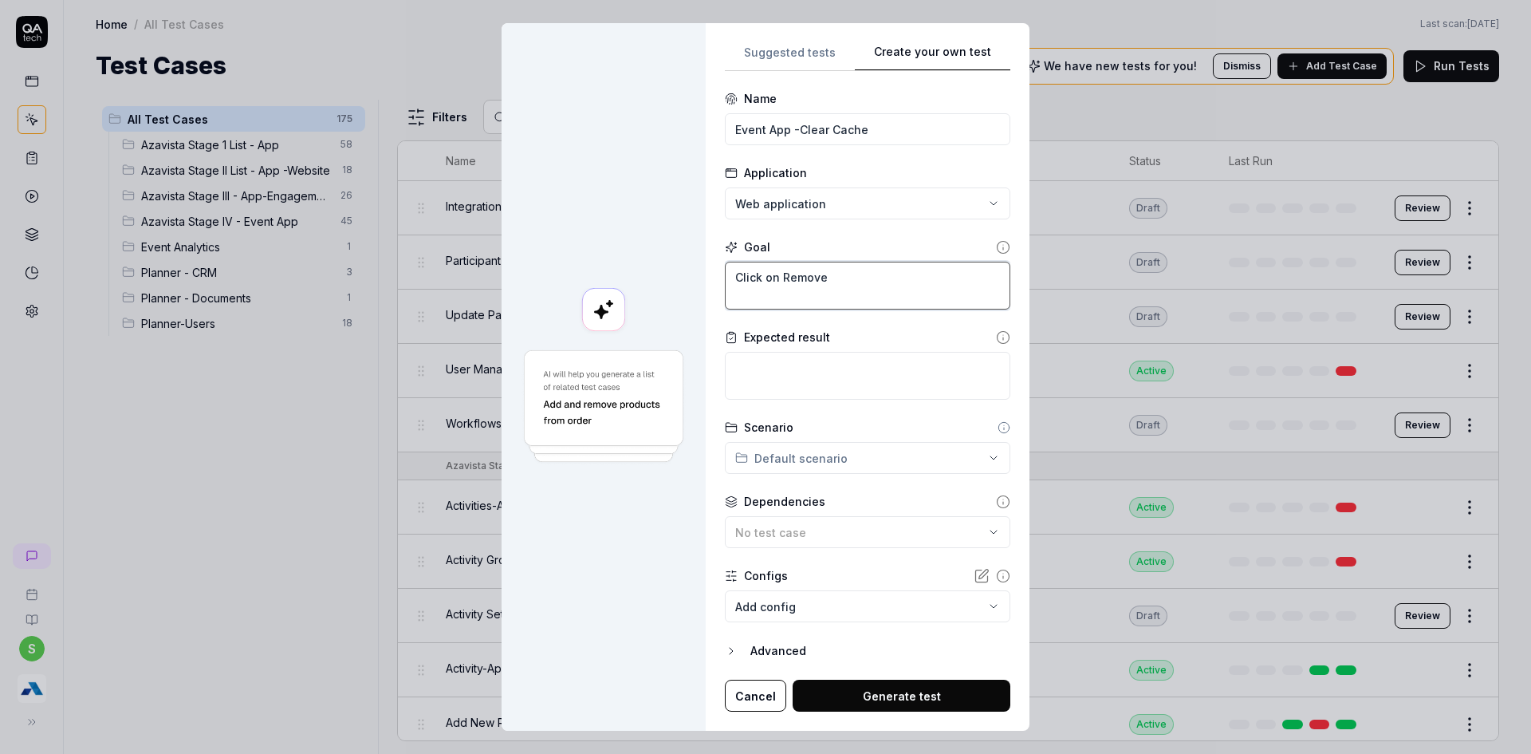
type textarea "Click on Remove"
type textarea "*"
type textarea "Click on Remove C"
type textarea "*"
type textarea "Click on Remove Ca"
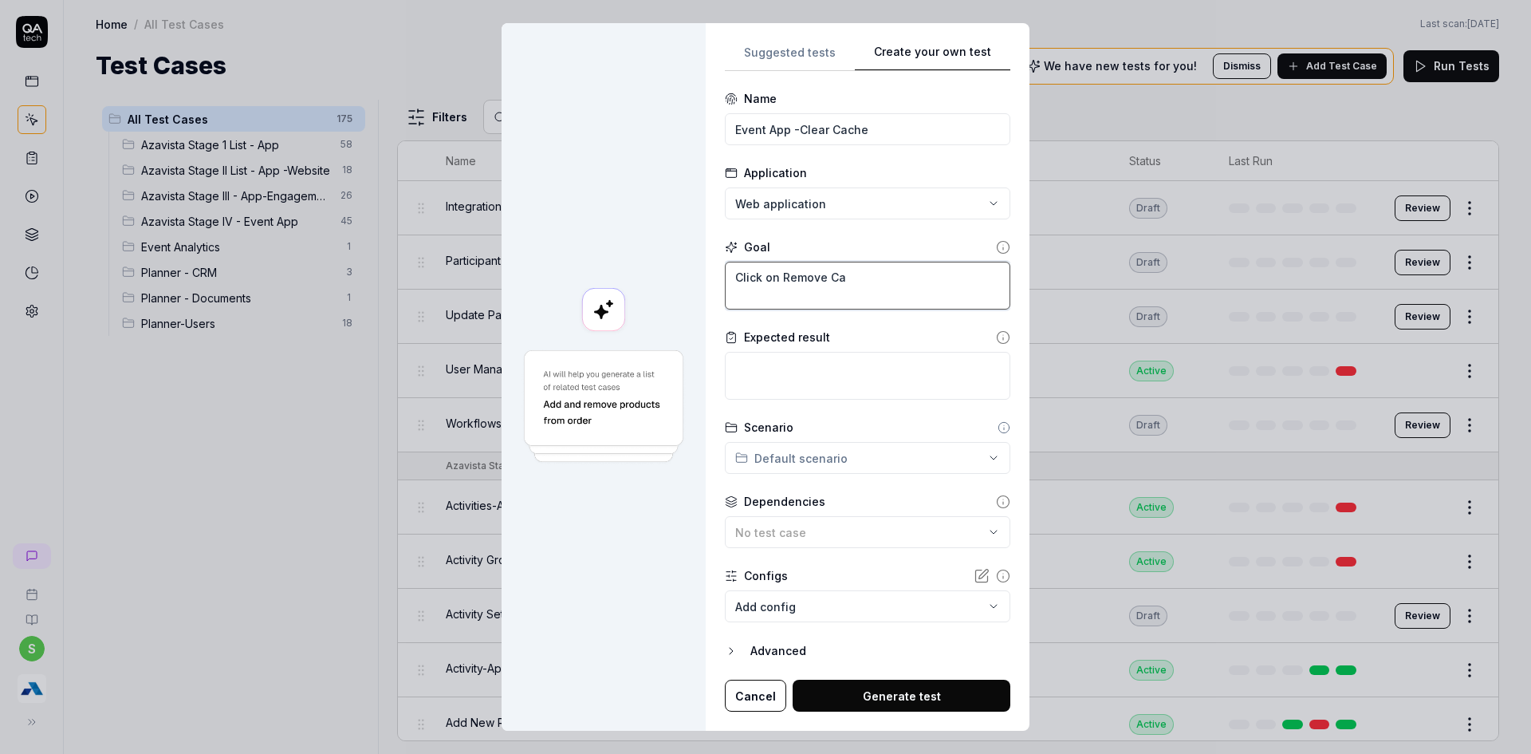
type textarea "*"
type textarea "Click on Remove Cac"
type textarea "*"
type textarea "Click on Remove Cach"
type textarea "*"
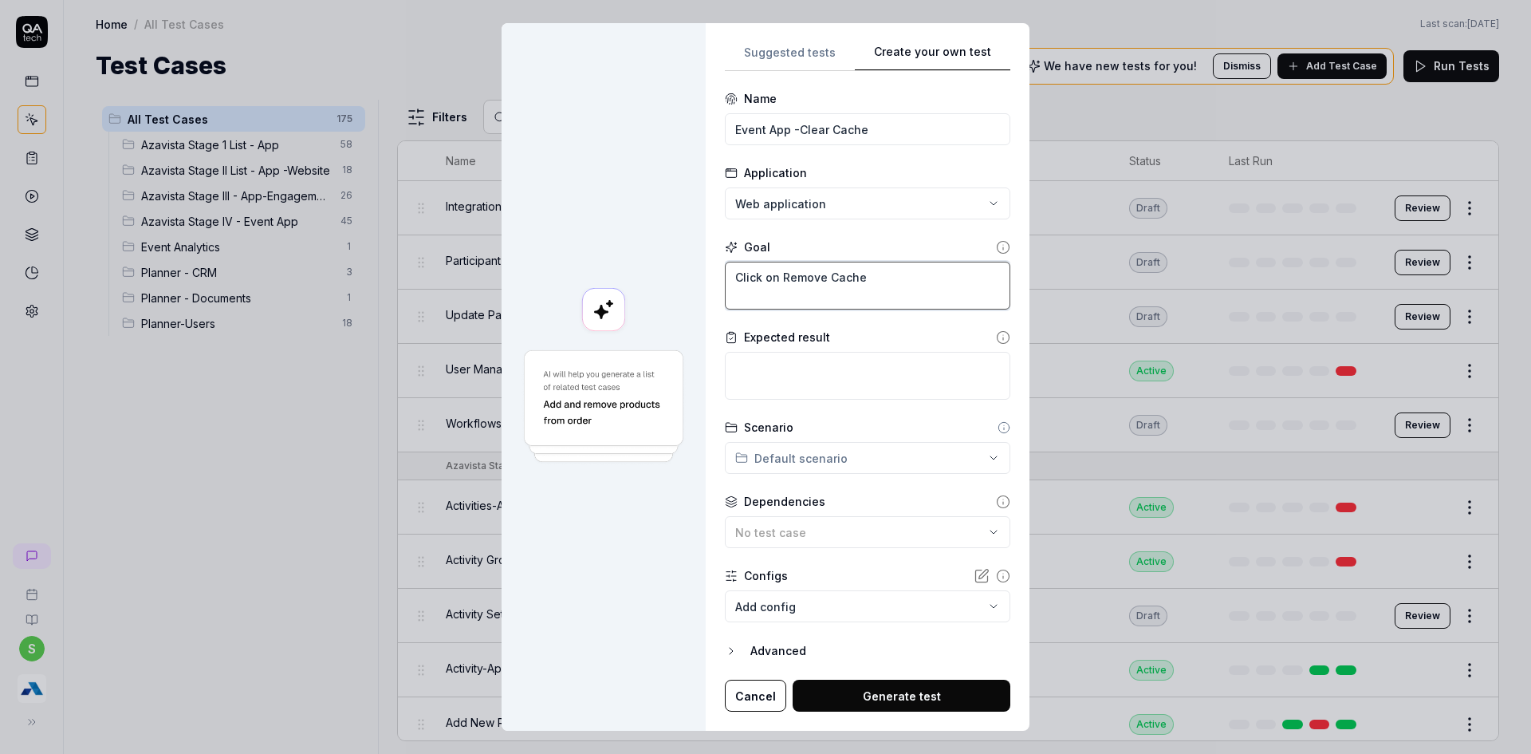
type textarea "Click on Remove Cache"
type textarea "*"
type textarea "S"
type textarea "*"
type textarea "Sy"
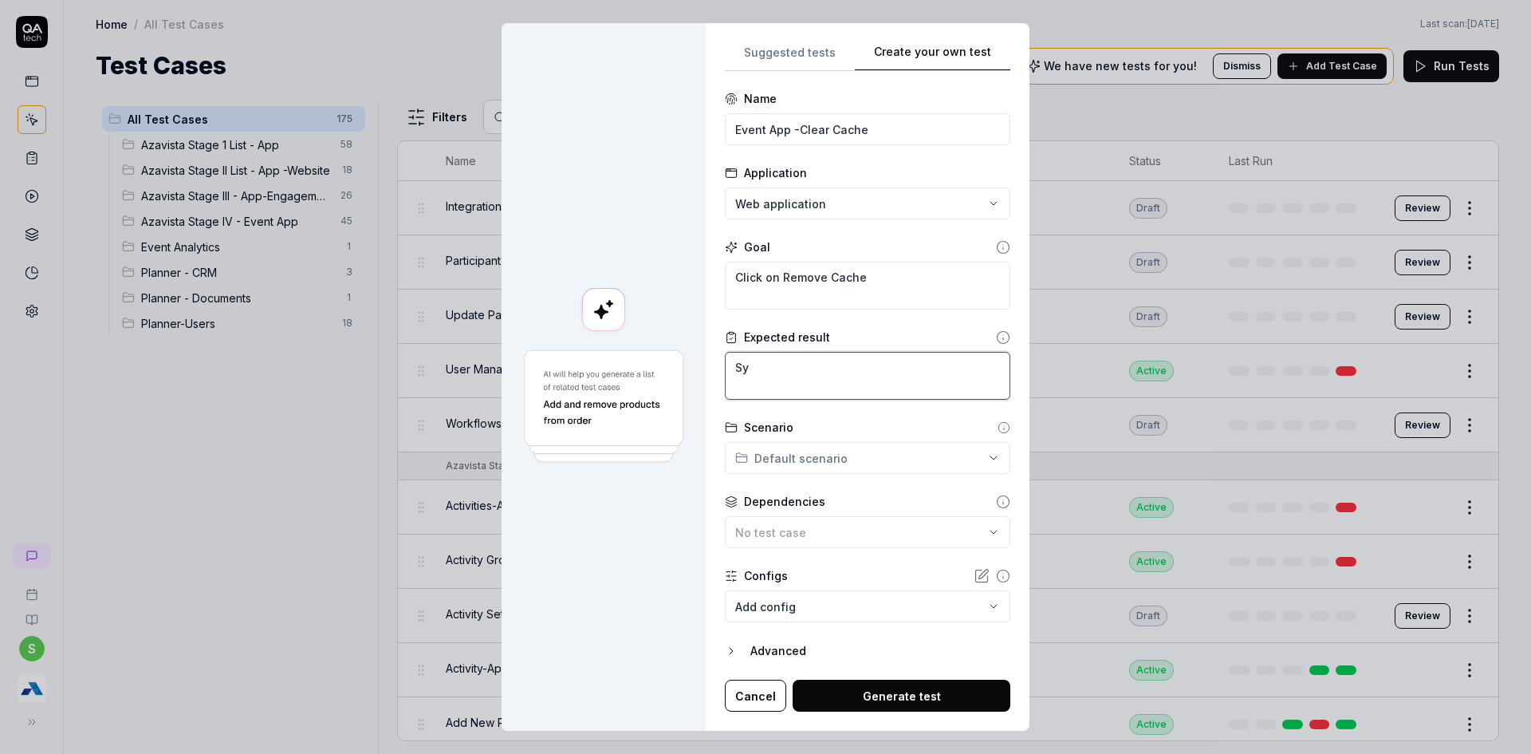
type textarea "*"
type textarea "Sys"
type textarea "*"
type textarea "Sy"
type textarea "*"
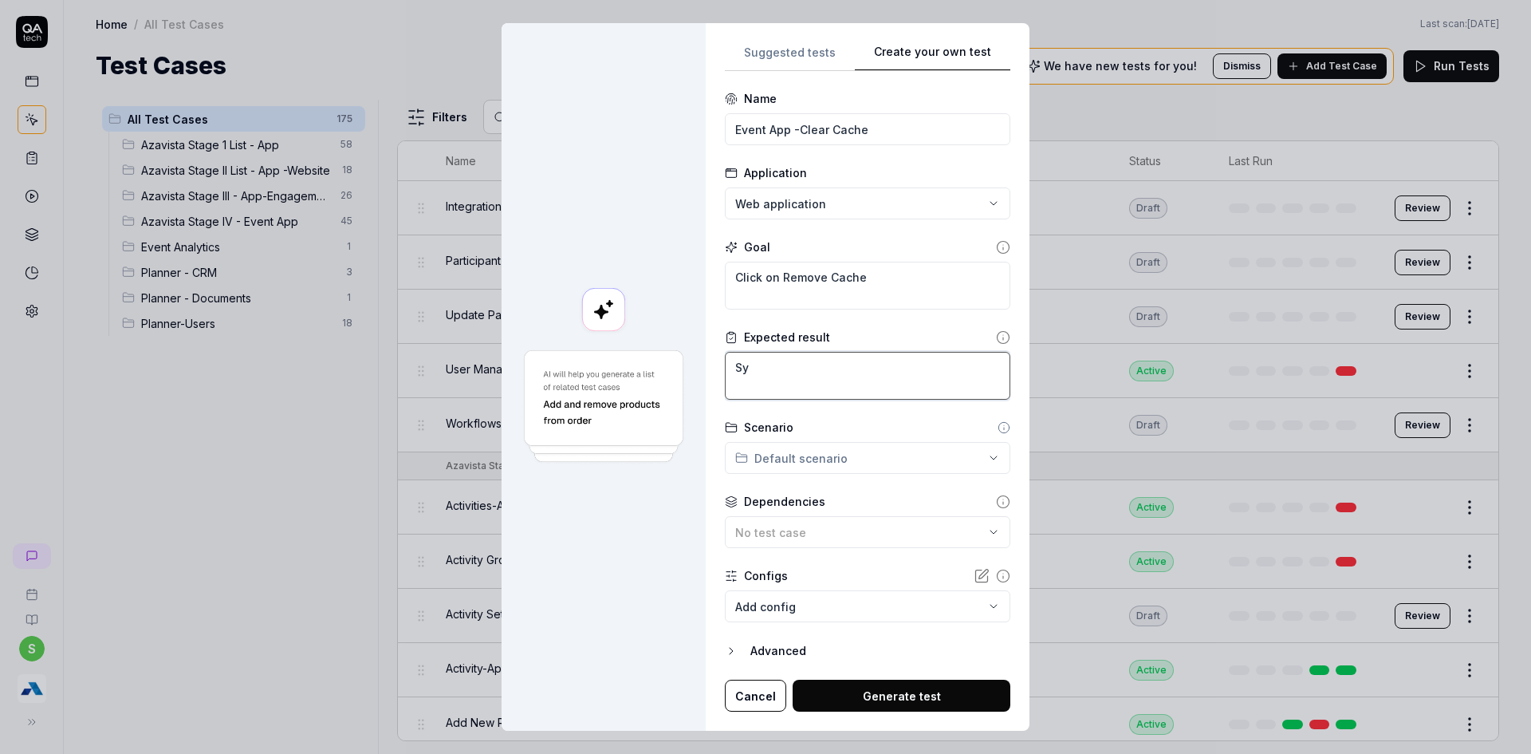
type textarea "S"
type textarea "*"
type textarea "V"
type textarea "*"
type textarea "Ve"
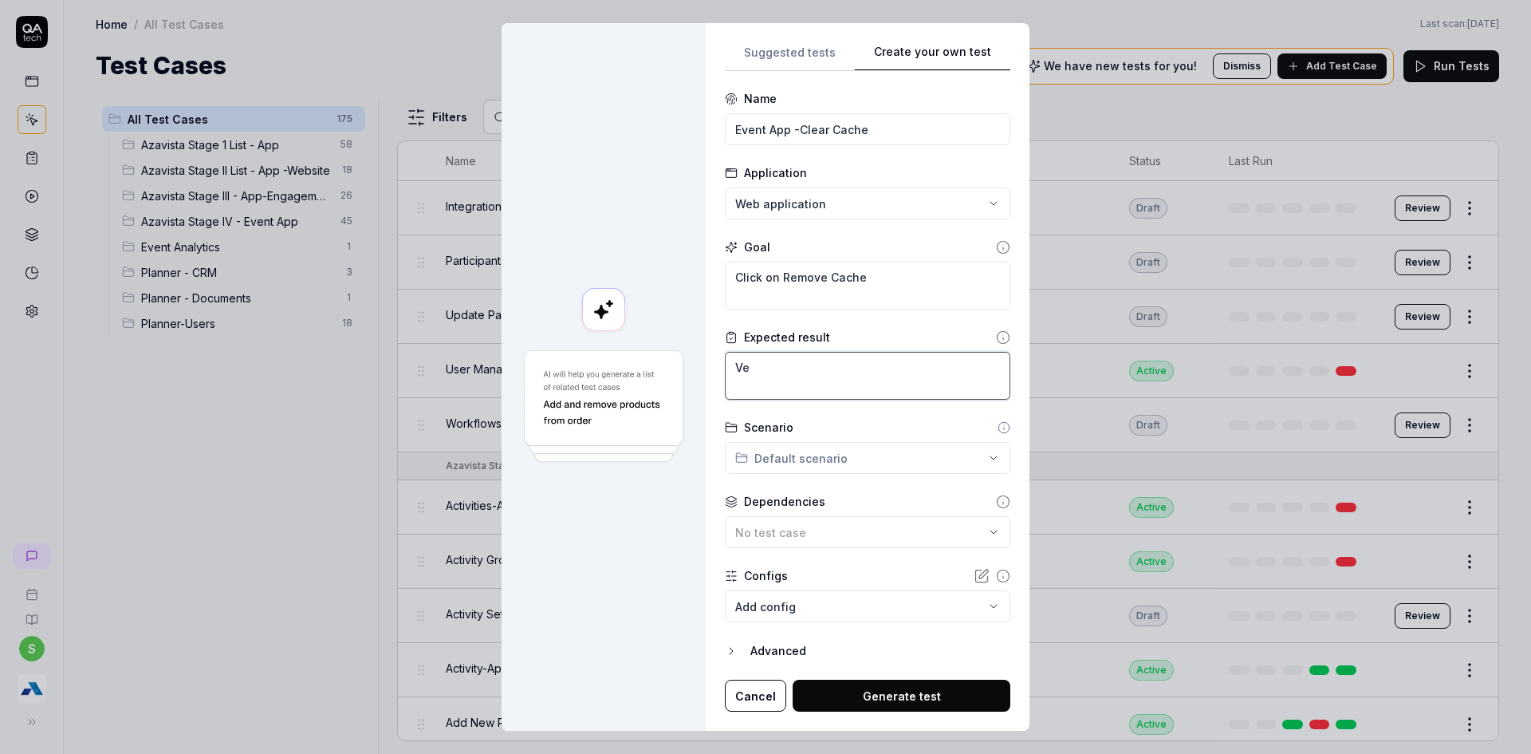
type textarea "*"
type textarea "Ver"
type textarea "*"
type textarea "Verf"
type textarea "*"
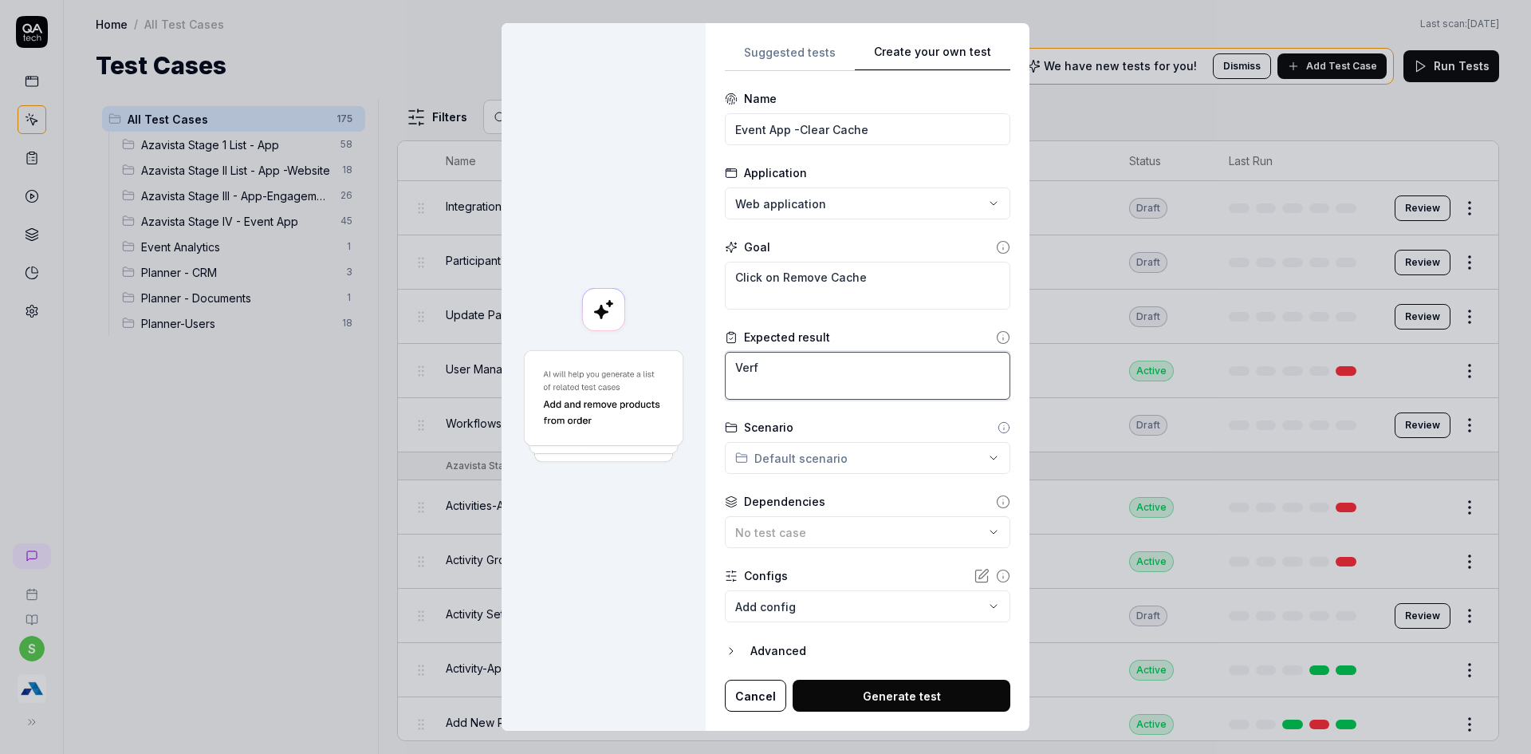
type textarea "Ver"
type textarea "*"
type textarea "Veri"
type textarea "*"
type textarea "Verif"
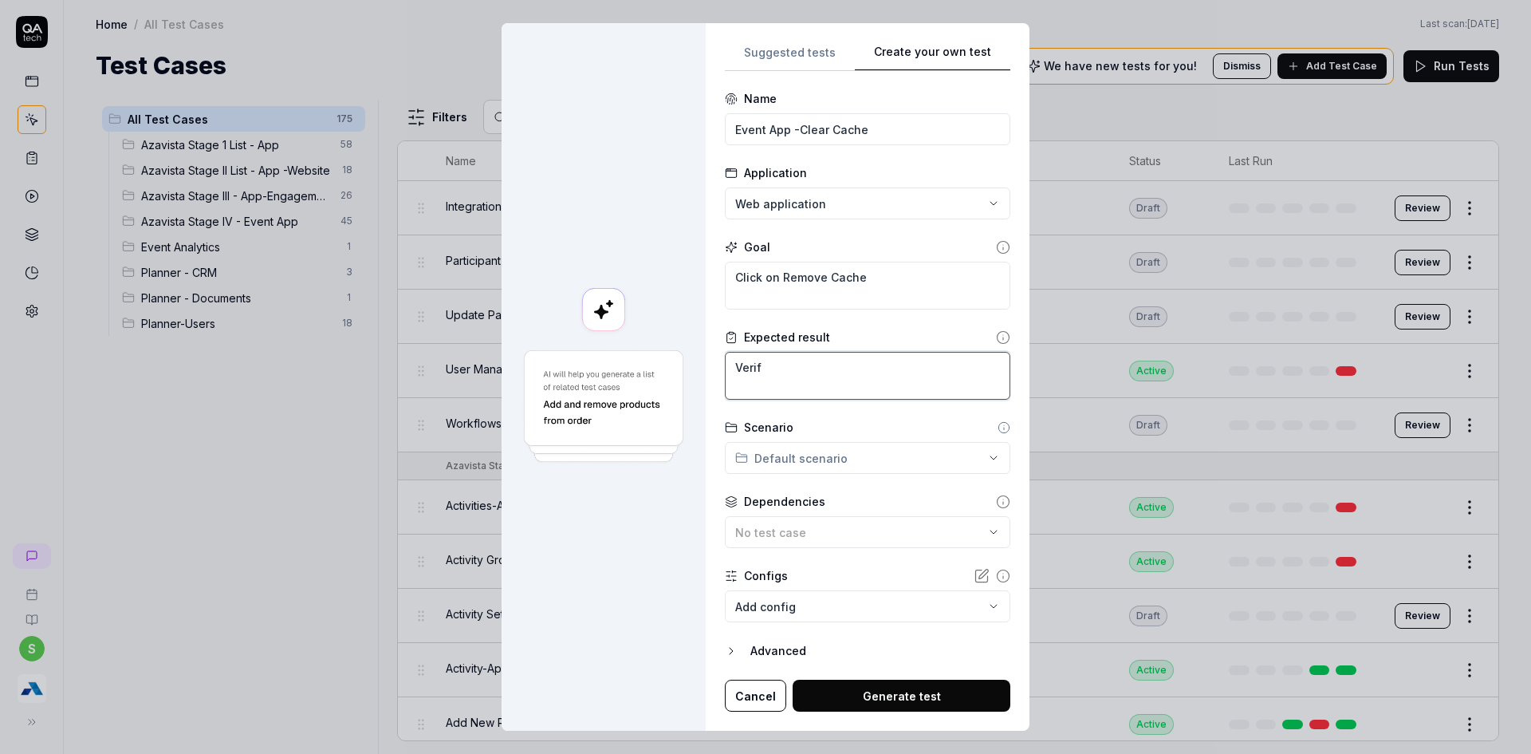
type textarea "*"
type textarea "Verify"
type textarea "*"
type textarea "Verify"
type textarea "*"
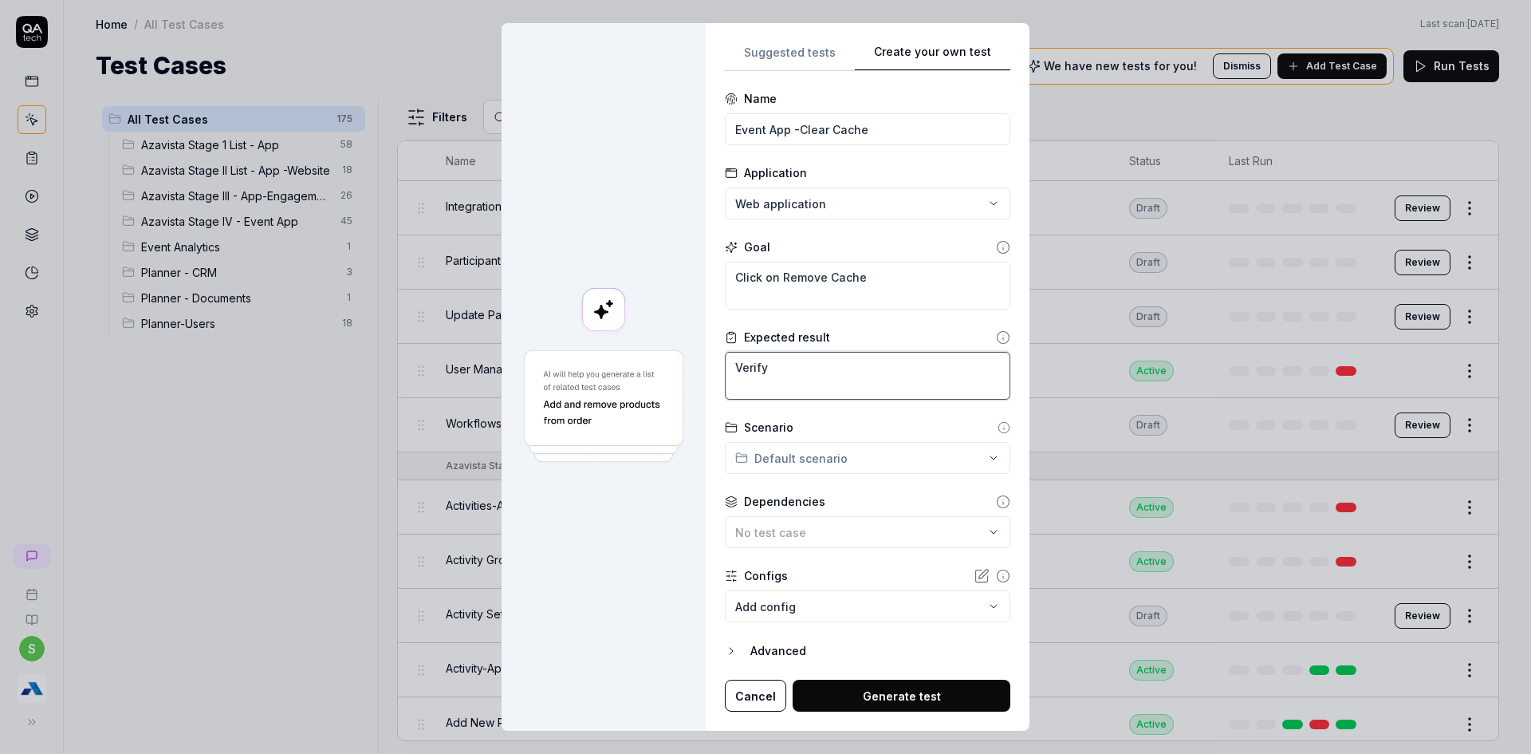
type textarea "Verify"
type textarea "*"
type textarea "Verifyt"
type textarea "*"
type textarea "Verify"
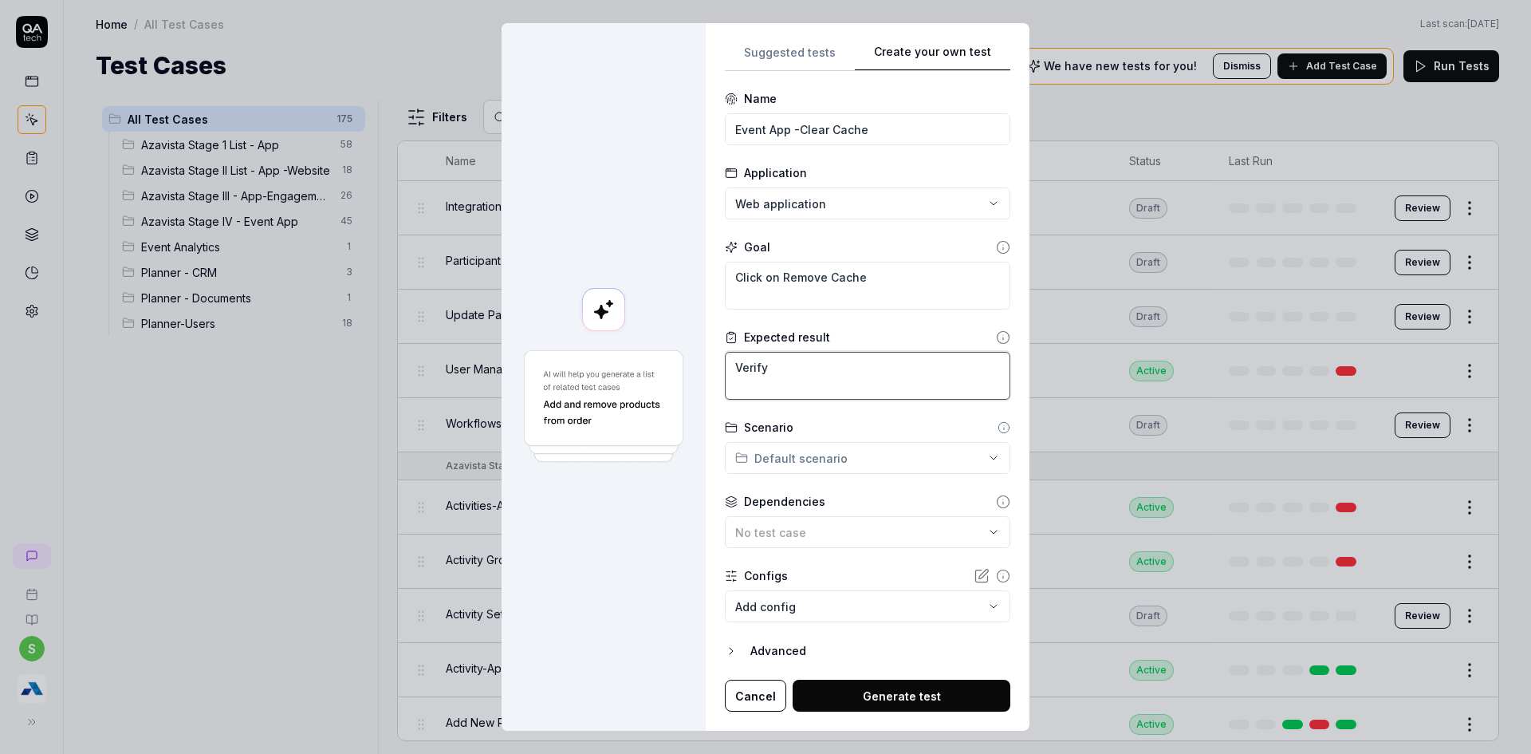
type textarea "*"
type textarea "Verify"
type textarea "*"
type textarea "Verify t"
type textarea "*"
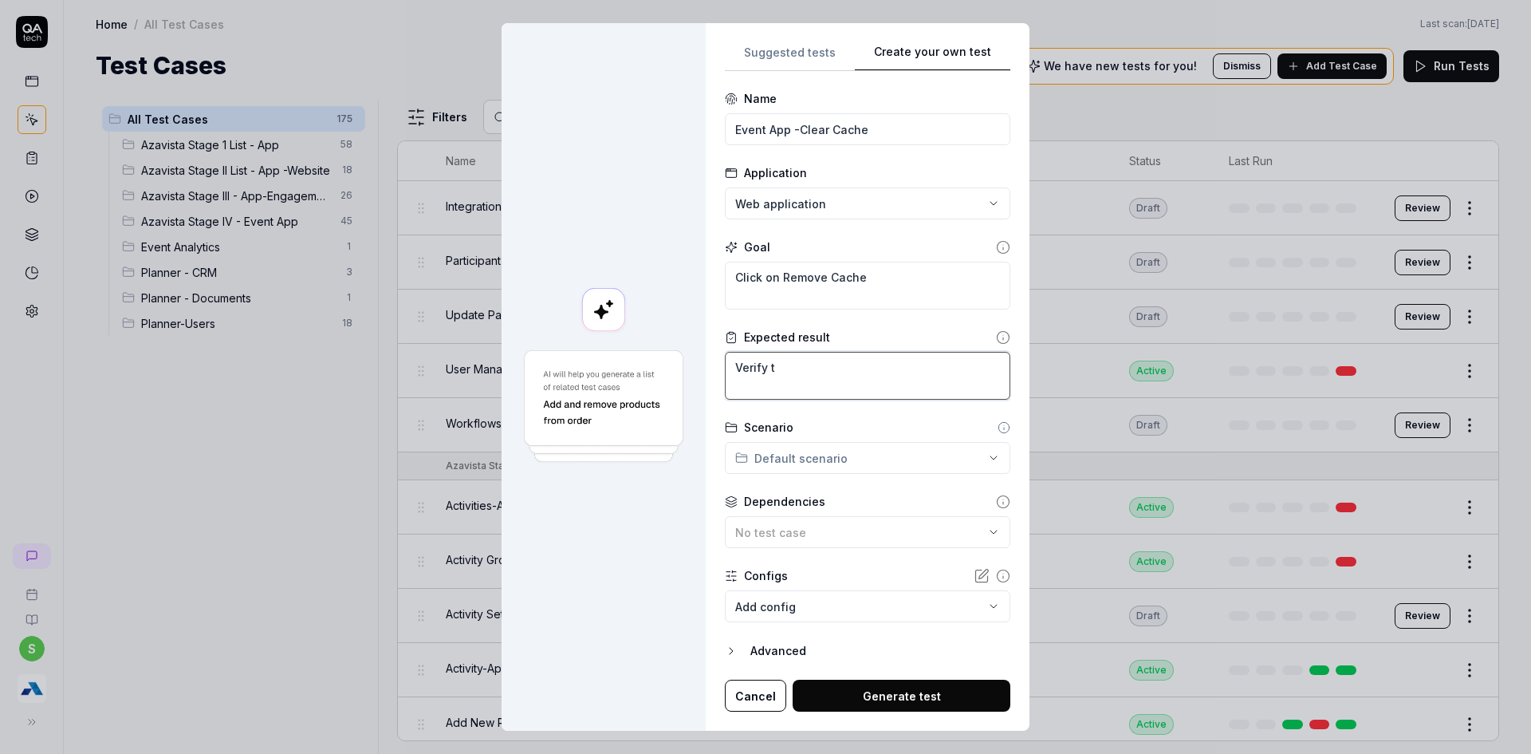
type textarea "Verify th"
type textarea "*"
type textarea "Verify tha"
type textarea "*"
type textarea "Verify that"
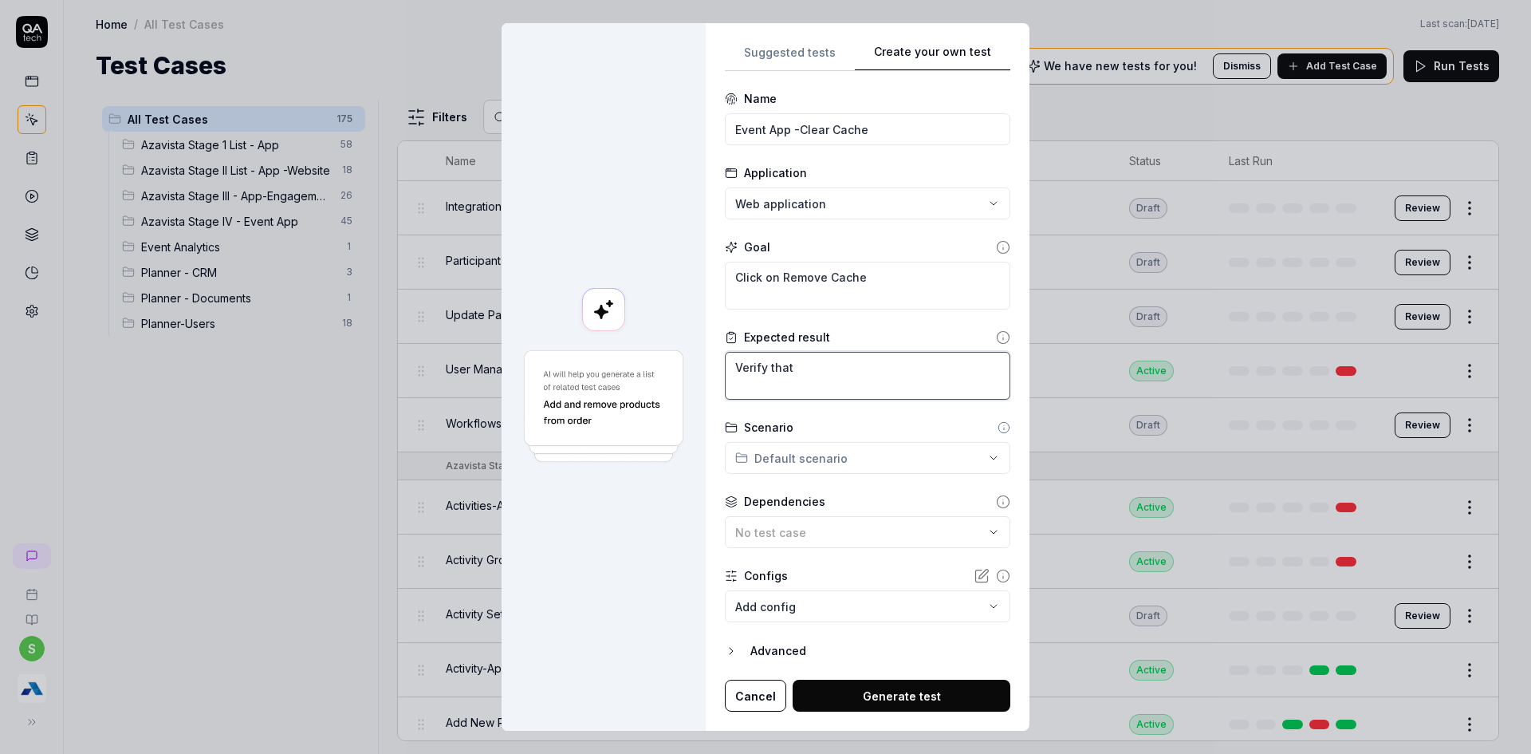
type textarea "*"
type textarea "Verify that"
type textarea "*"
type textarea "Verify that c"
type textarea "*"
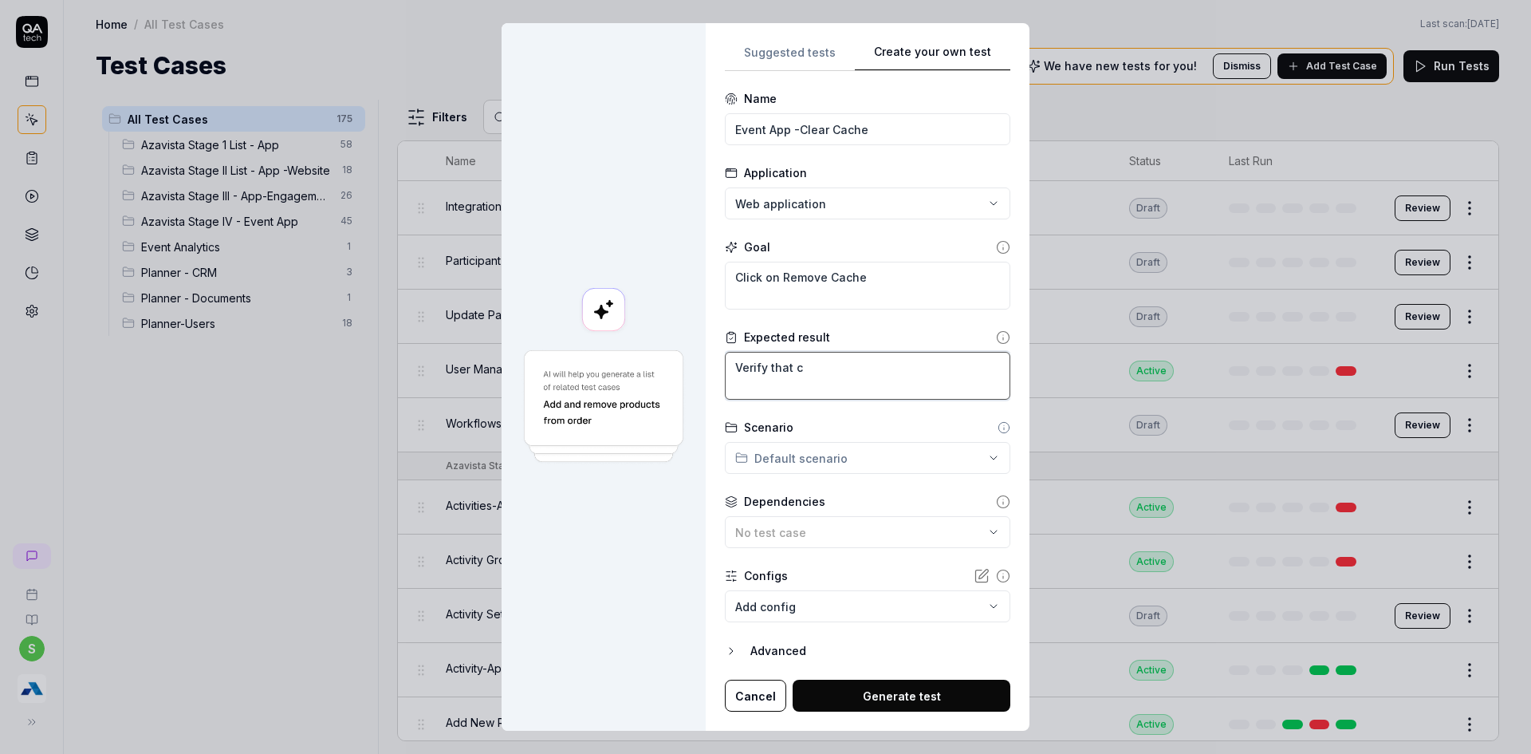
type textarea "Verify that cl"
type textarea "*"
type textarea "Verify that cli"
type textarea "*"
type textarea "Verify that clic"
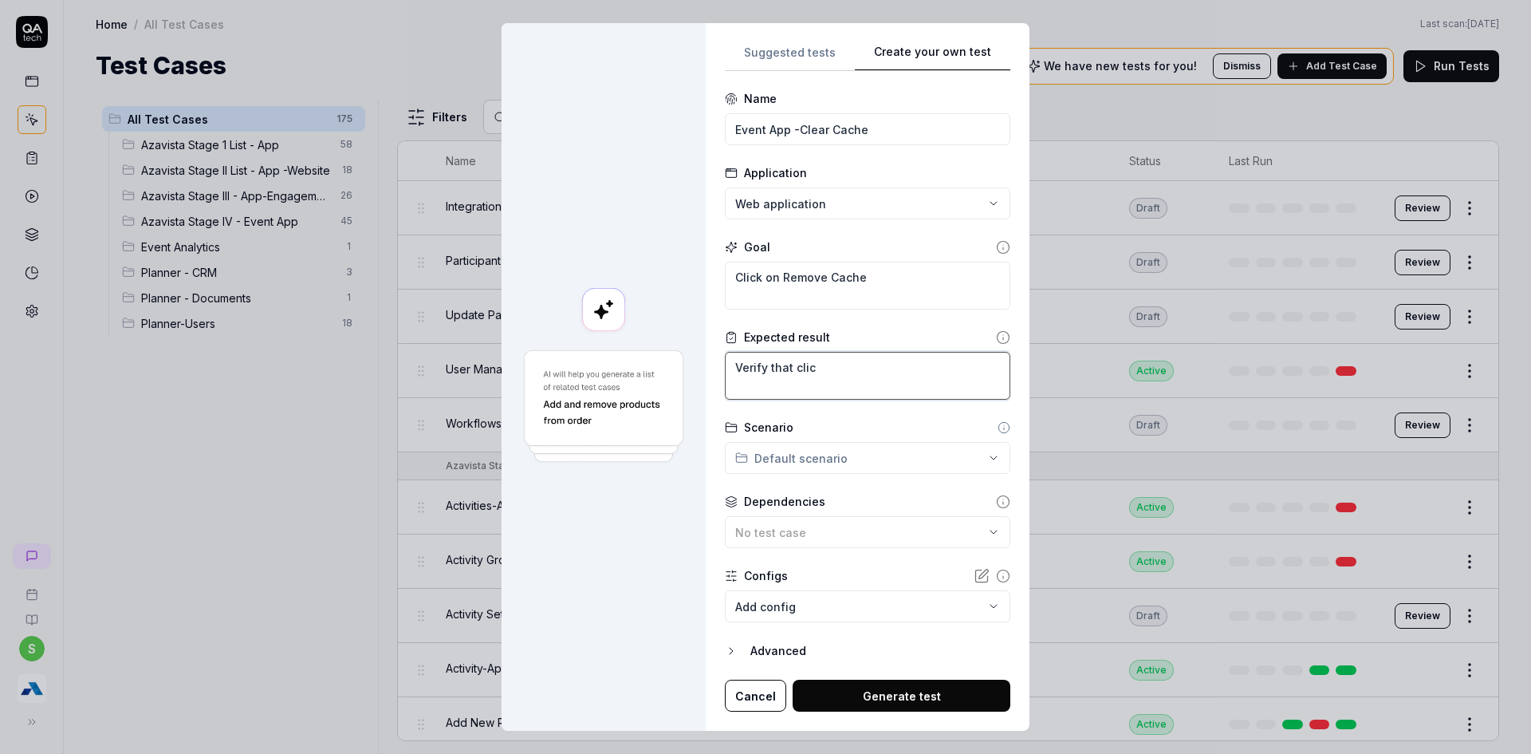
type textarea "*"
type textarea "Verify that click"
type textarea "*"
type textarea "Verify that click"
type textarea "*"
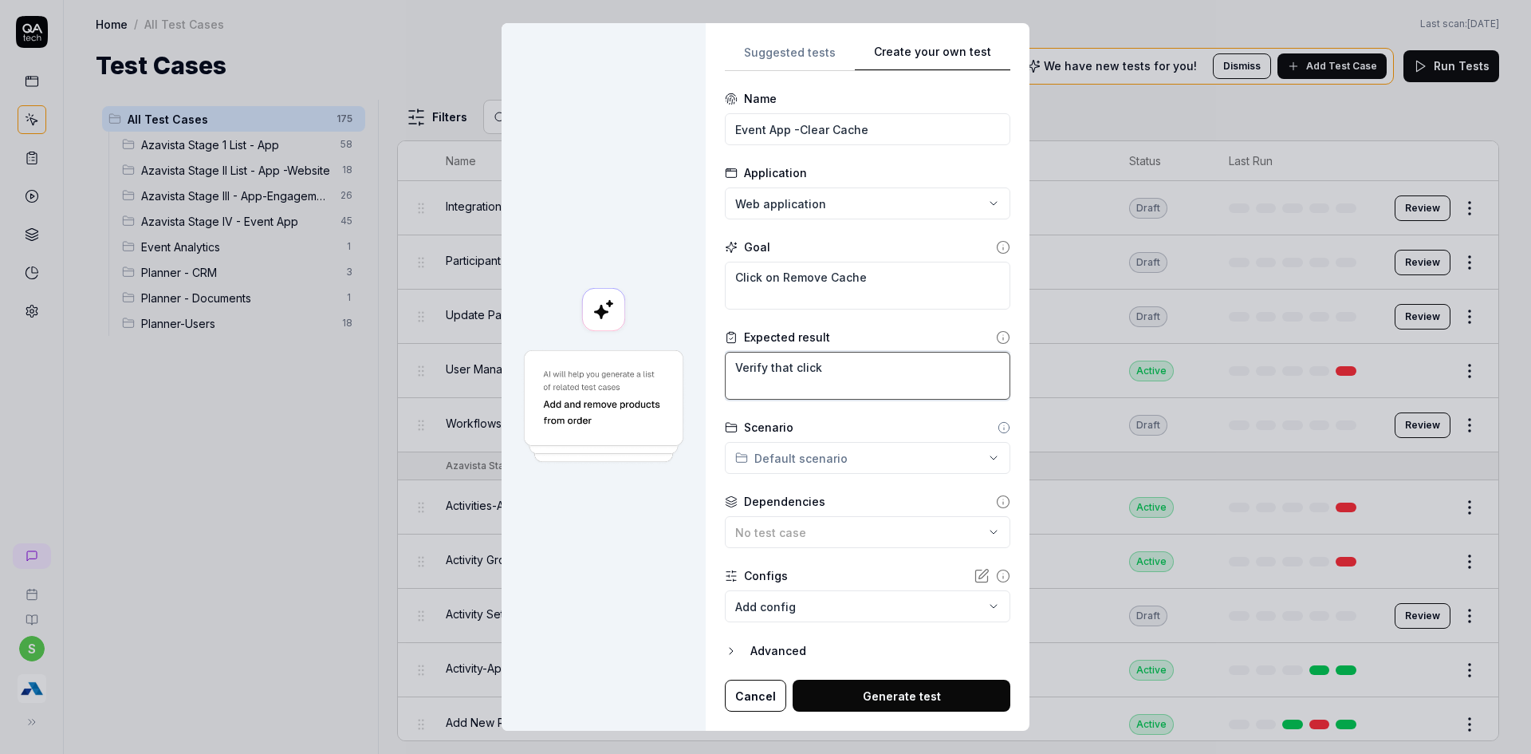
type textarea "Verify that click n"
type textarea "*"
type textarea "Verify that click"
type textarea "*"
type textarea "Verify that click o"
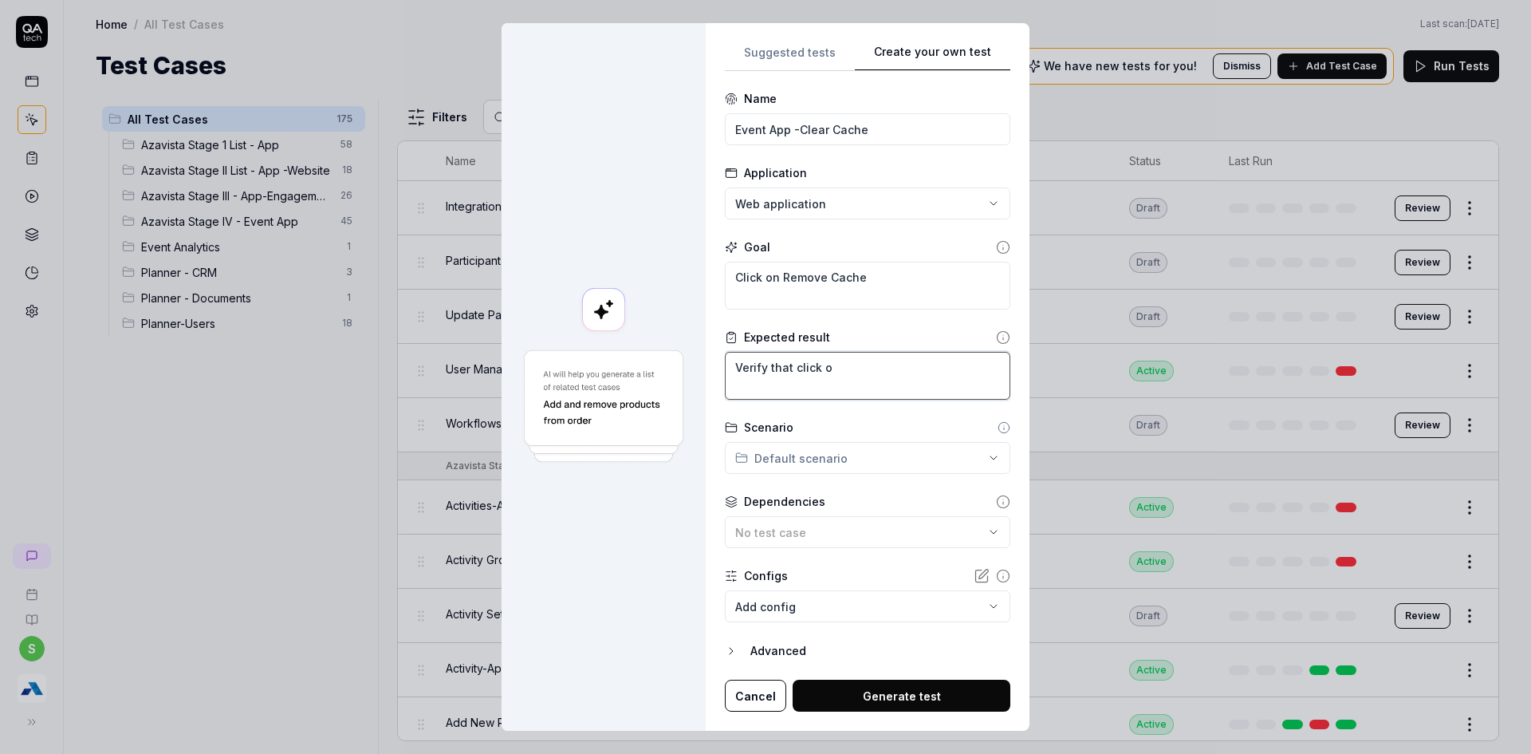
type textarea "*"
type textarea "Verify that click on"
type textarea "*"
type textarea "Verify that click on"
type textarea "*"
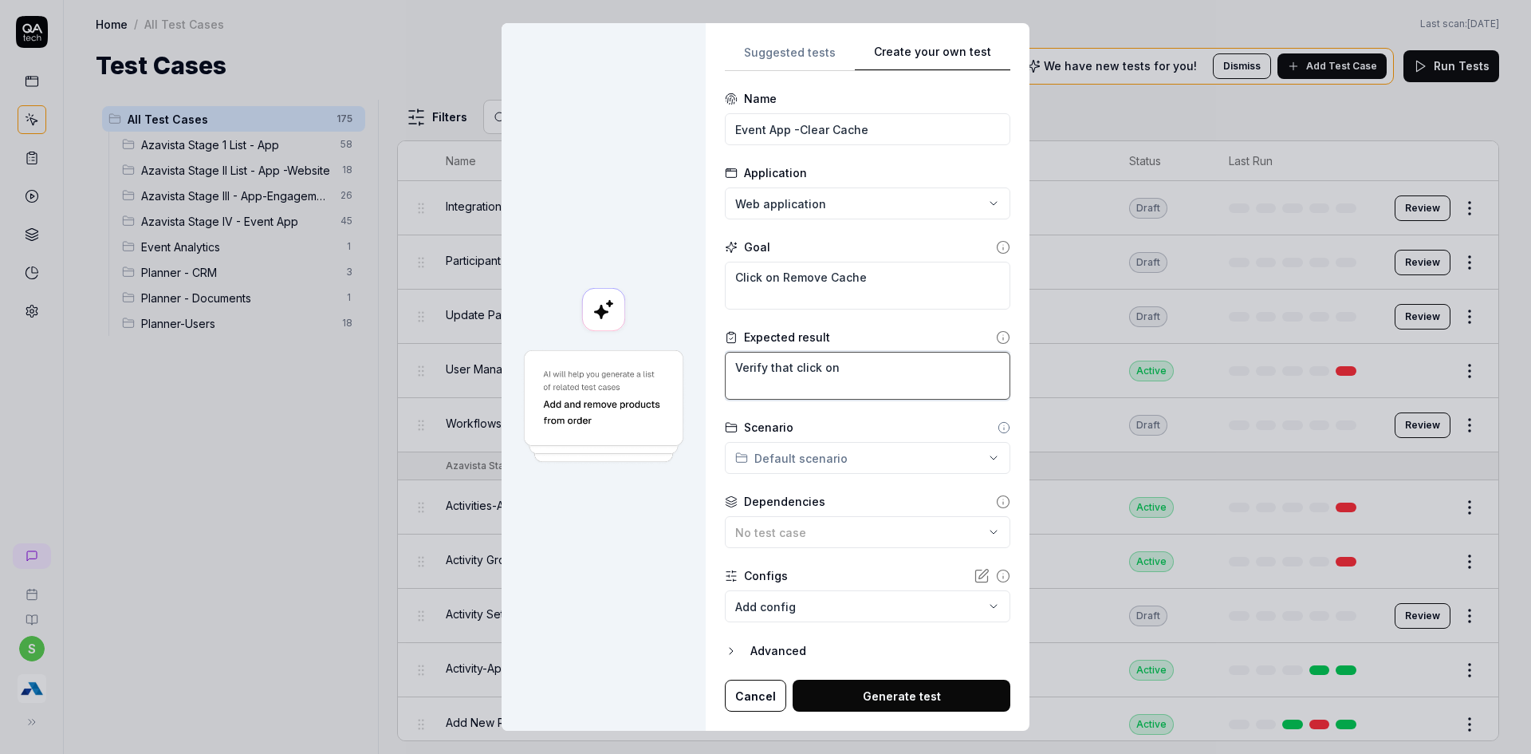
type textarea "Verify that click on R"
type textarea "*"
type textarea "Verify that click on Re"
type textarea "*"
type textarea "Verify that click on Rem"
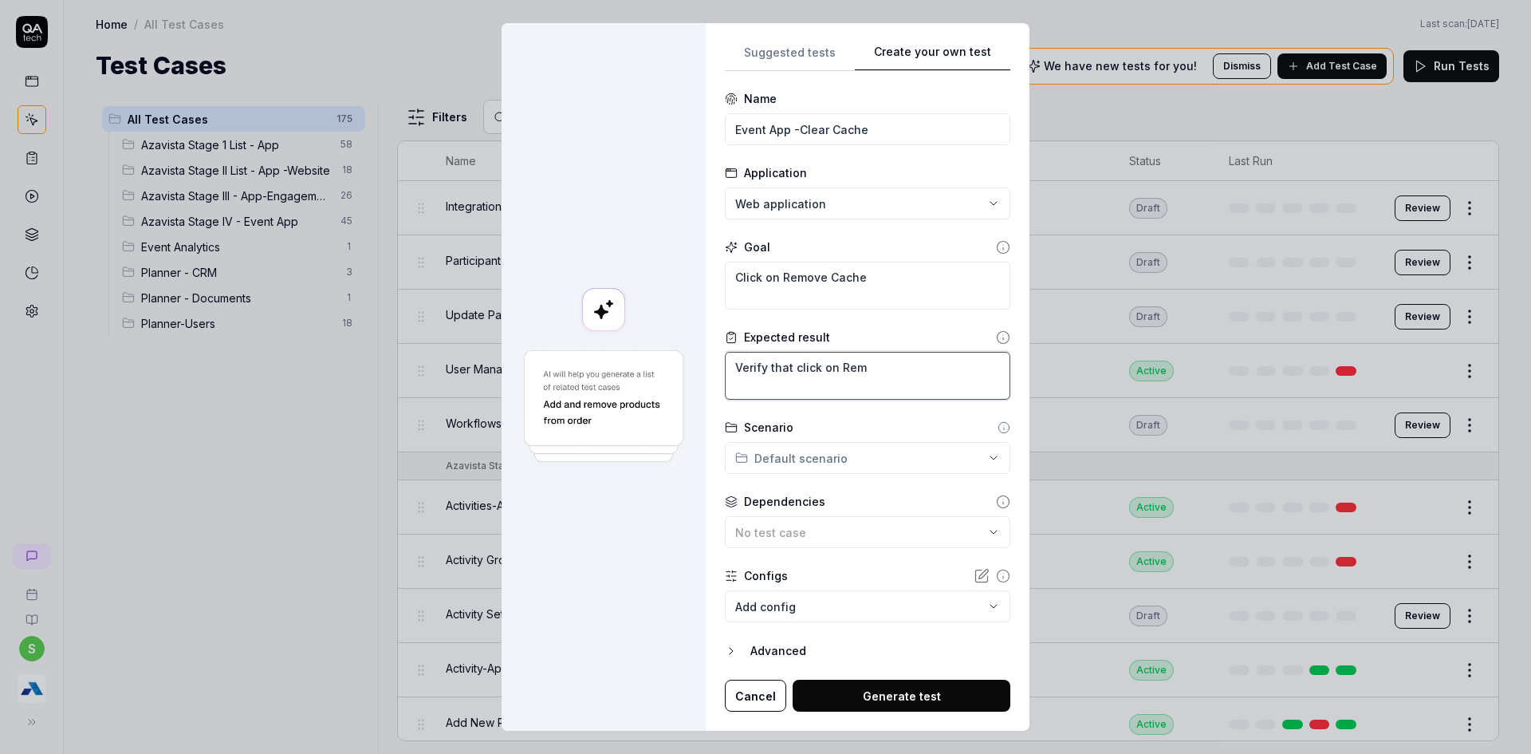
type textarea "*"
type textarea "Verify that click on Remo"
type textarea "*"
type textarea "Verify that click on Remov"
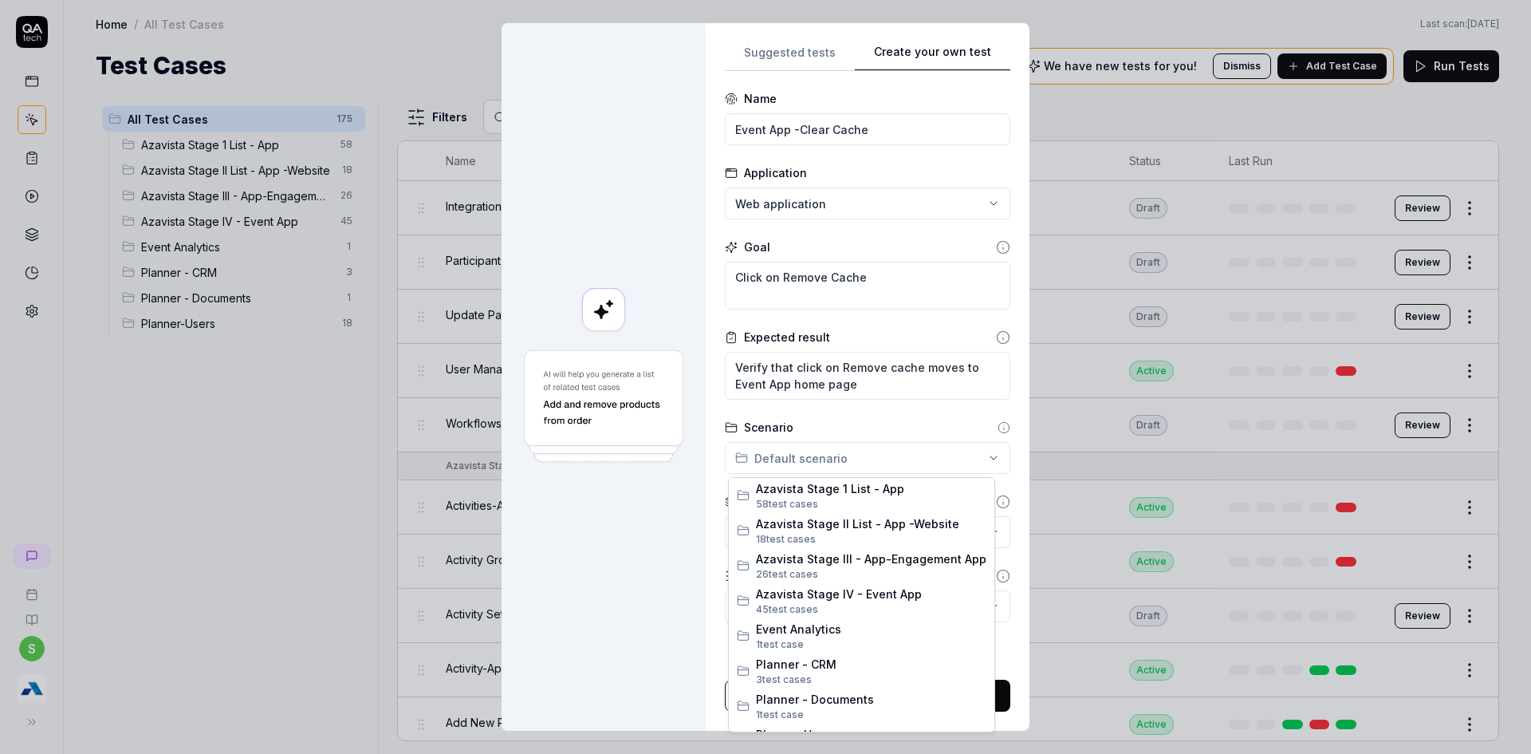
click at [908, 452] on div "**********" at bounding box center [765, 377] width 1531 height 754
click at [849, 596] on span "Azavista Stage IV - Event App" at bounding box center [871, 593] width 231 height 17
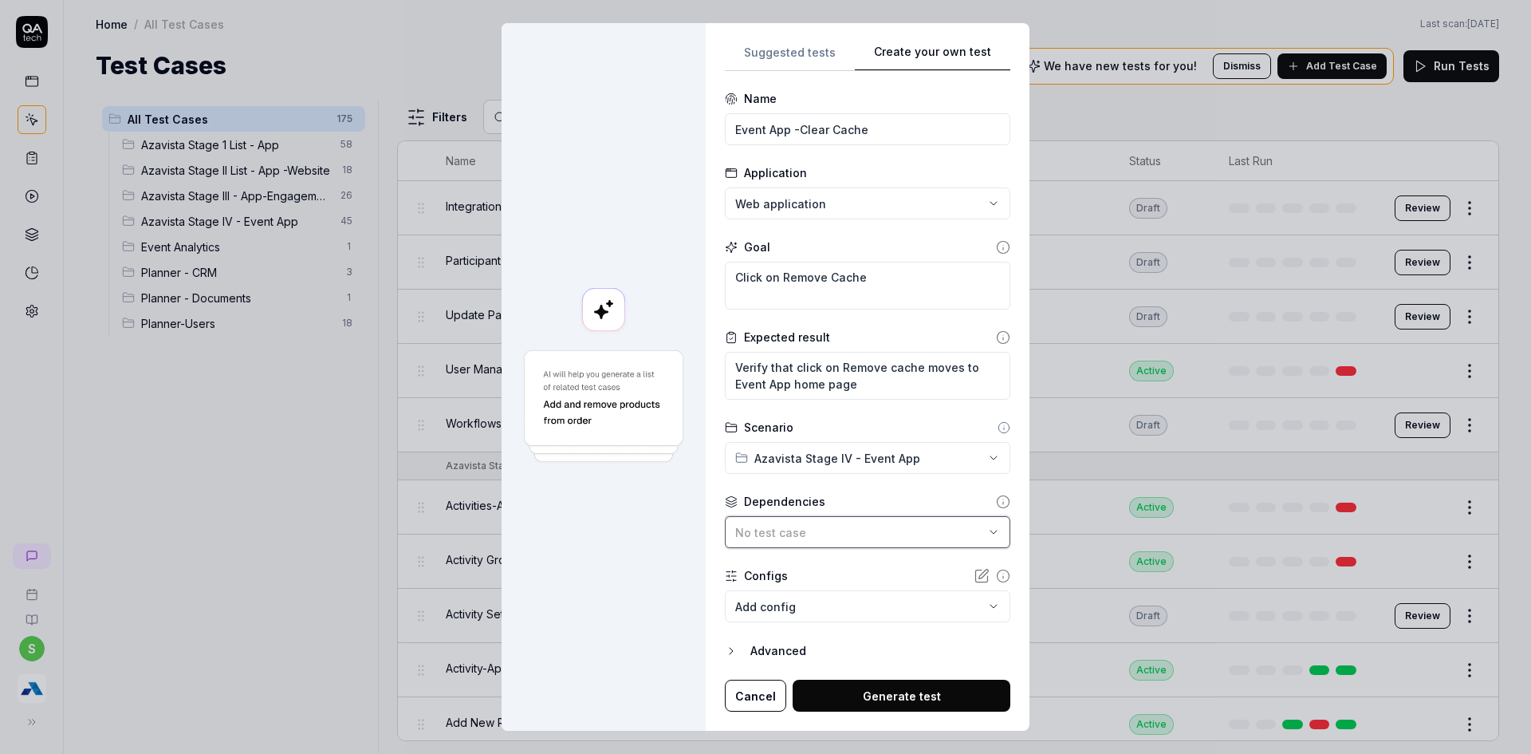
click at [851, 530] on div "No test case" at bounding box center [859, 532] width 249 height 17
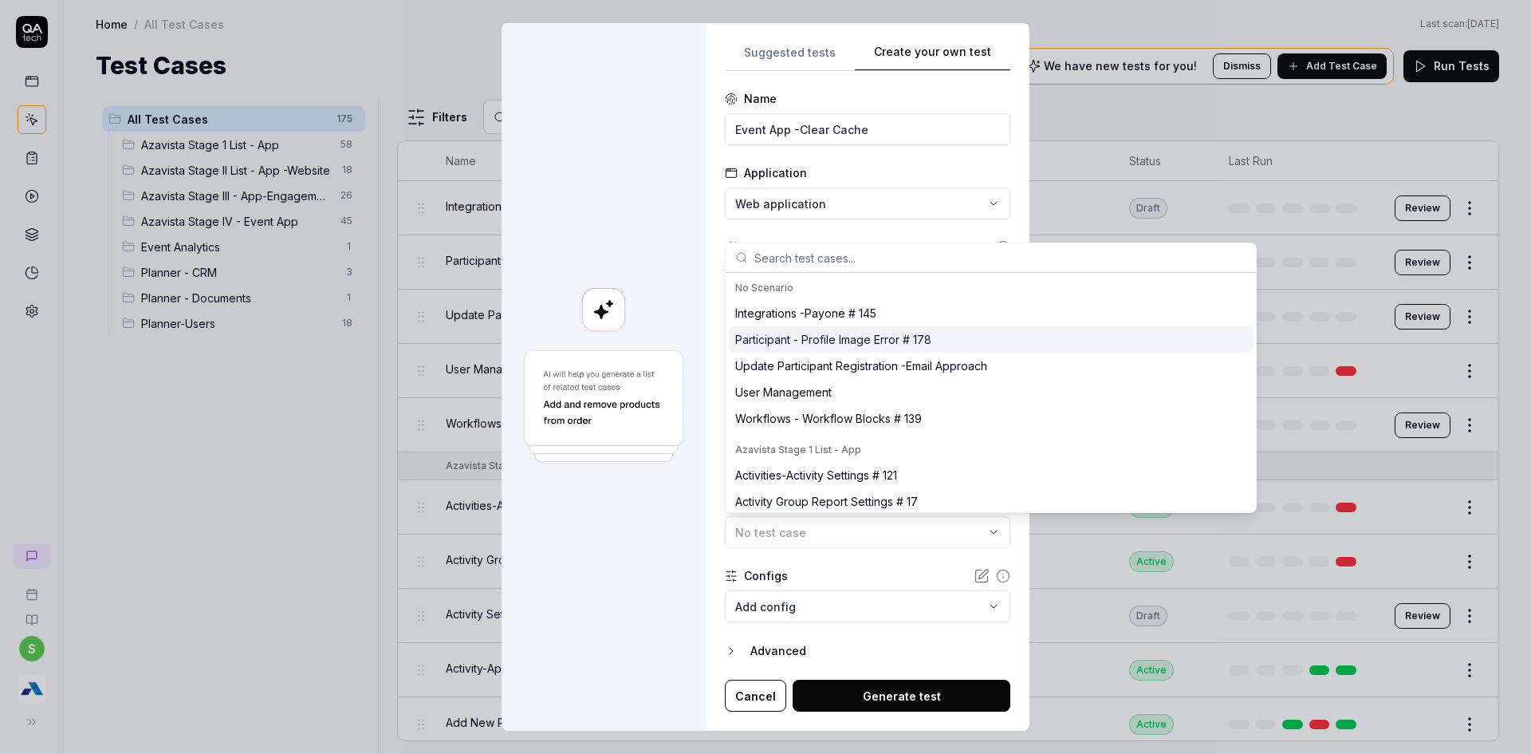
click at [860, 269] on input "text" at bounding box center [1001, 257] width 492 height 29
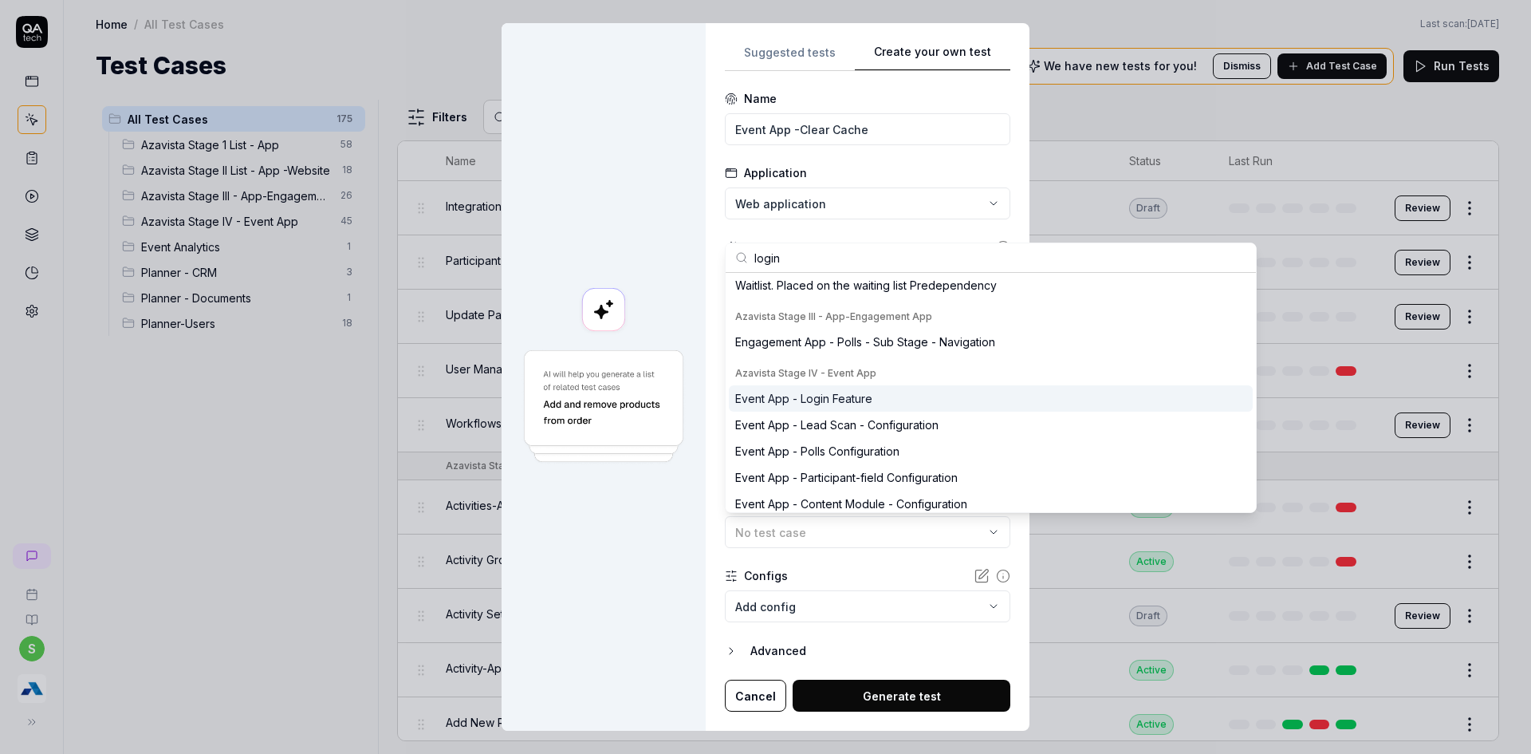
scroll to position [239, 0]
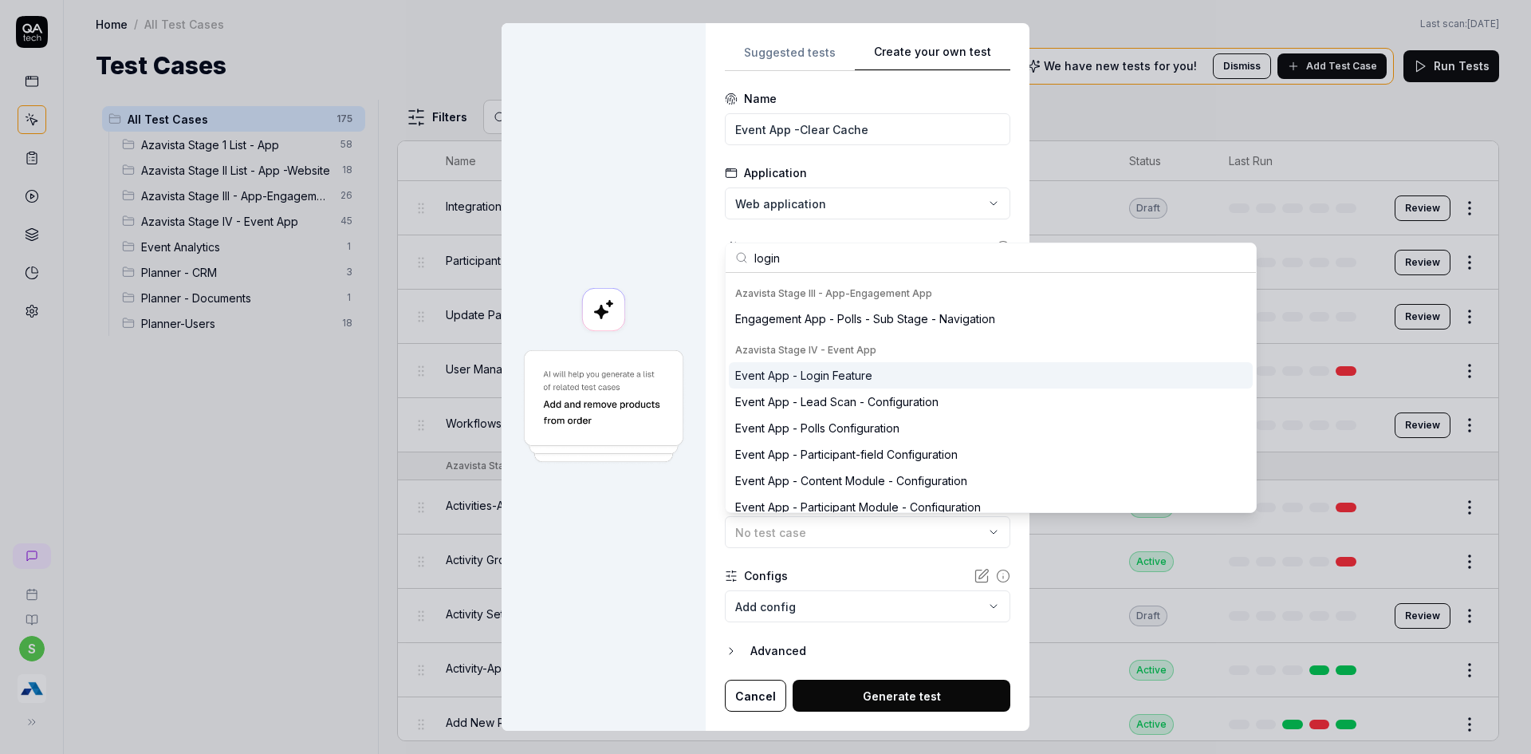
click at [870, 360] on div "Azavista Stage IV - Event App" at bounding box center [991, 350] width 524 height 24
click at [862, 373] on div "Event App - Login Feature" at bounding box center [803, 375] width 137 height 17
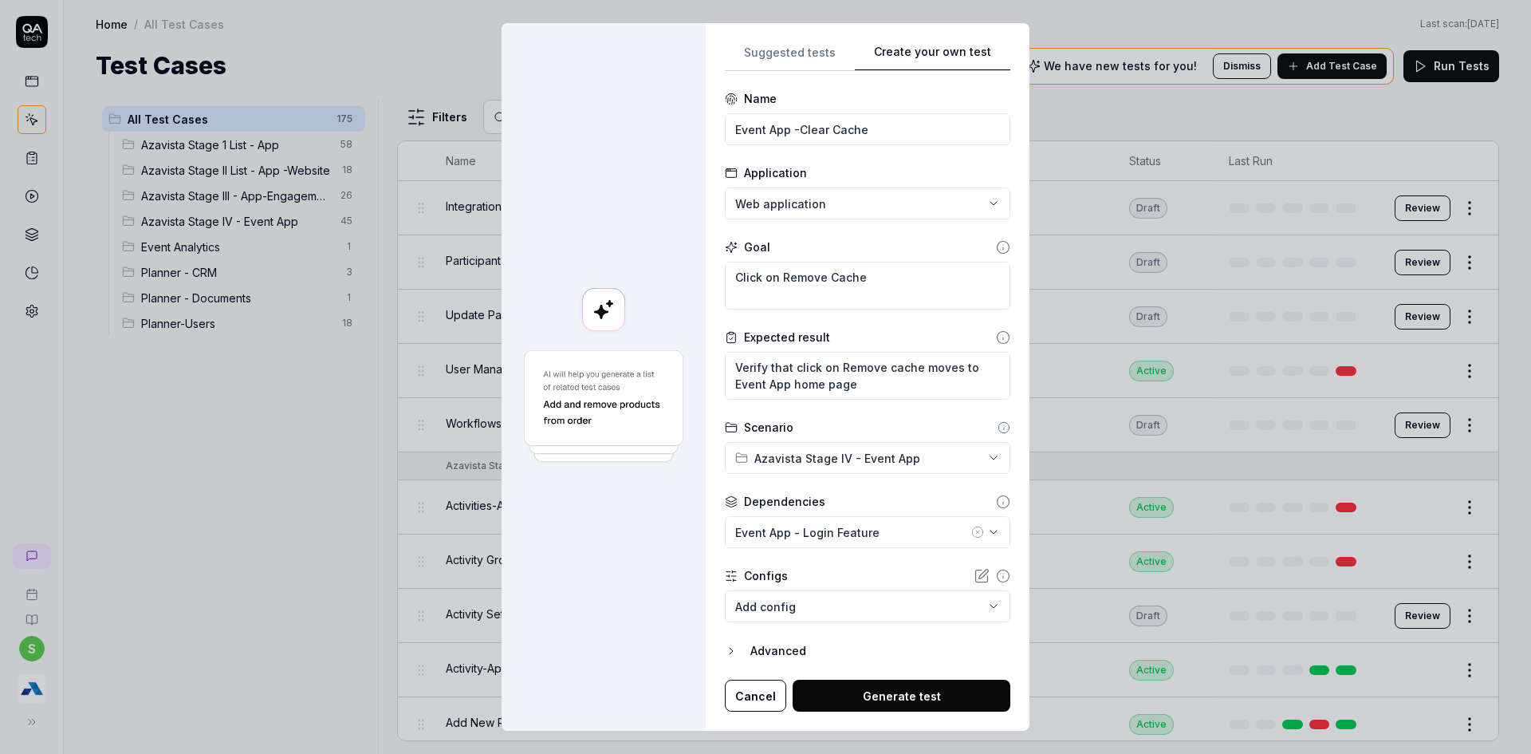
click at [889, 682] on button "Generate test" at bounding box center [902, 696] width 218 height 32
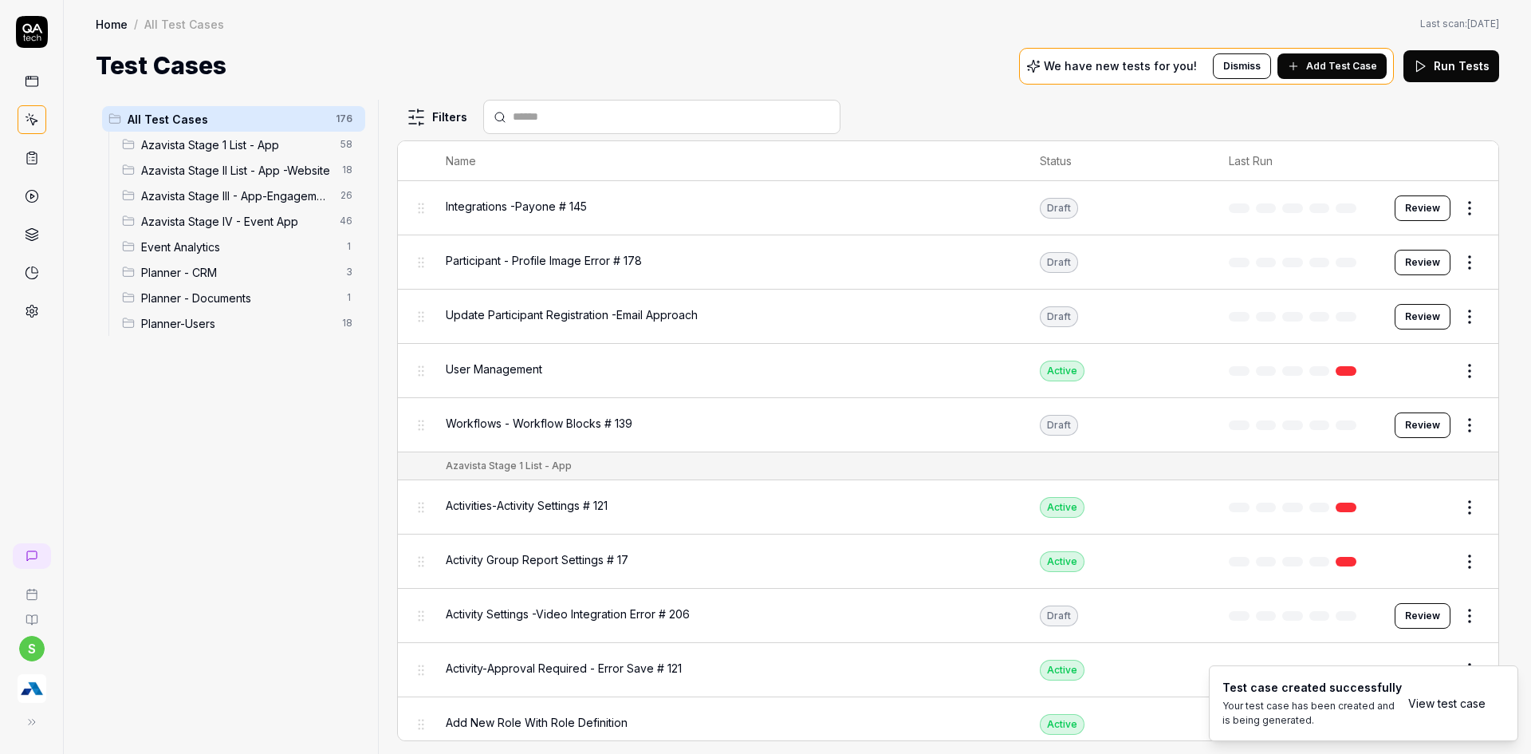
click at [1437, 707] on link "View test case" at bounding box center [1447, 703] width 77 height 17
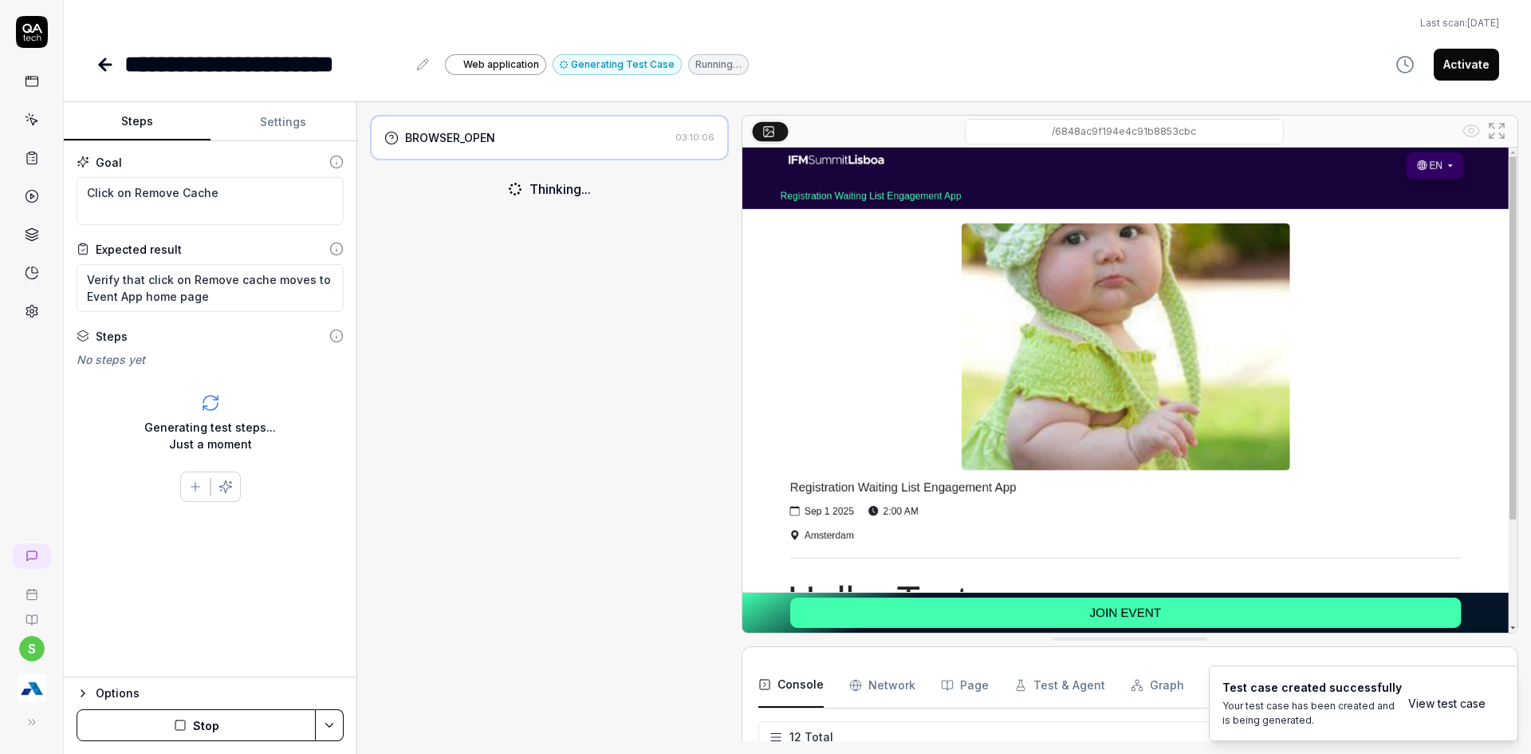
scroll to position [272, 0]
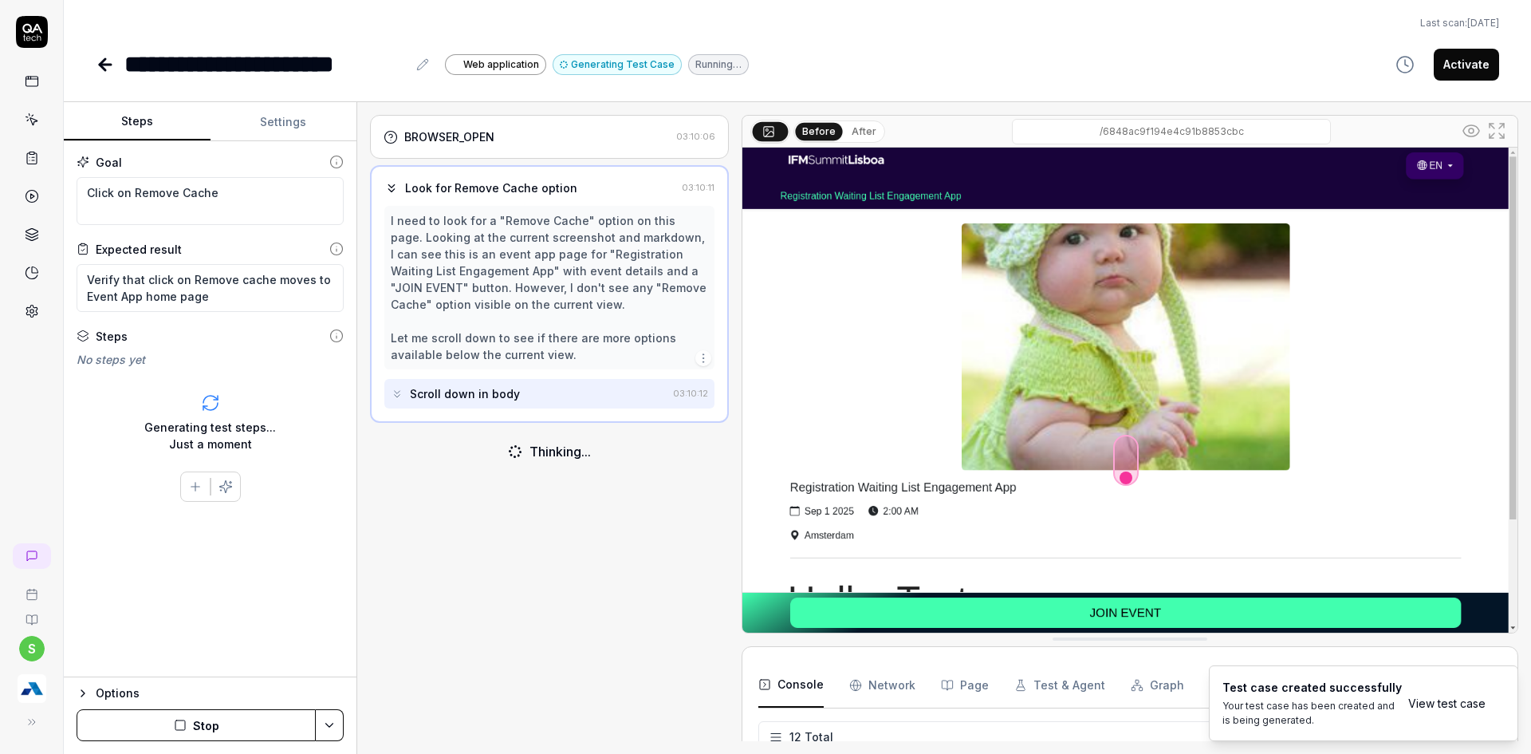
click at [227, 720] on button "Stop" at bounding box center [196, 725] width 239 height 32
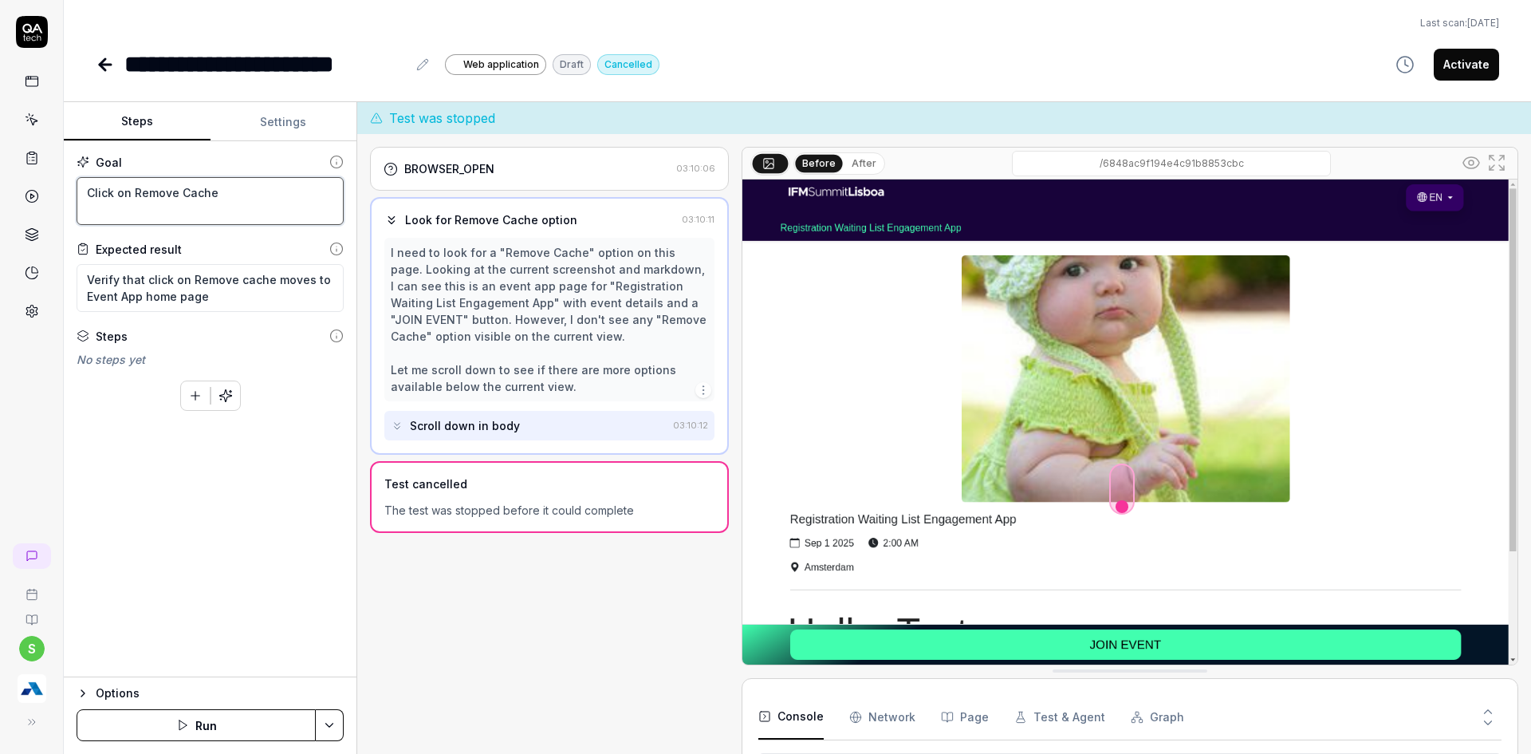
click at [267, 203] on textarea "Click on Remove Cache" at bounding box center [210, 201] width 267 height 48
click at [228, 298] on textarea "Verify that click on Remove cache moves to Event App home page" at bounding box center [210, 288] width 267 height 48
click at [183, 379] on div "To pick up a draggable item, press the space bar. While dragging, use the arrow…" at bounding box center [210, 392] width 267 height 37
click at [191, 397] on icon "button" at bounding box center [195, 395] width 14 height 14
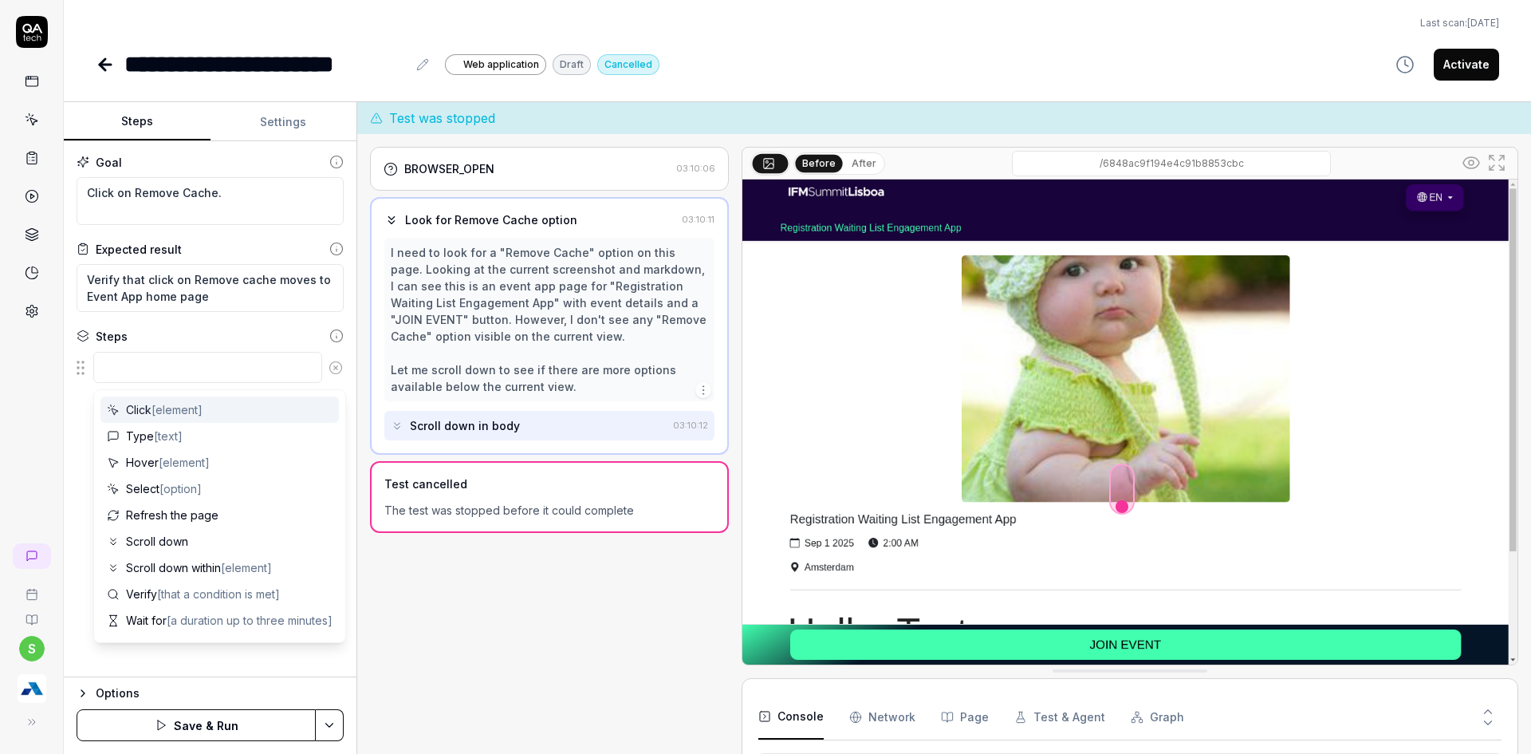
click at [169, 372] on textarea at bounding box center [207, 367] width 229 height 31
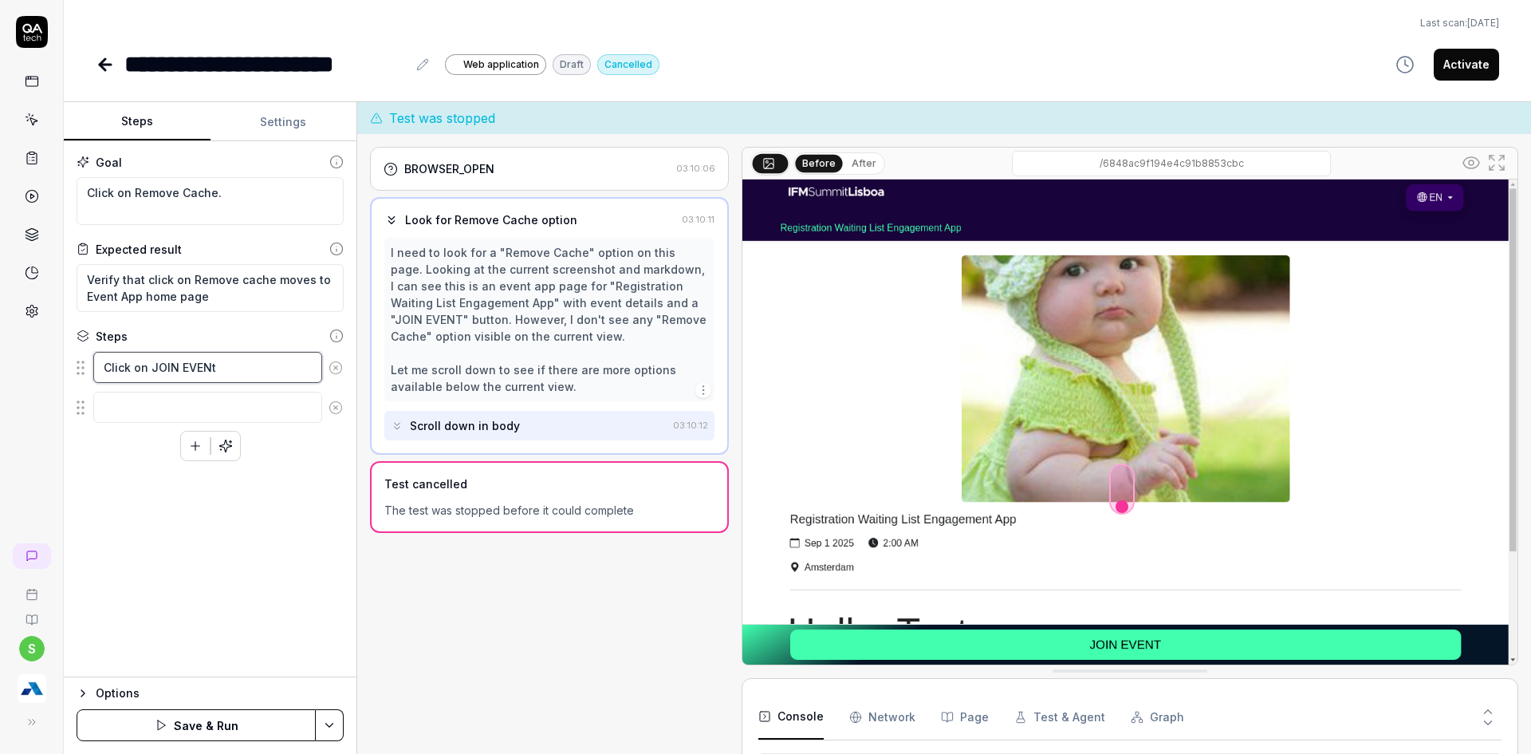
click at [225, 367] on textarea "Click on JOIN EVENt" at bounding box center [207, 367] width 229 height 31
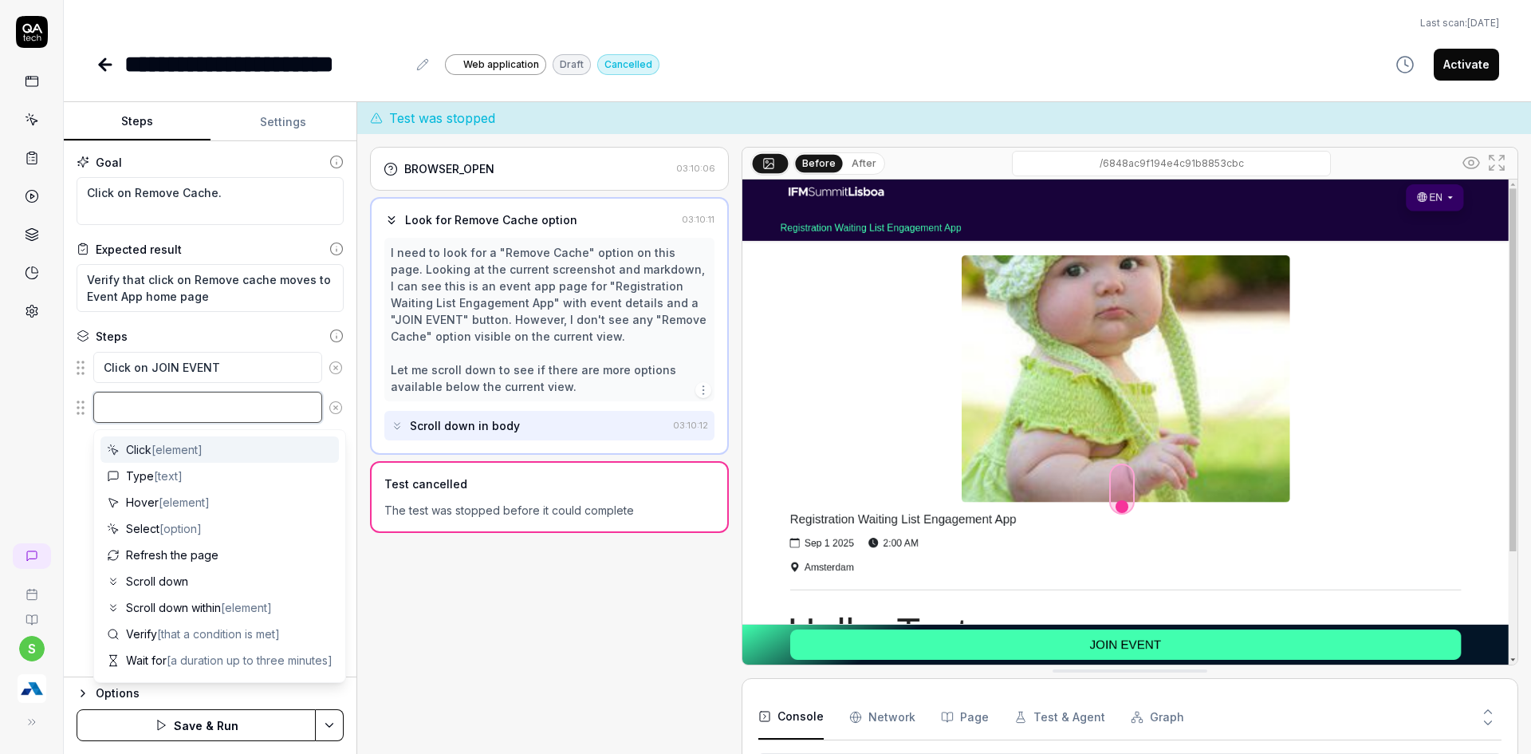
click at [201, 416] on textarea at bounding box center [207, 407] width 229 height 31
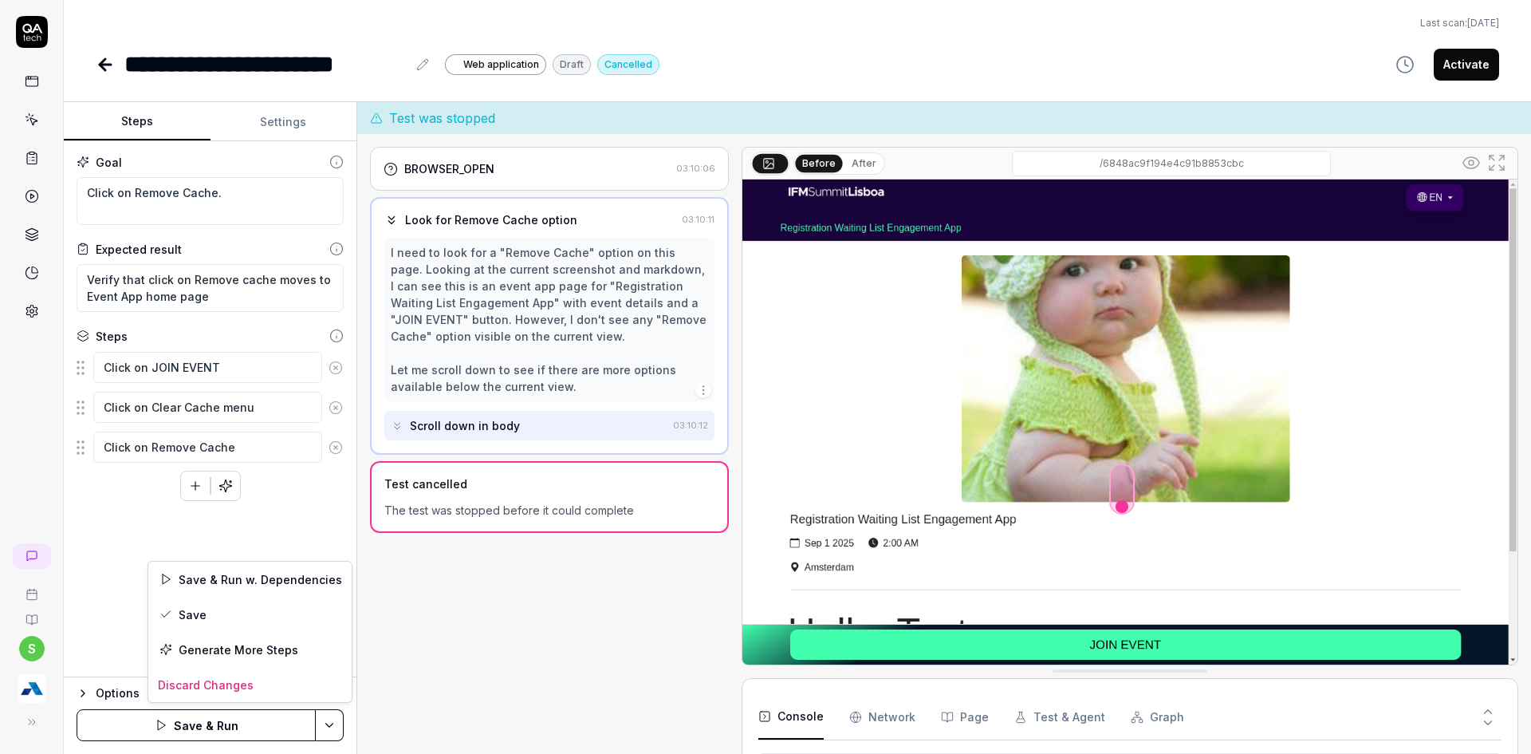
click at [332, 717] on html "**********" at bounding box center [765, 386] width 1531 height 773
click at [165, 613] on icon at bounding box center [166, 614] width 13 height 13
click at [337, 719] on html "**********" at bounding box center [765, 386] width 1531 height 773
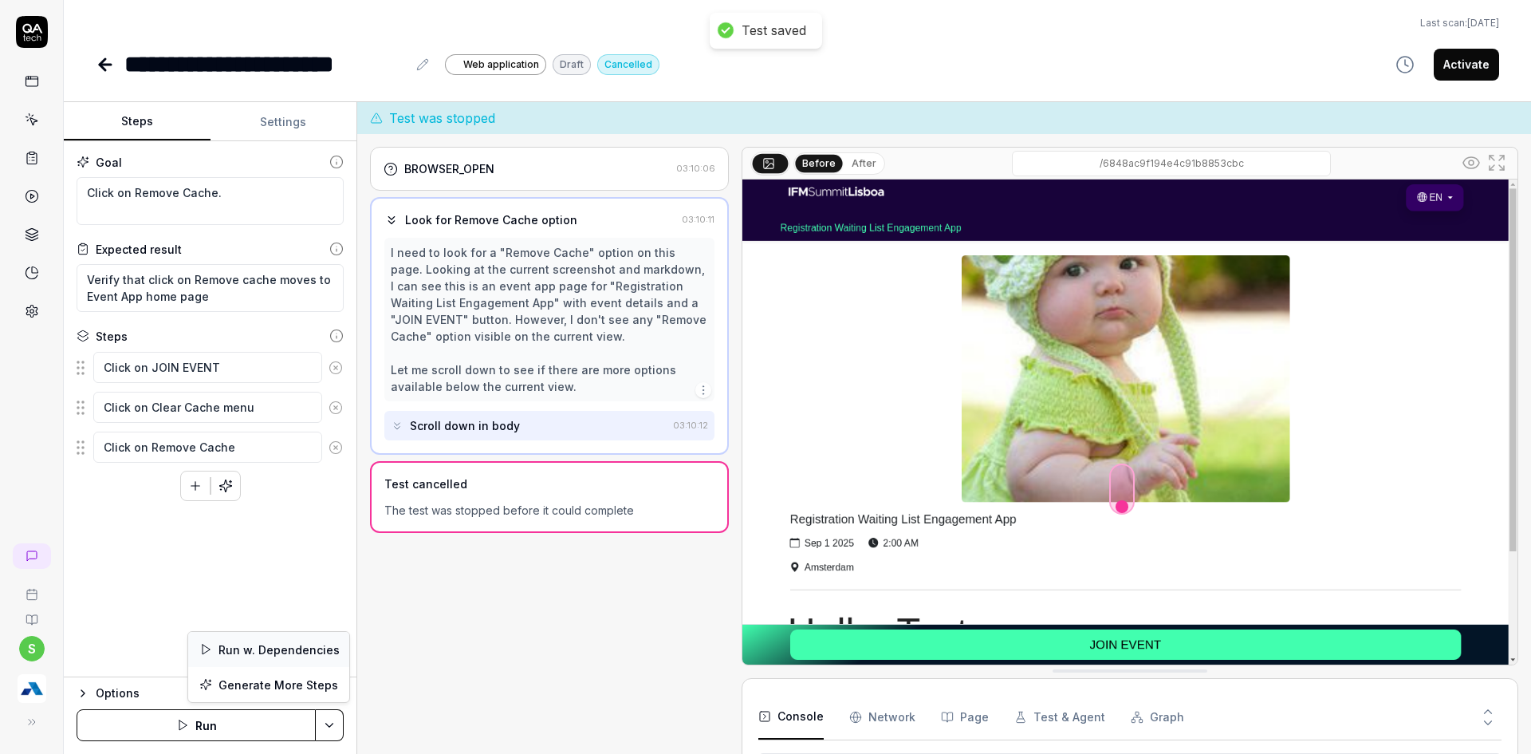
click at [276, 648] on div "Run w. Dependencies" at bounding box center [268, 649] width 161 height 35
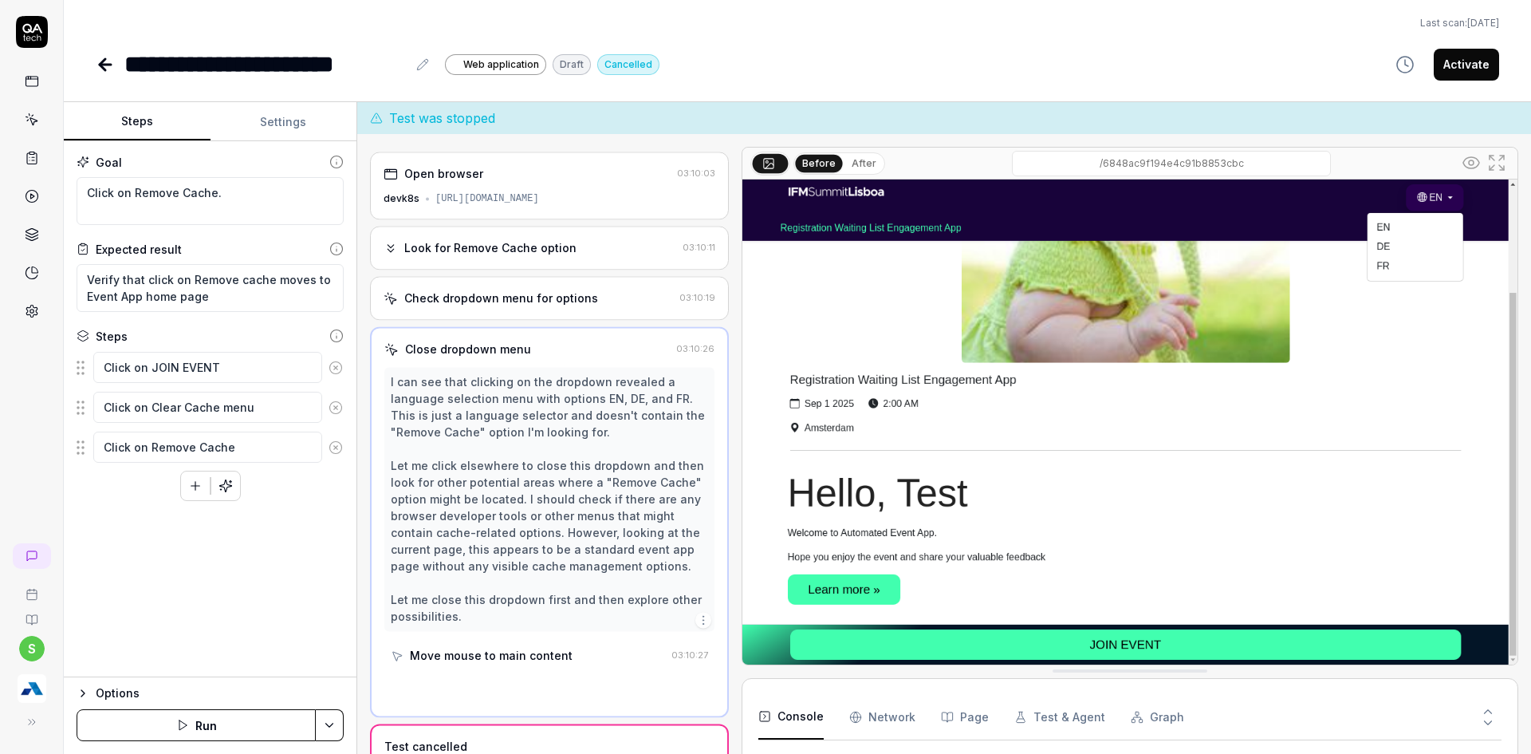
click at [329, 725] on html "**********" at bounding box center [765, 386] width 1531 height 773
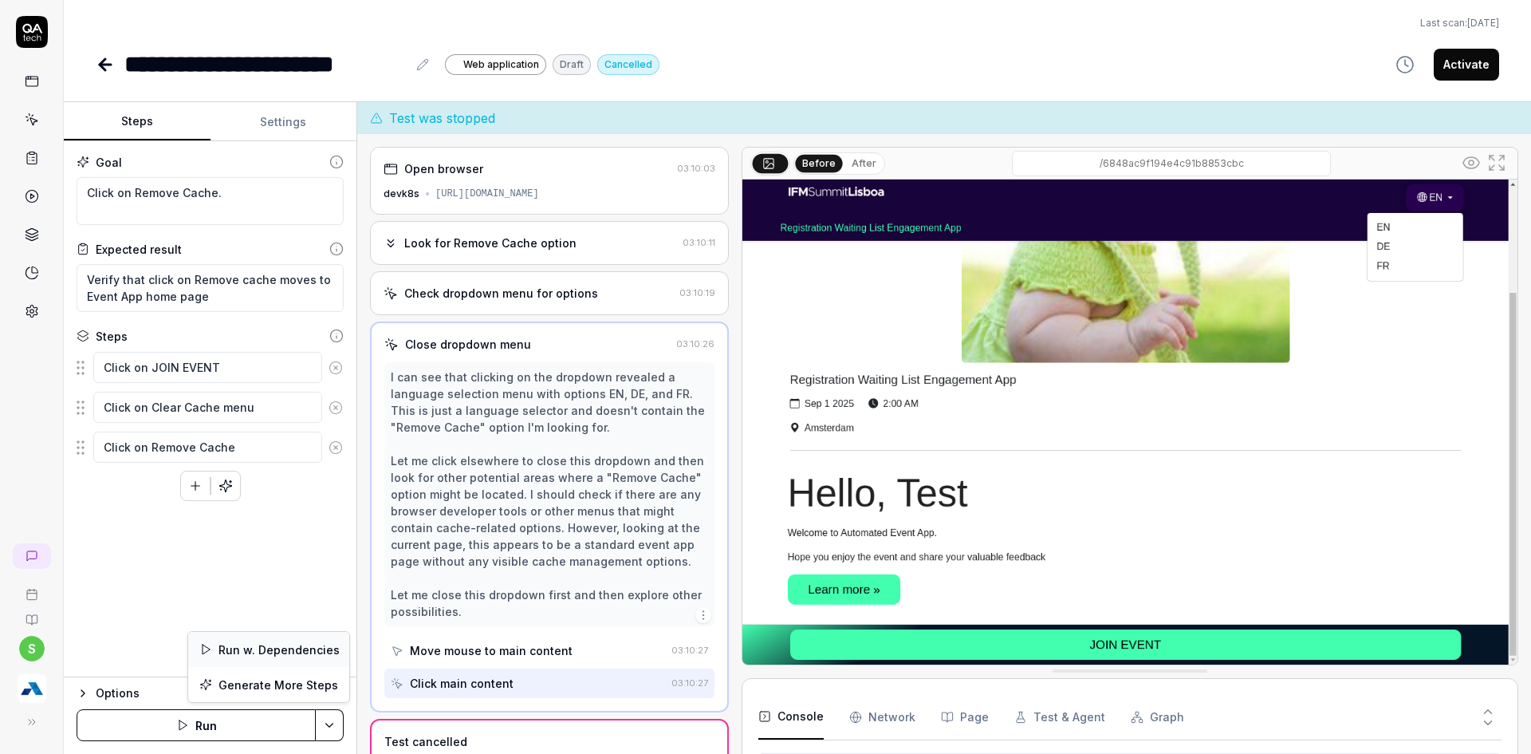
scroll to position [272, 0]
click at [284, 643] on div "Run w. Dependencies" at bounding box center [268, 649] width 161 height 35
type textarea "*"
click at [332, 723] on html "**********" at bounding box center [765, 386] width 1531 height 773
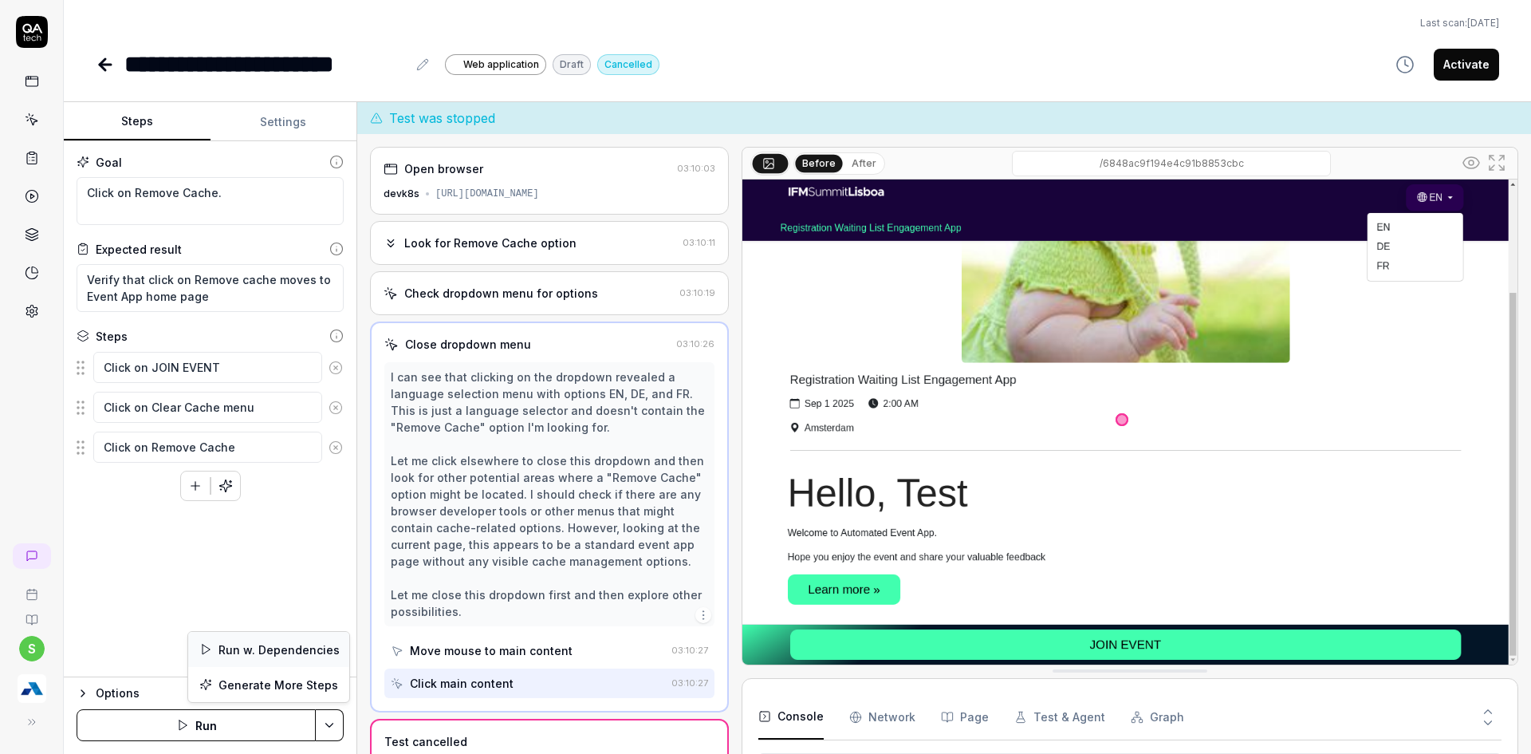
click at [297, 650] on div "Run w. Dependencies" at bounding box center [268, 649] width 161 height 35
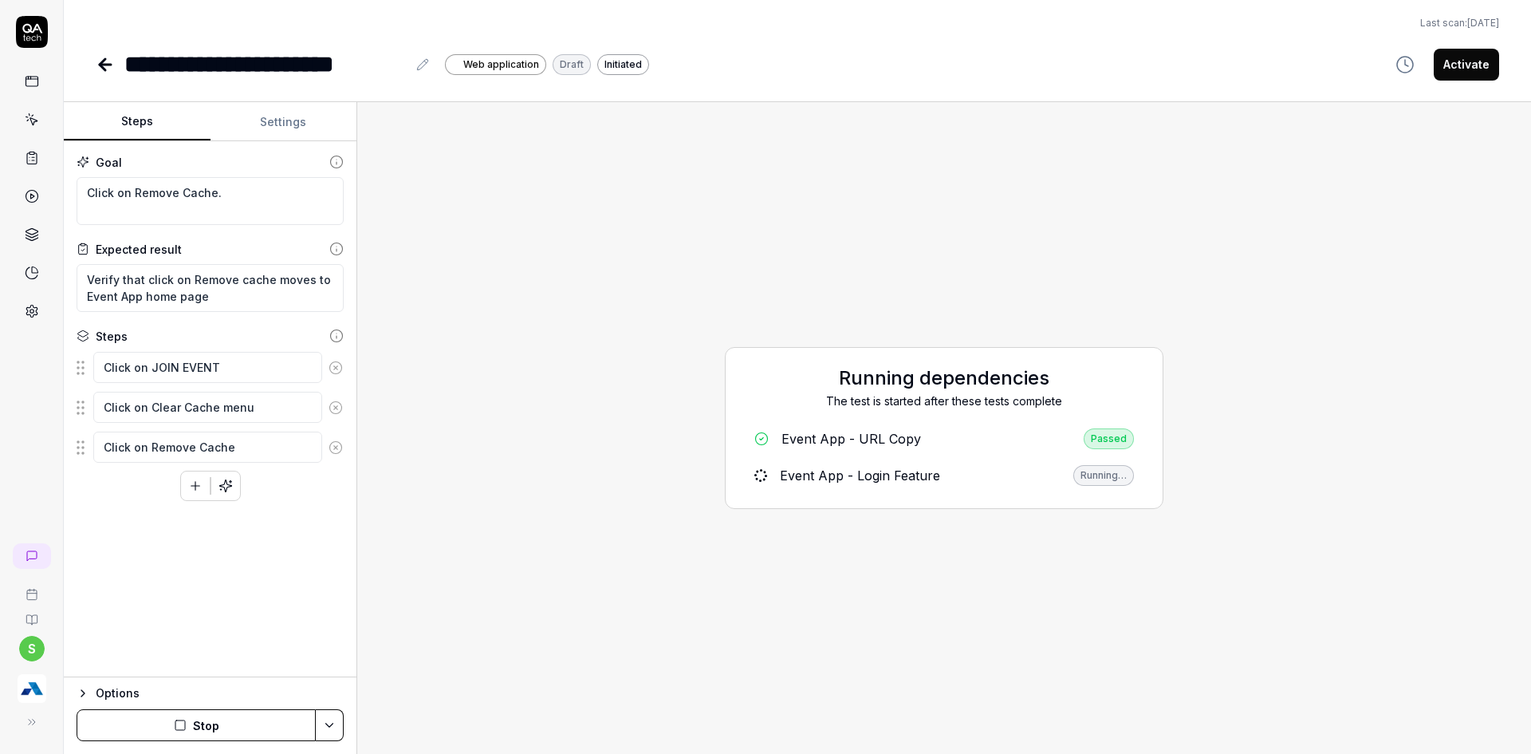
type textarea "*"
click at [326, 730] on html "**********" at bounding box center [765, 386] width 1531 height 773
click at [288, 652] on div "Run w. Dependencies" at bounding box center [268, 649] width 161 height 35
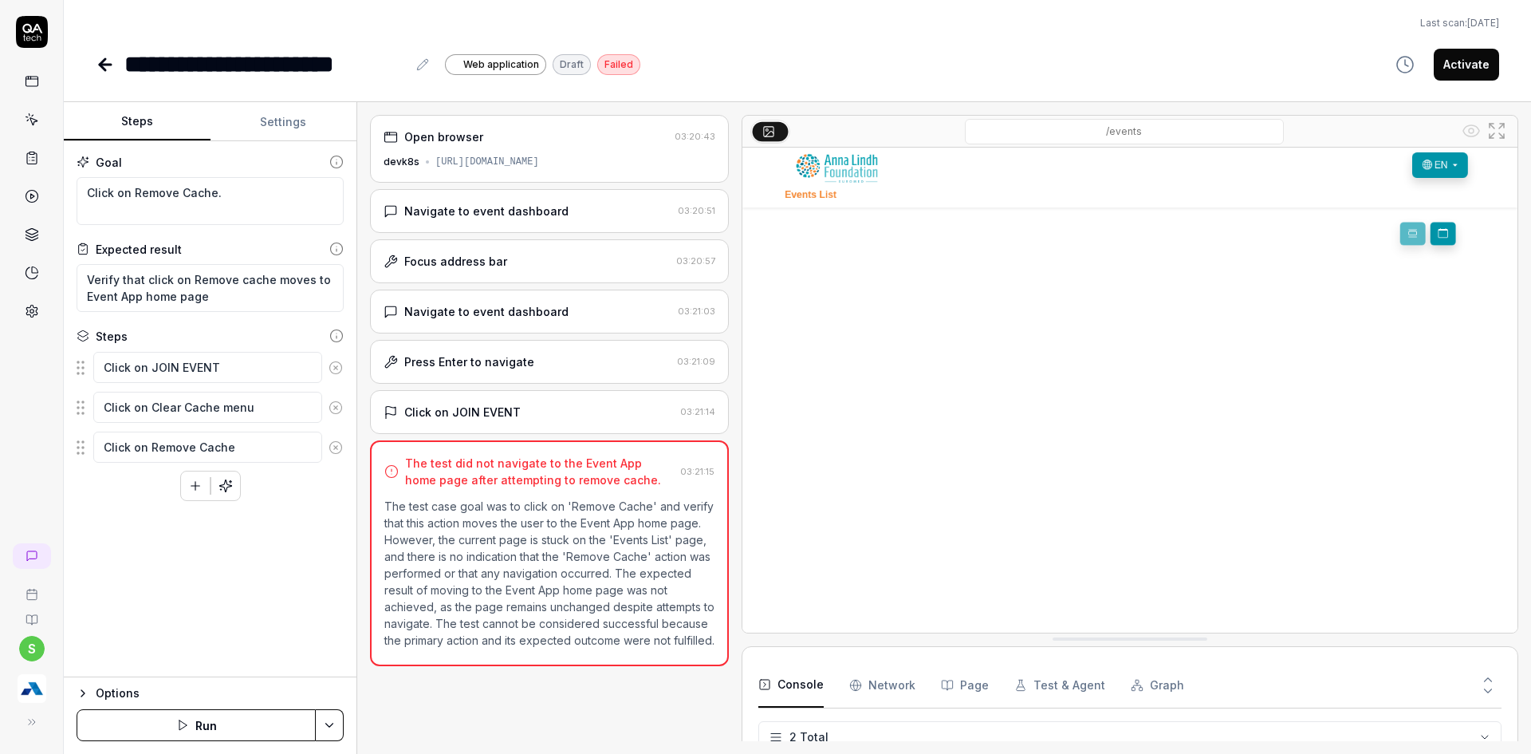
click at [266, 736] on button "Run" at bounding box center [196, 725] width 239 height 32
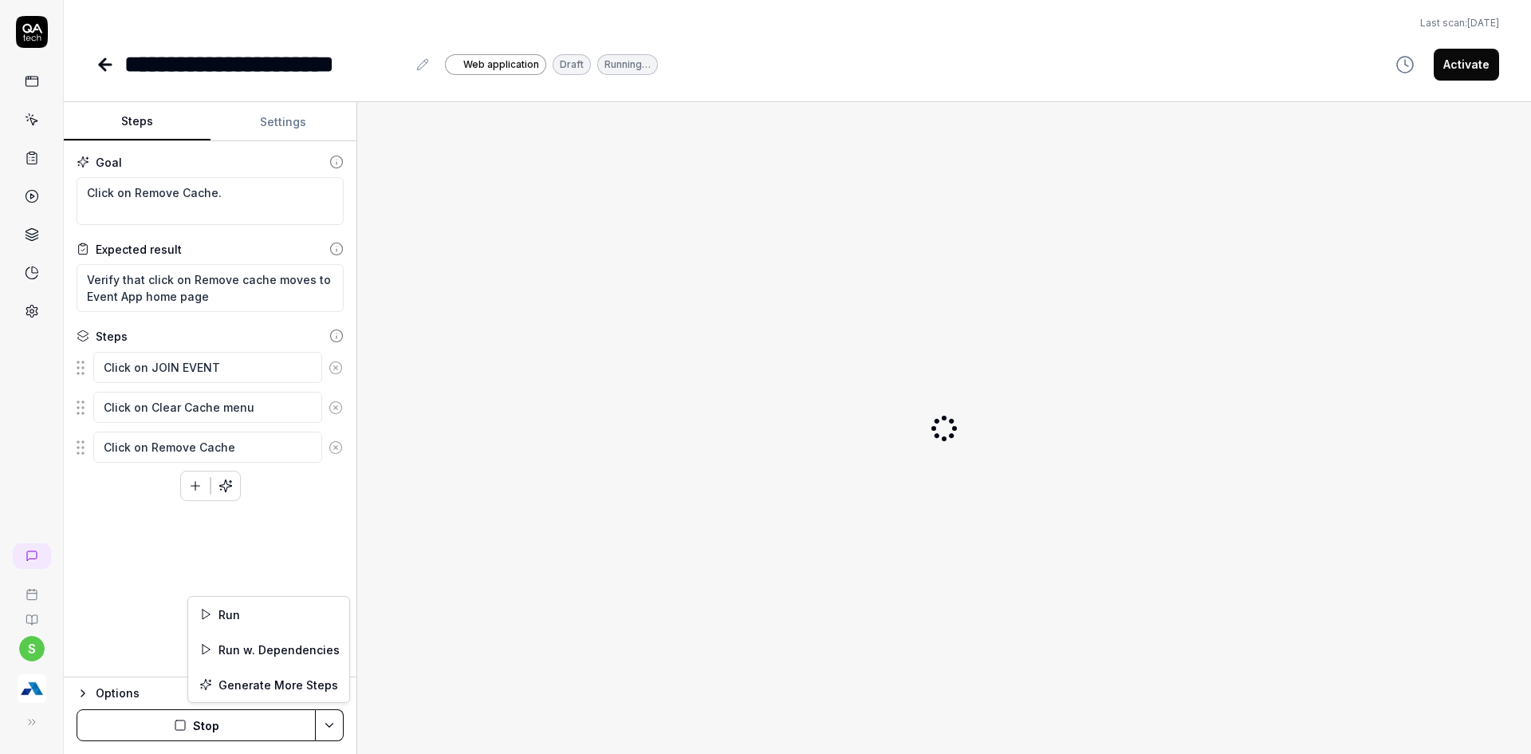
click at [332, 723] on html "**********" at bounding box center [765, 386] width 1531 height 773
click at [244, 740] on html "**********" at bounding box center [765, 386] width 1531 height 773
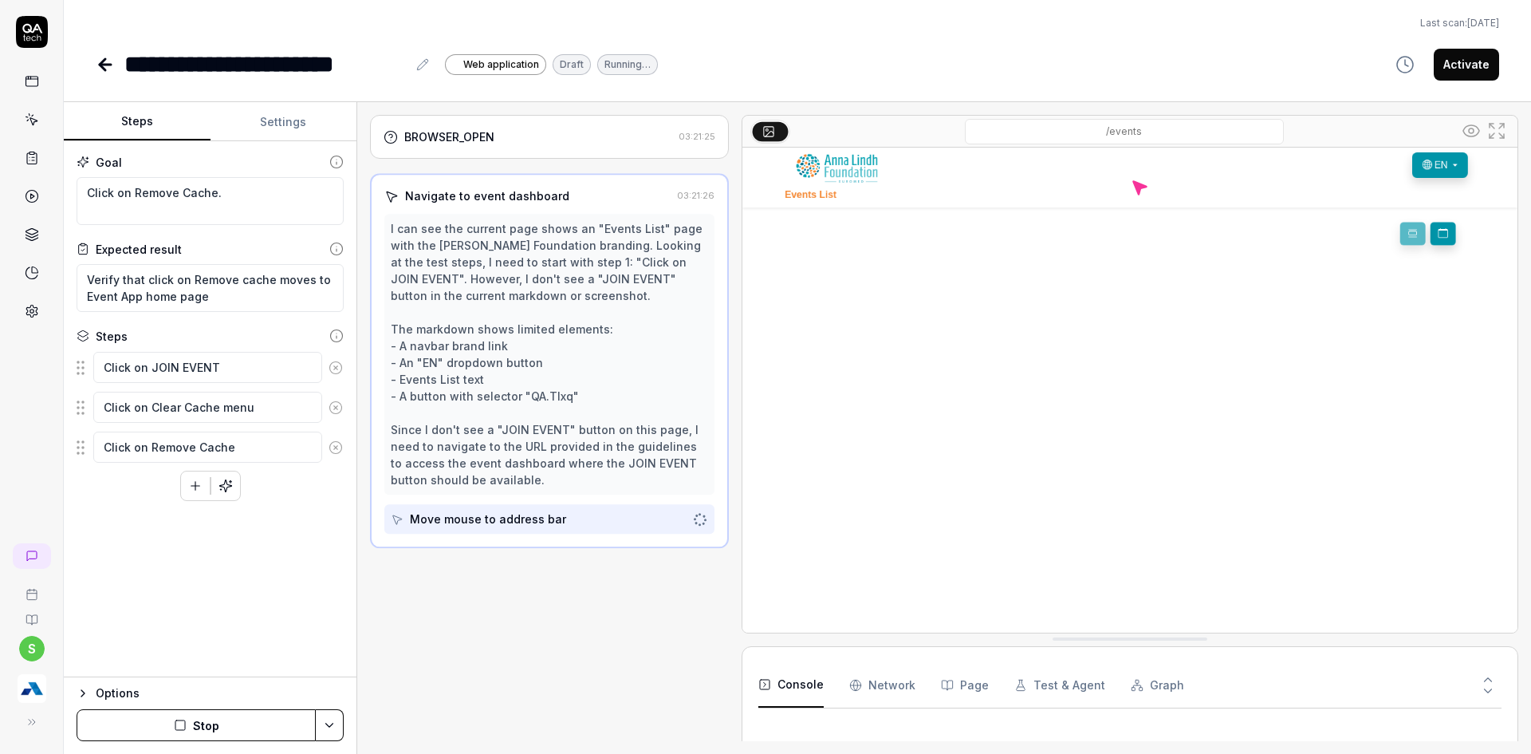
click at [190, 726] on button "Stop" at bounding box center [196, 725] width 239 height 32
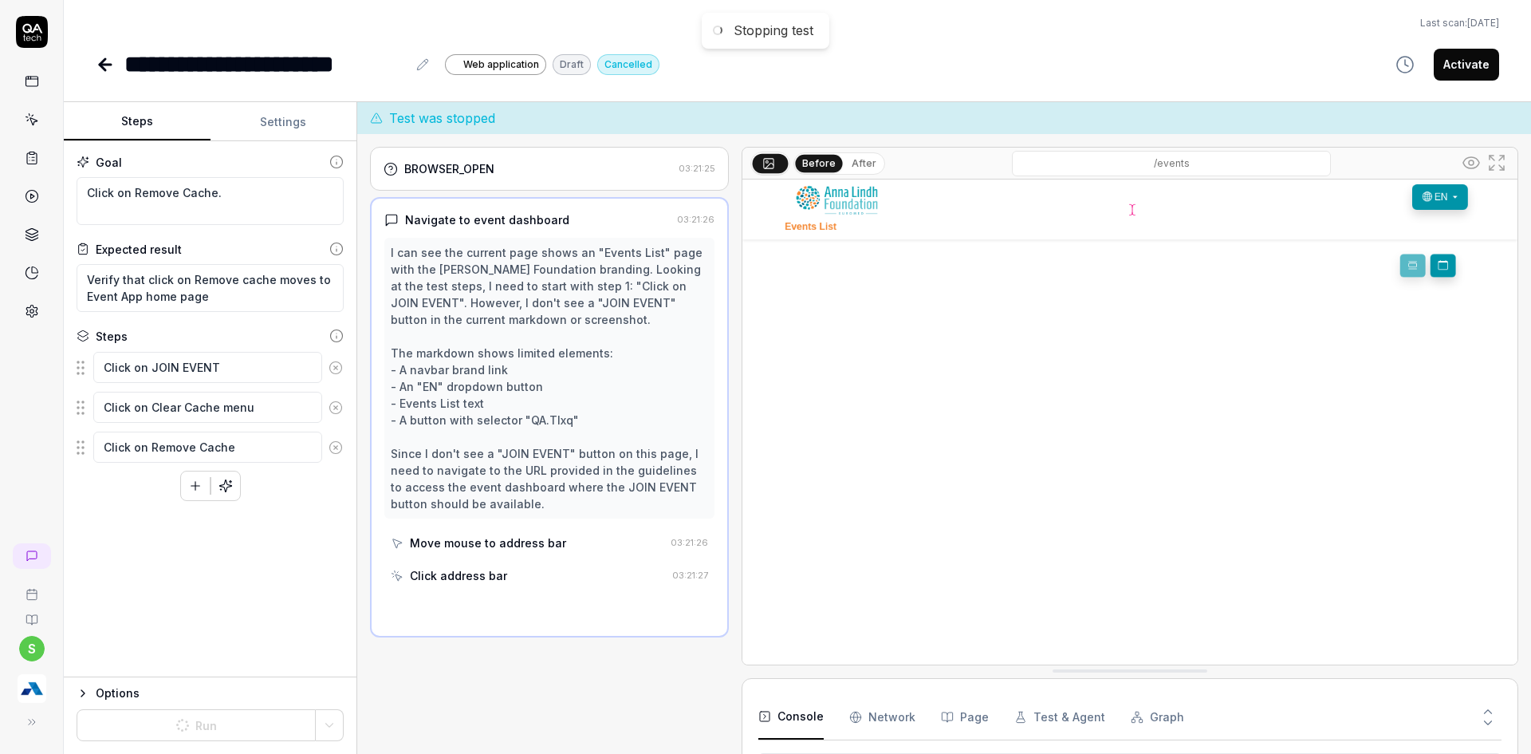
scroll to position [368, 0]
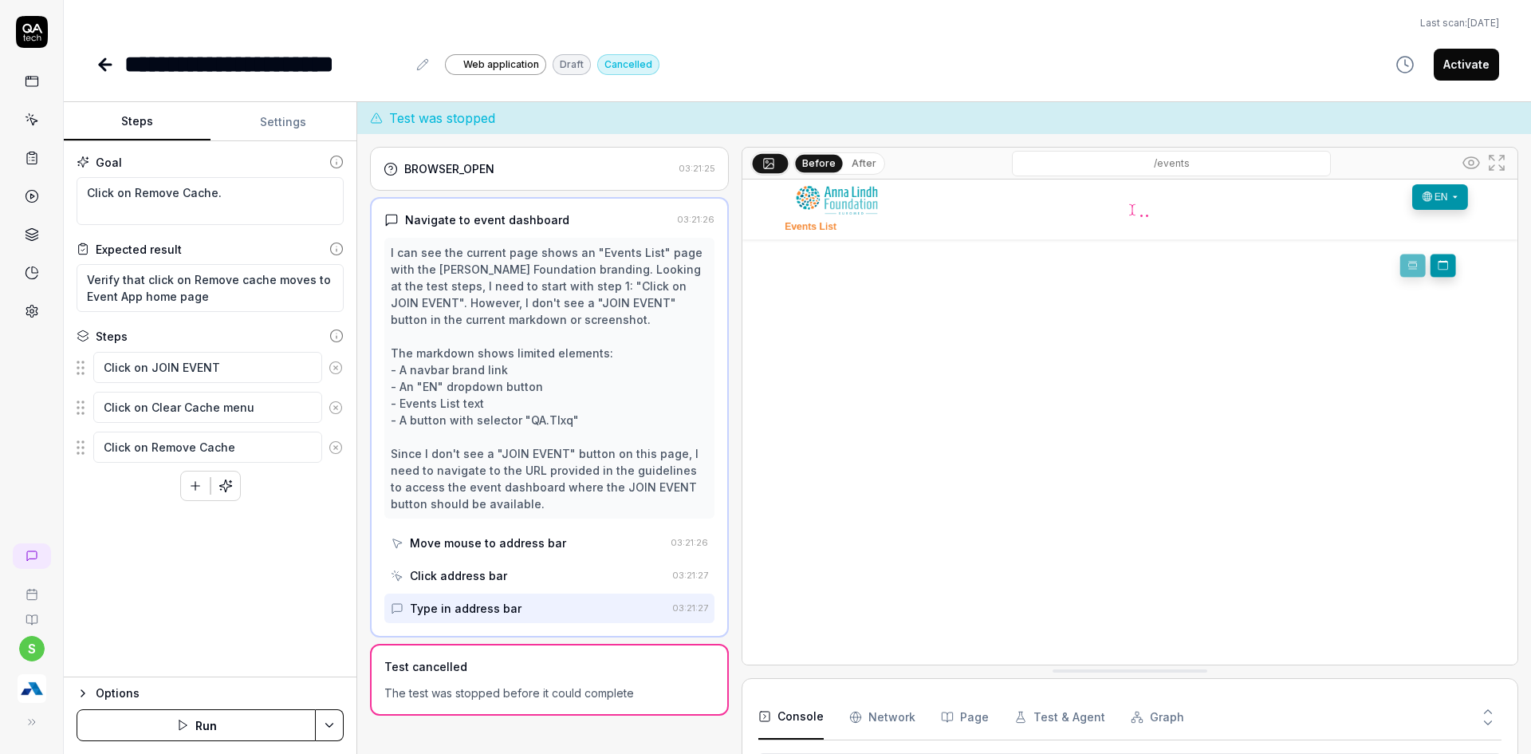
type textarea "*"
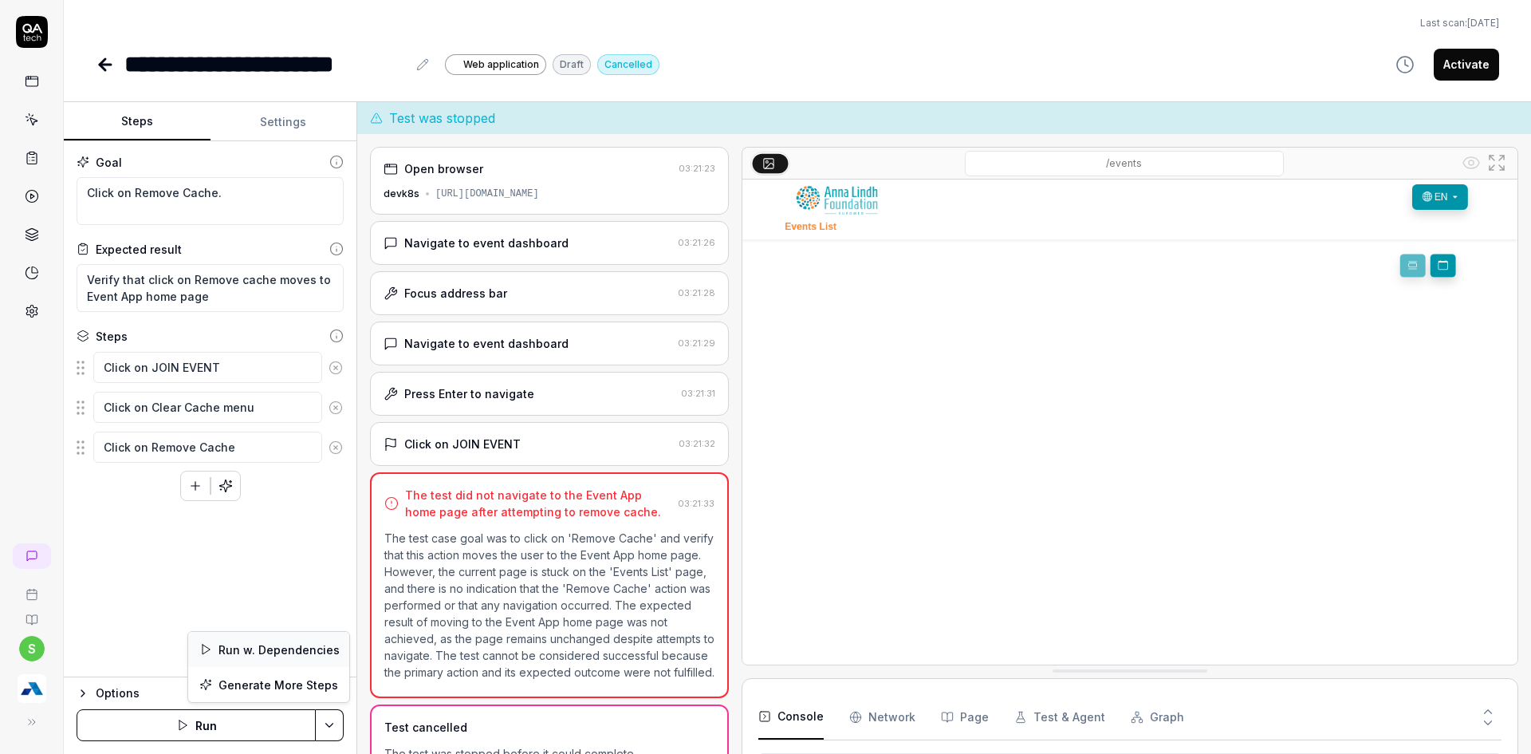
scroll to position [369, 0]
click at [266, 643] on div "Run w. Dependencies" at bounding box center [268, 649] width 161 height 35
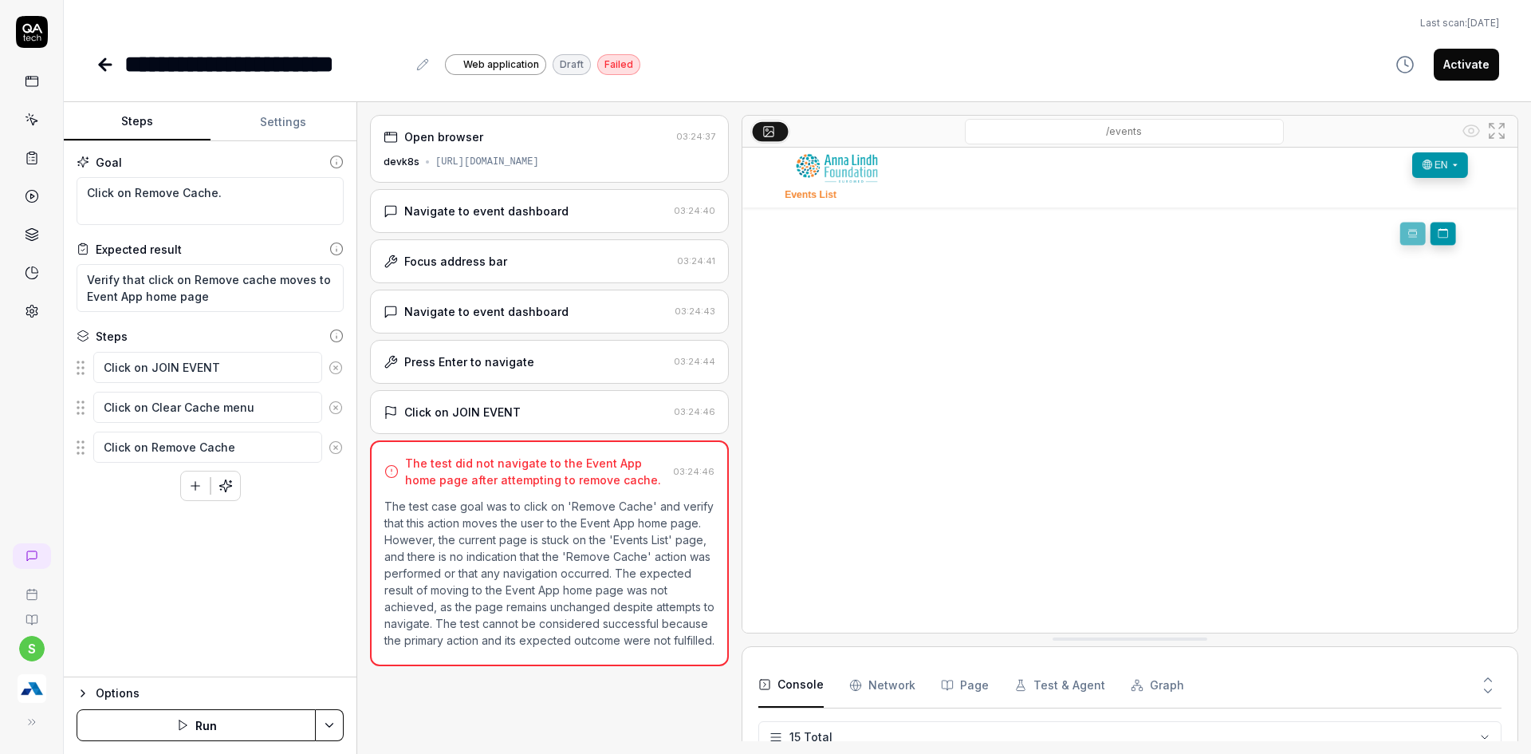
scroll to position [368, 0]
click at [1438, 61] on button "Activate" at bounding box center [1466, 65] width 65 height 32
type textarea "*"
click at [97, 60] on icon at bounding box center [105, 64] width 19 height 19
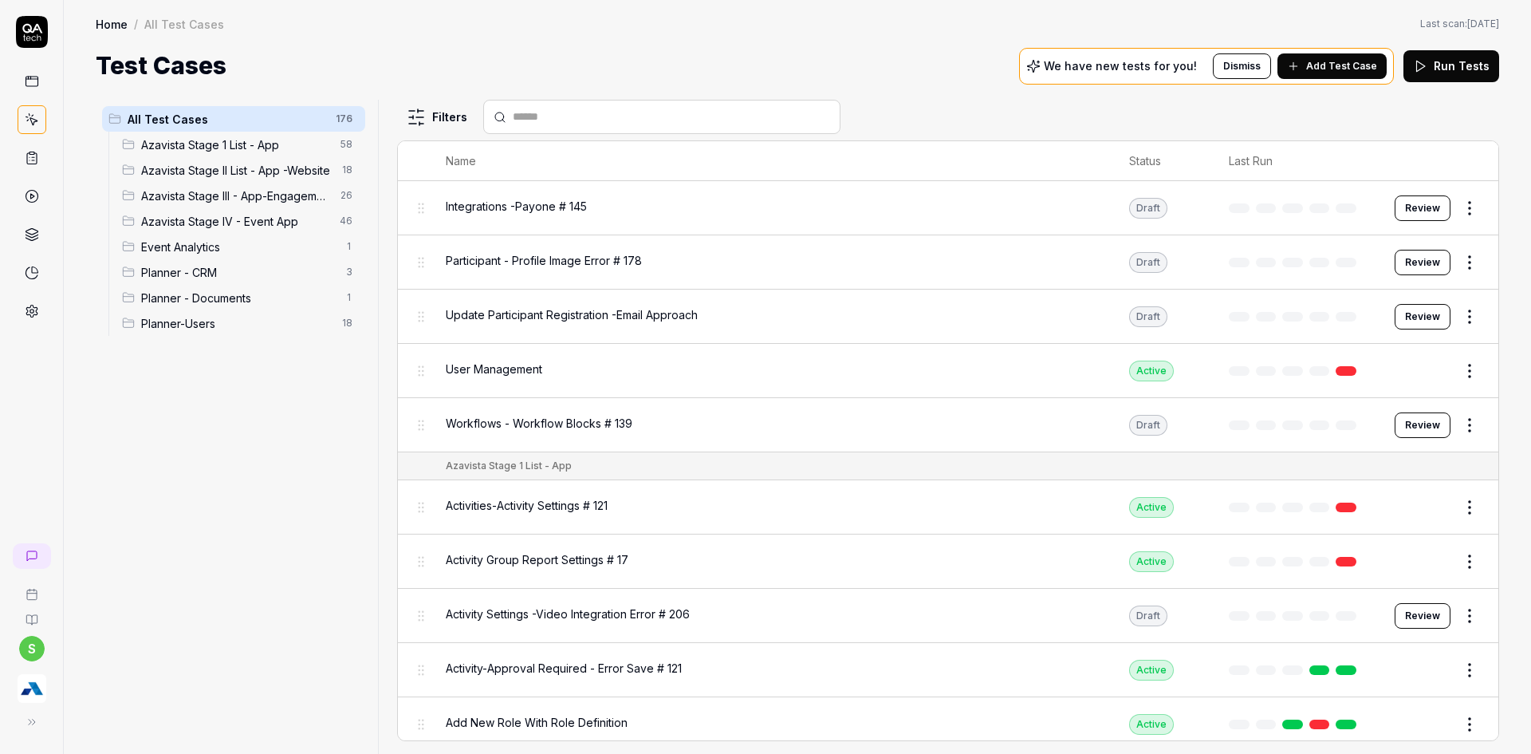
click at [574, 108] on div at bounding box center [661, 117] width 357 height 34
click at [562, 121] on input "text" at bounding box center [671, 116] width 317 height 17
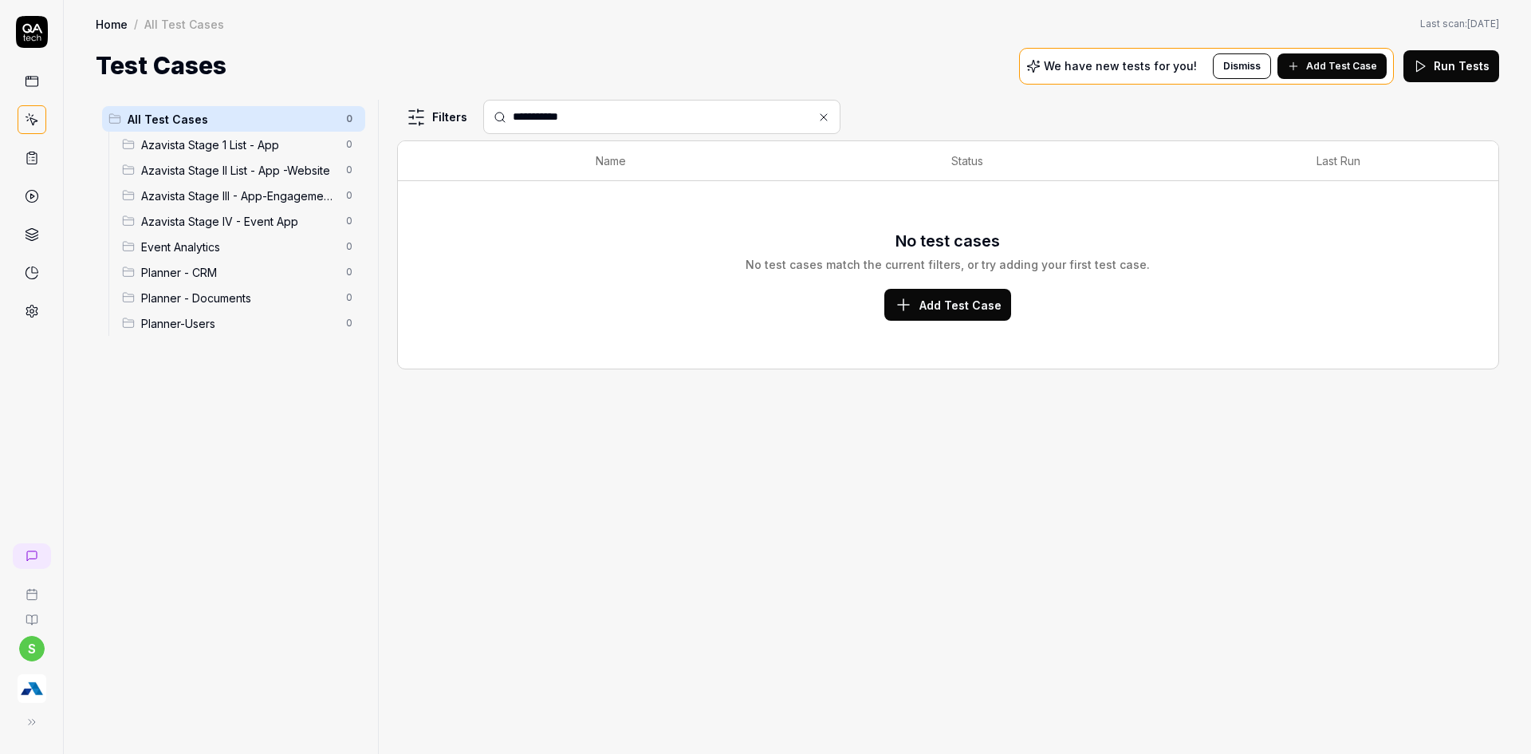
type input "**********"
